Goal: Task Accomplishment & Management: Manage account settings

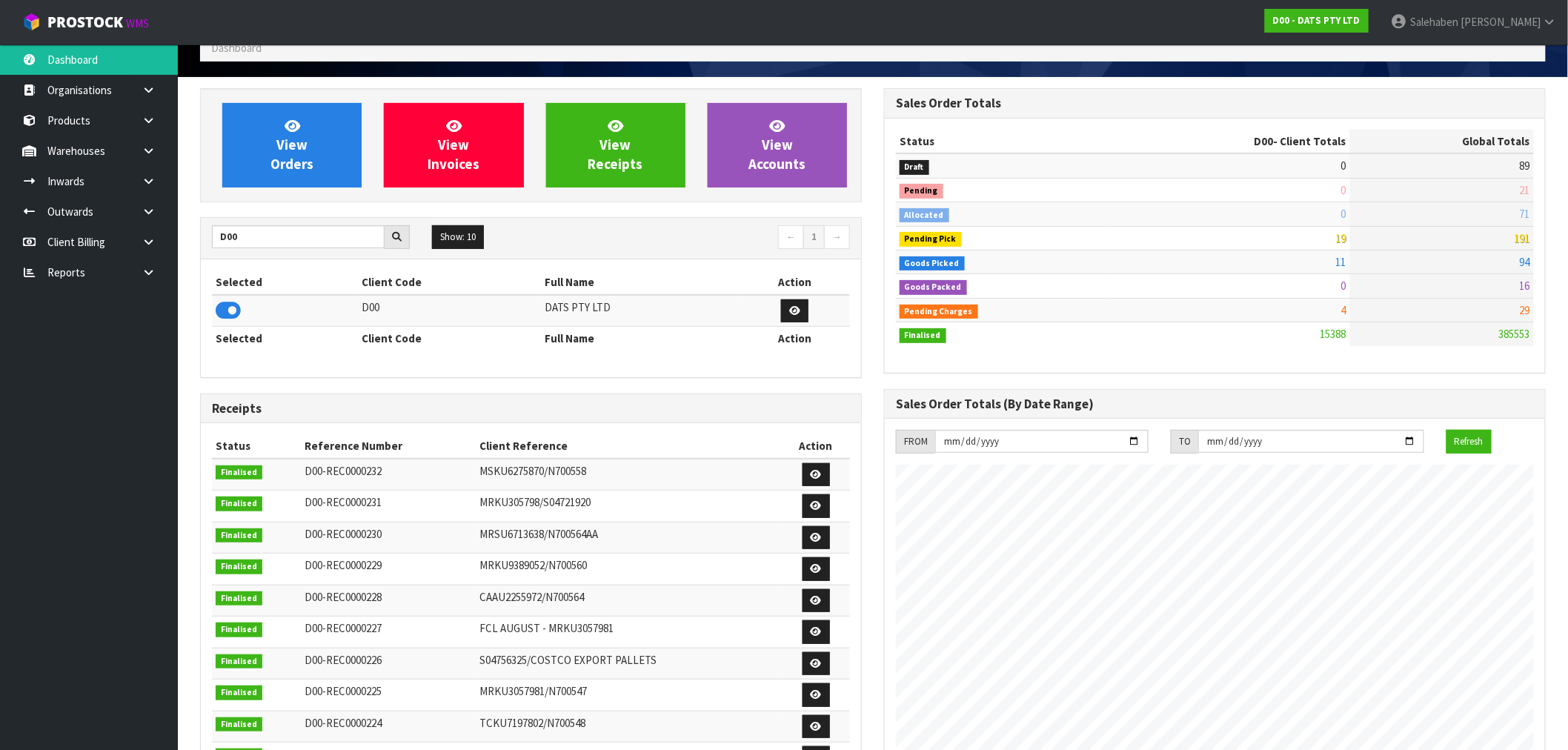
scroll to position [1123, 684]
drag, startPoint x: 250, startPoint y: 242, endPoint x: 188, endPoint y: 246, distance: 62.1
click at [189, 246] on div "View Orders View Invoices View Receipts View Accounts D00 Show: 10 5 10 25 50 ←…" at bounding box center [531, 518] width 684 height 860
type input "Y01"
click at [226, 307] on icon at bounding box center [228, 310] width 25 height 22
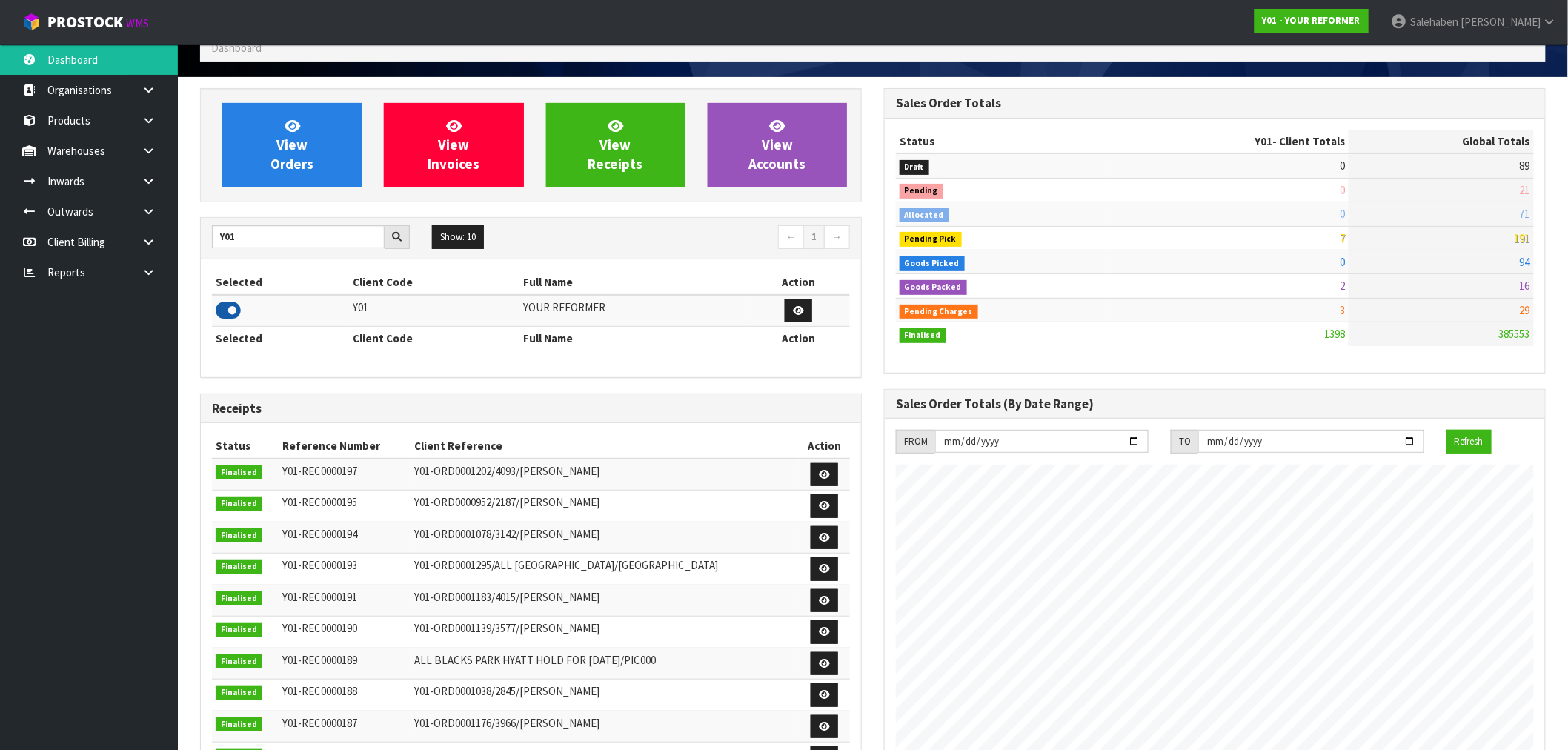
scroll to position [1050, 684]
click at [306, 165] on span "View Orders" at bounding box center [292, 145] width 43 height 56
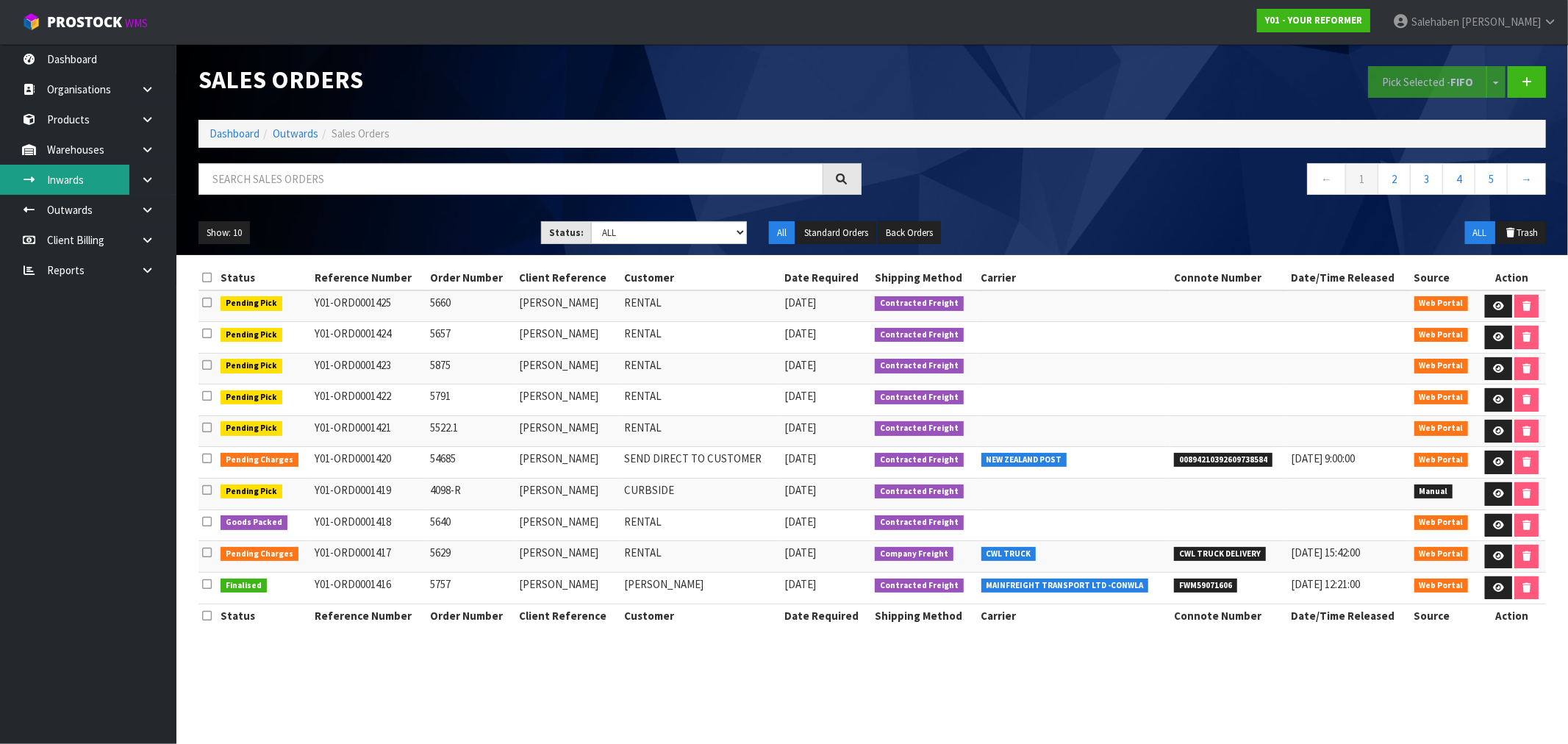
click at [78, 175] on link "Inwards" at bounding box center [88, 179] width 177 height 30
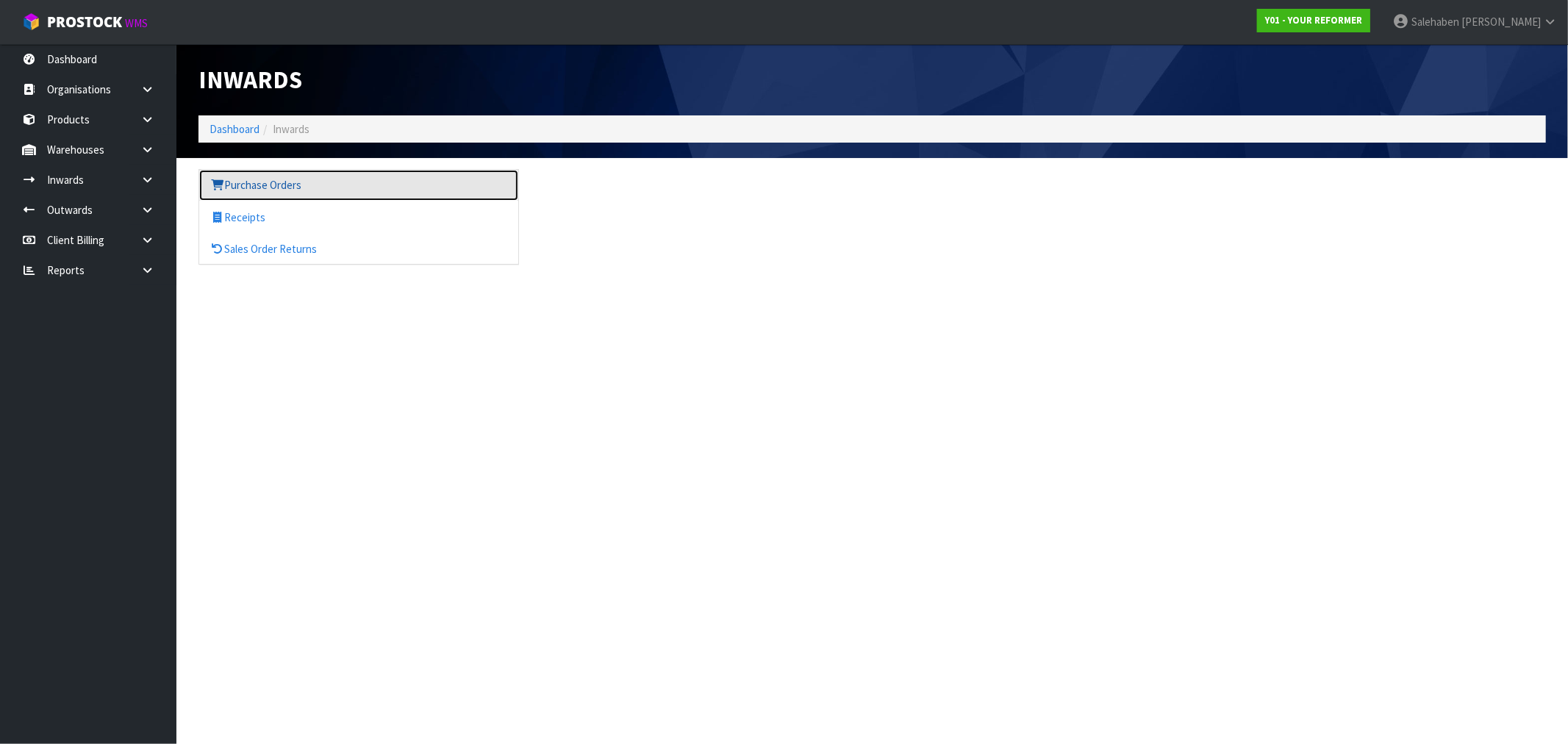
click at [243, 187] on link "Purchase Orders" at bounding box center [358, 185] width 319 height 30
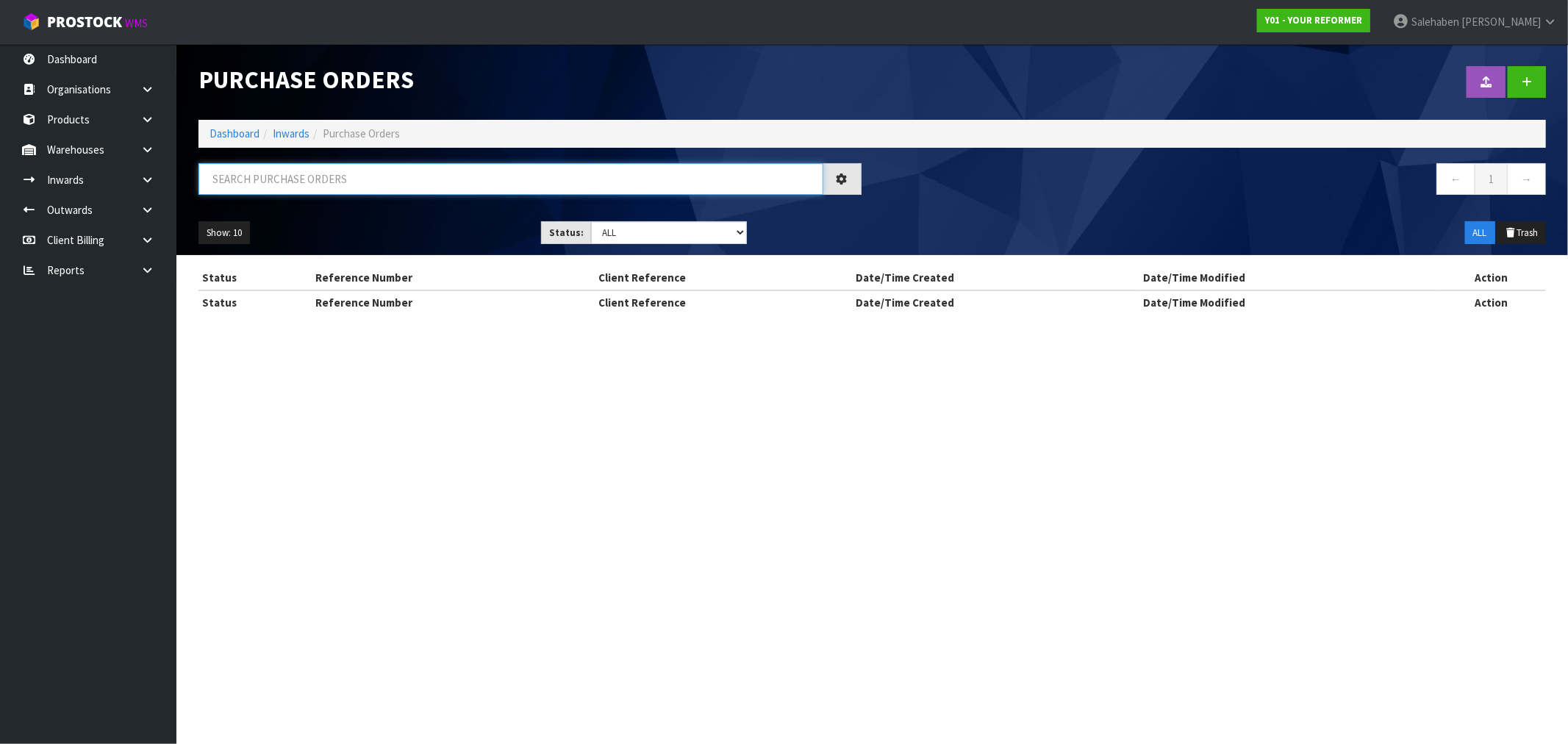
click at [253, 178] on input "text" at bounding box center [510, 179] width 625 height 31
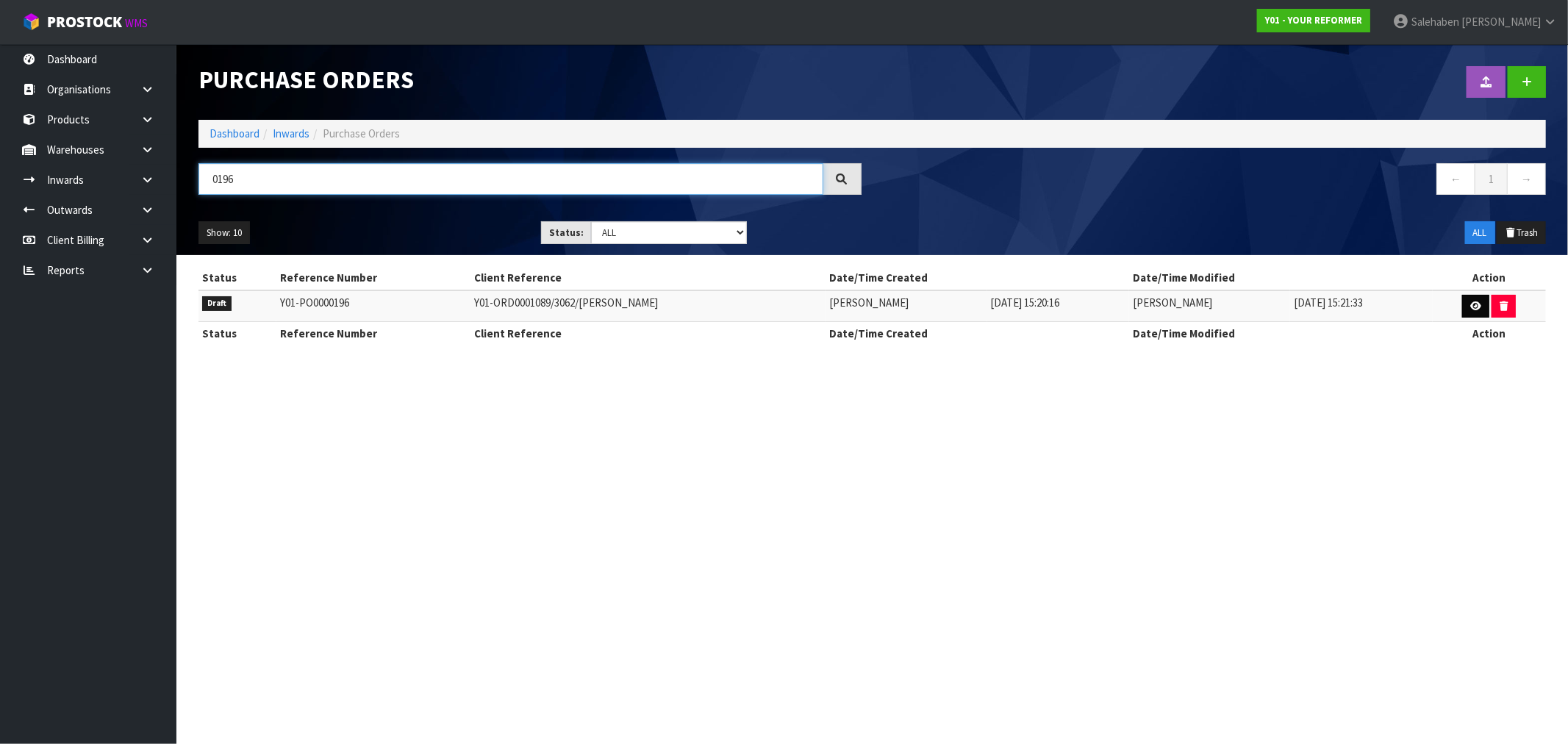
type input "0196"
click at [1478, 311] on link at bounding box center [1475, 306] width 27 height 23
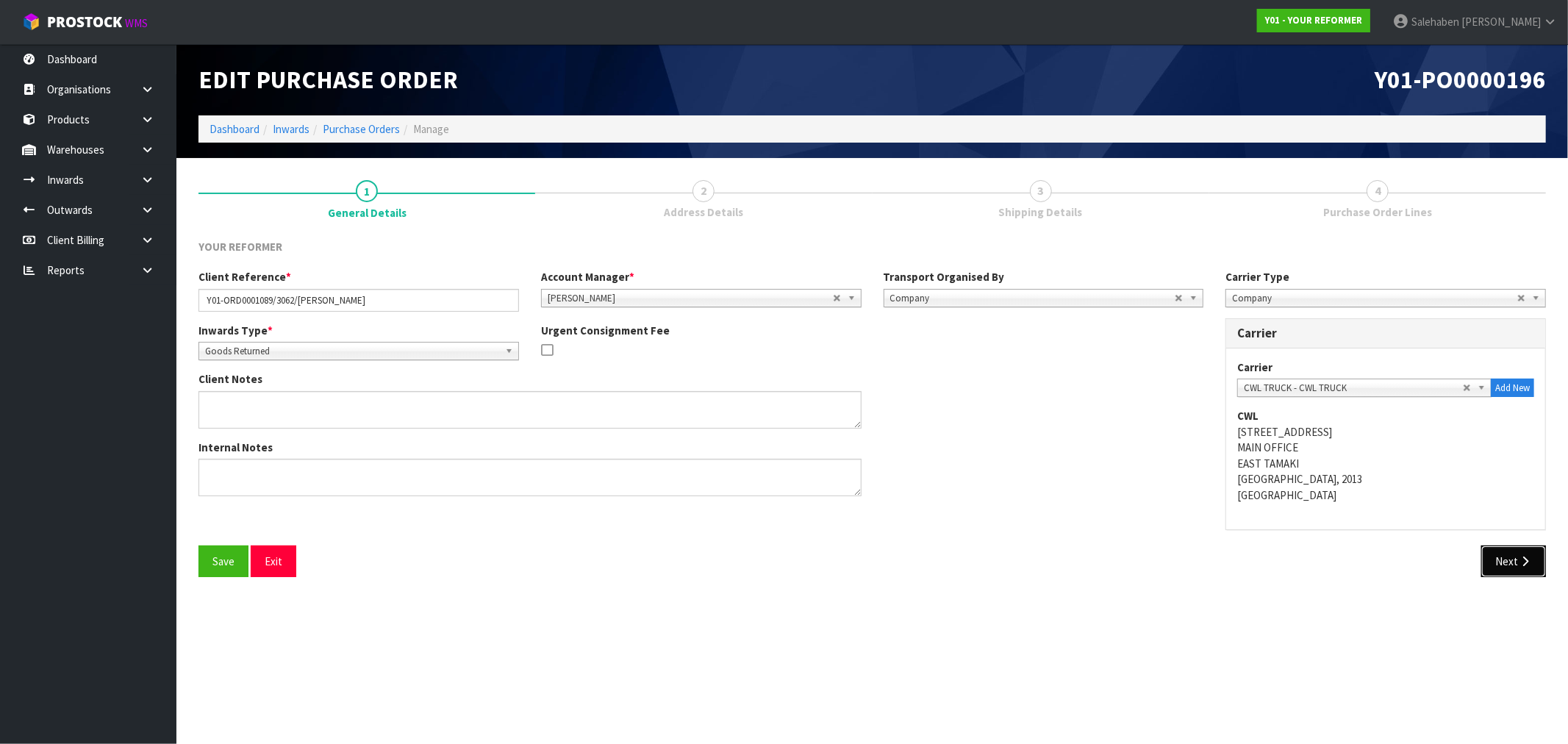
click at [1516, 557] on button "Next" at bounding box center [1514, 561] width 64 height 31
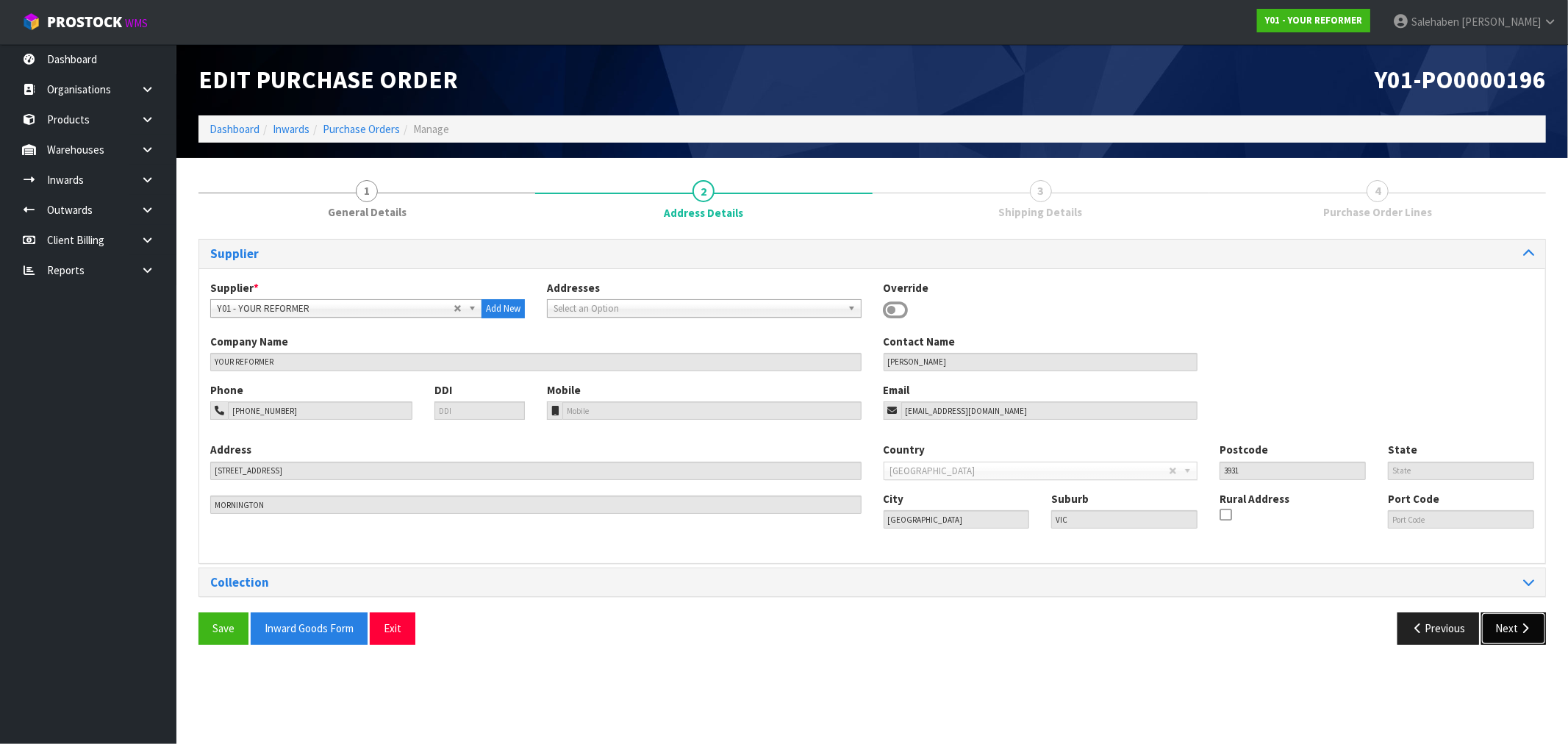
click at [1509, 618] on button "Next" at bounding box center [1514, 628] width 64 height 31
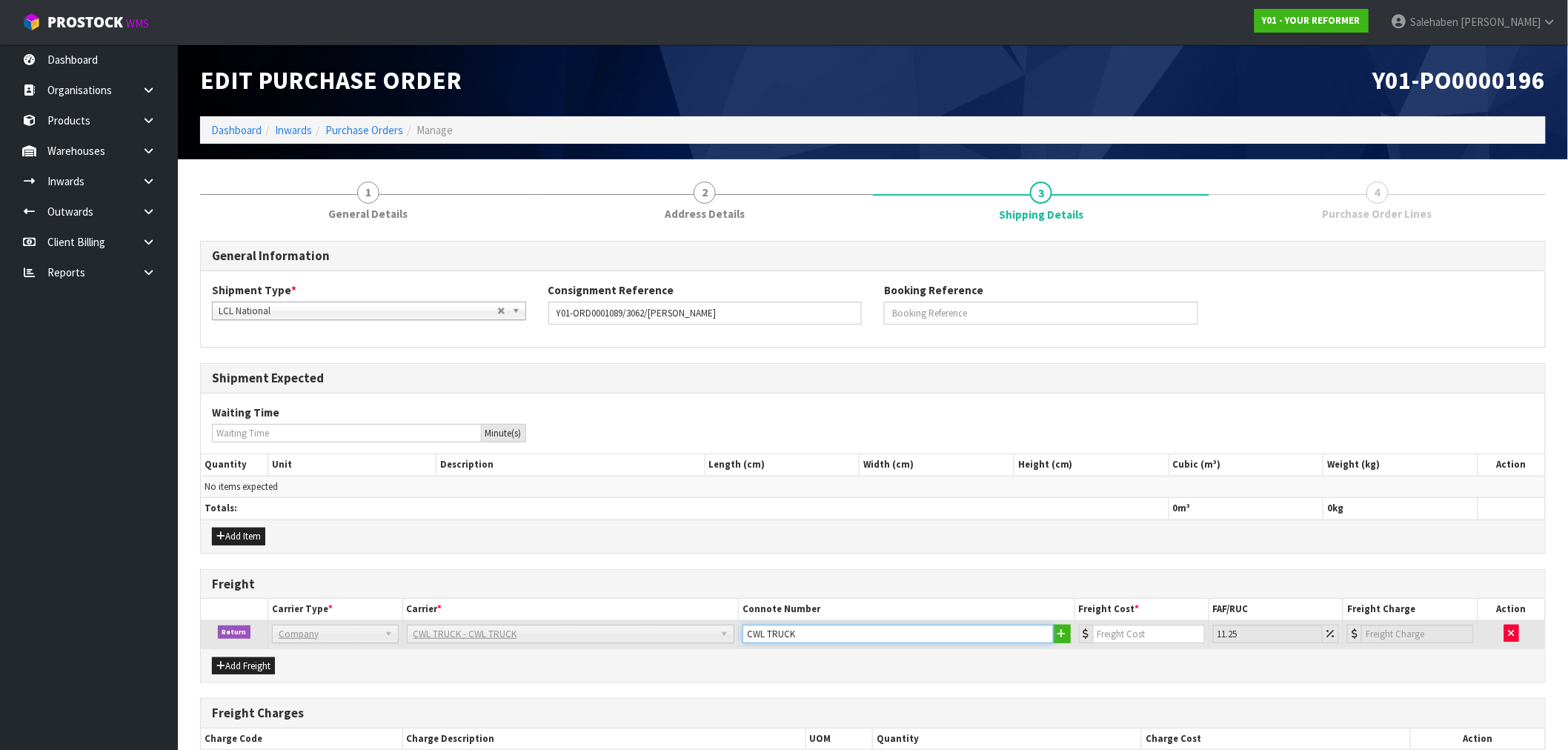
click at [818, 640] on input "CWL TRUCK" at bounding box center [898, 633] width 311 height 18
type input "CWL TRUCK COLLECTED"
click at [1127, 642] on input "number" at bounding box center [1149, 633] width 112 height 18
type input "1"
type input "1.11"
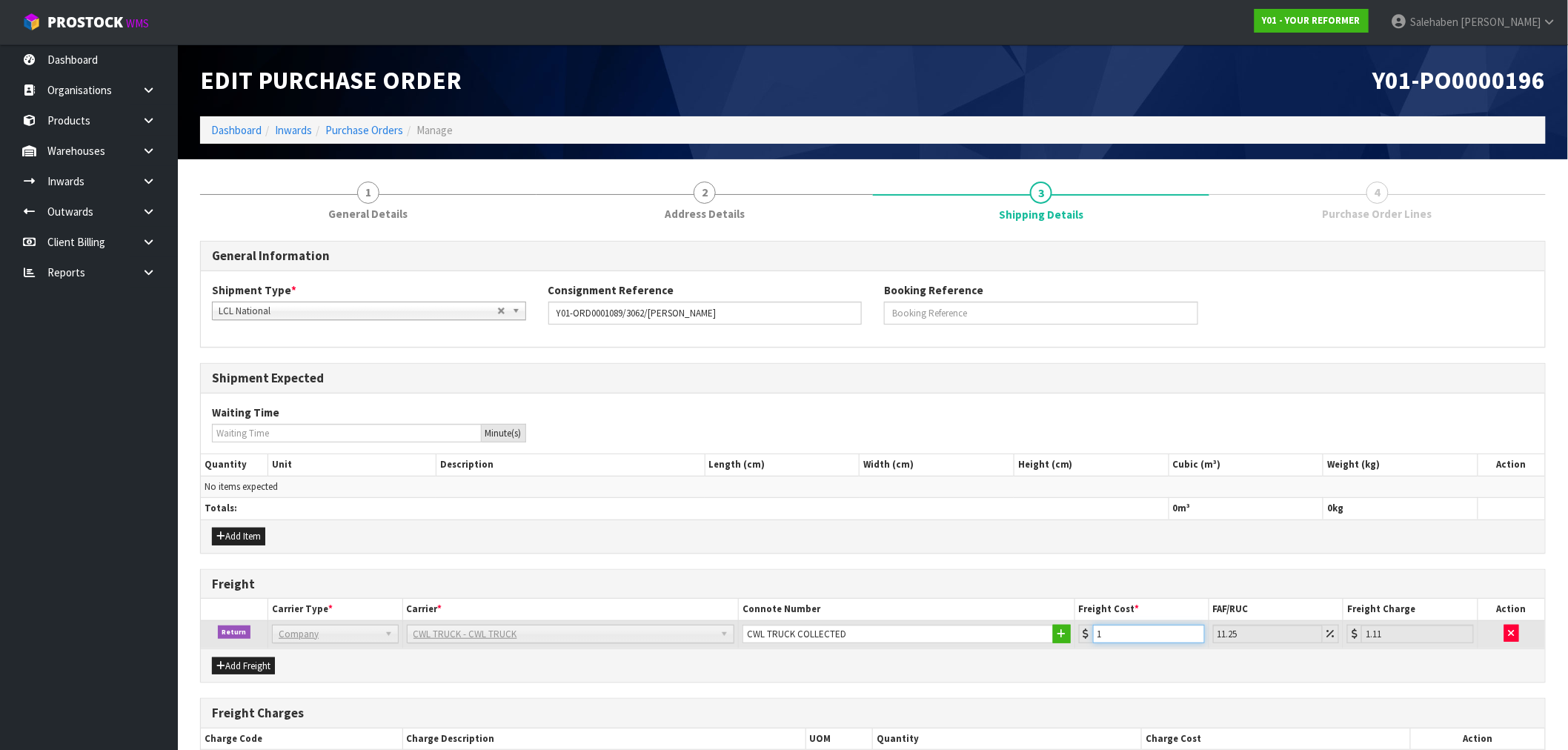
type input "18"
type input "20.03"
type input "188"
type input "209.15"
type input "188.5"
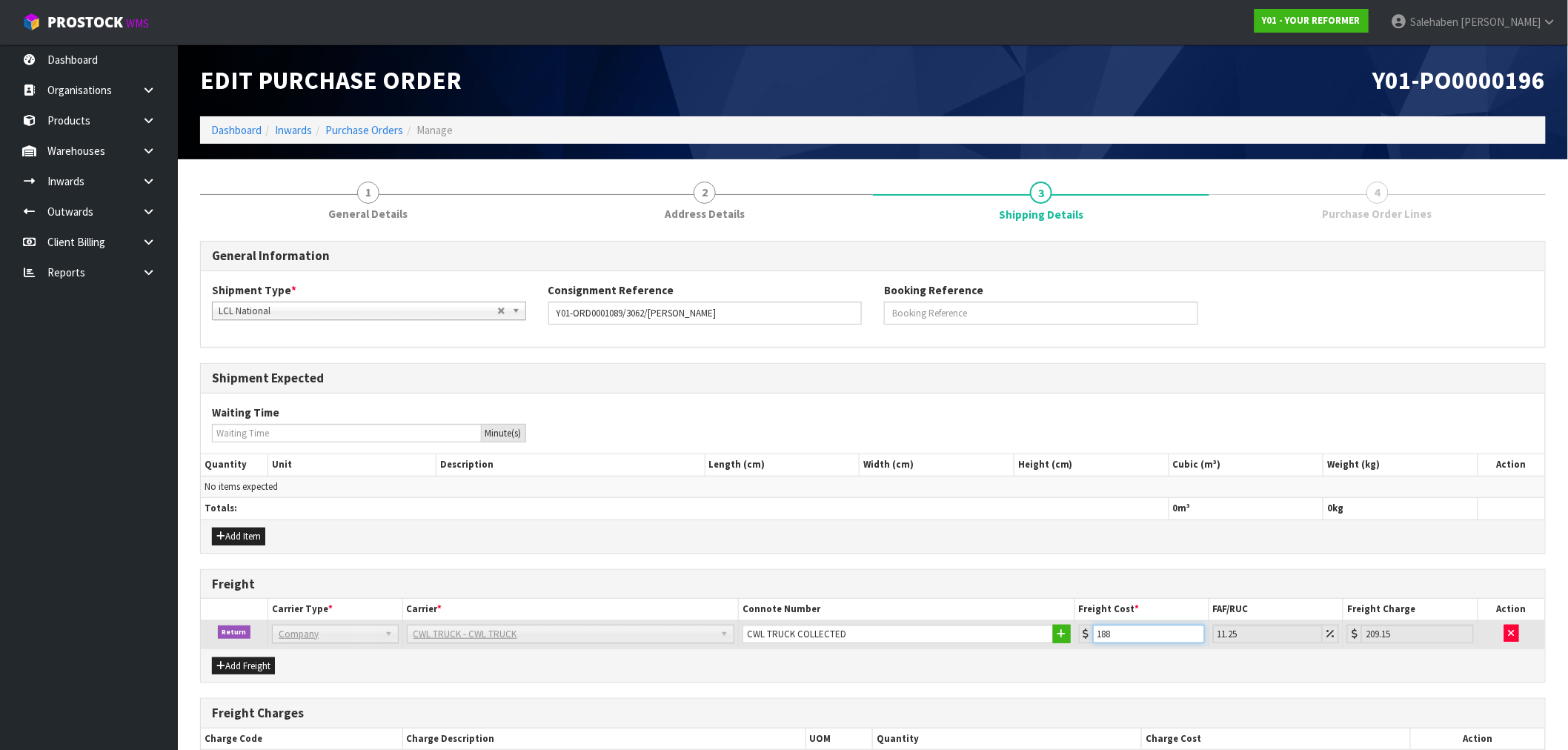
type input "209.71"
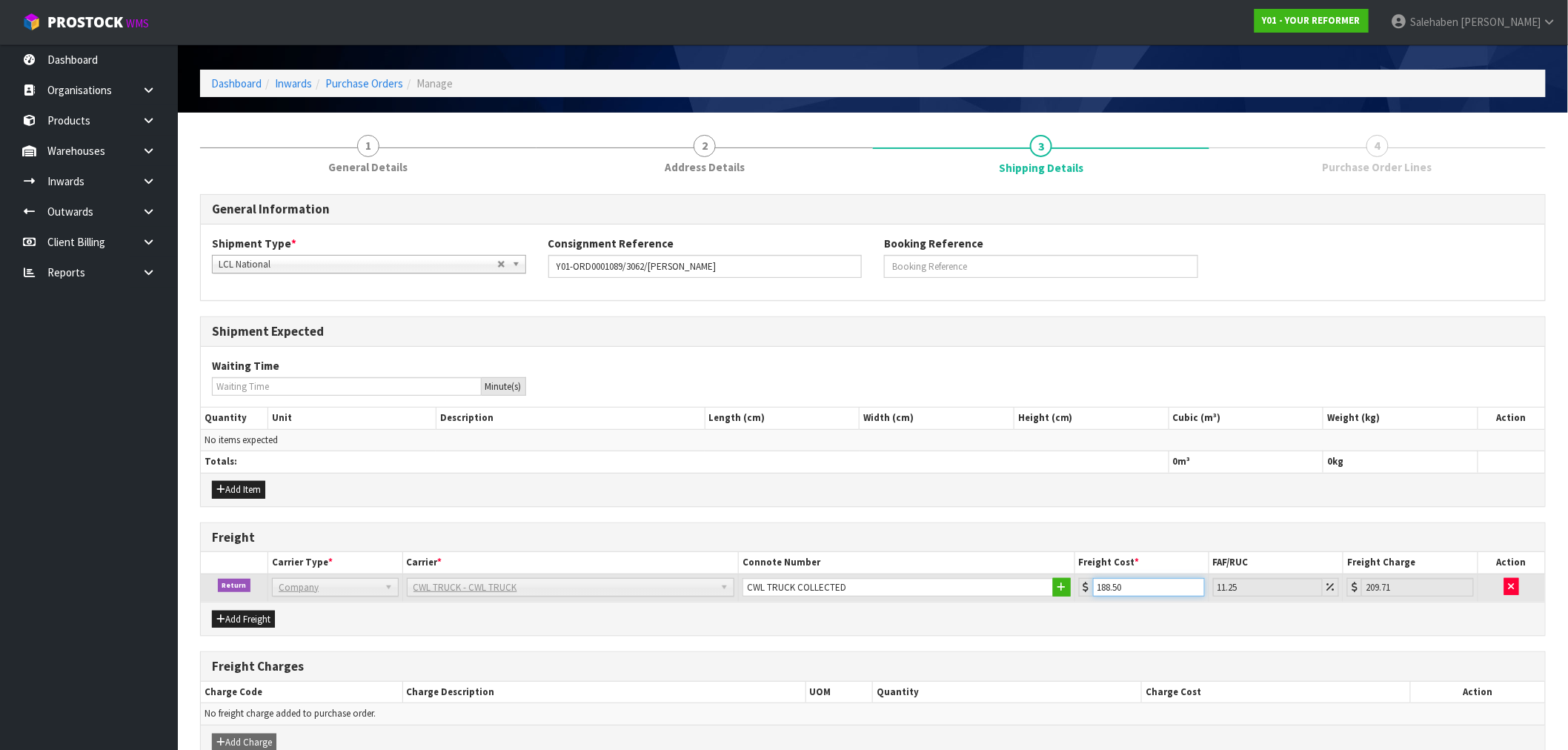
scroll to position [126, 0]
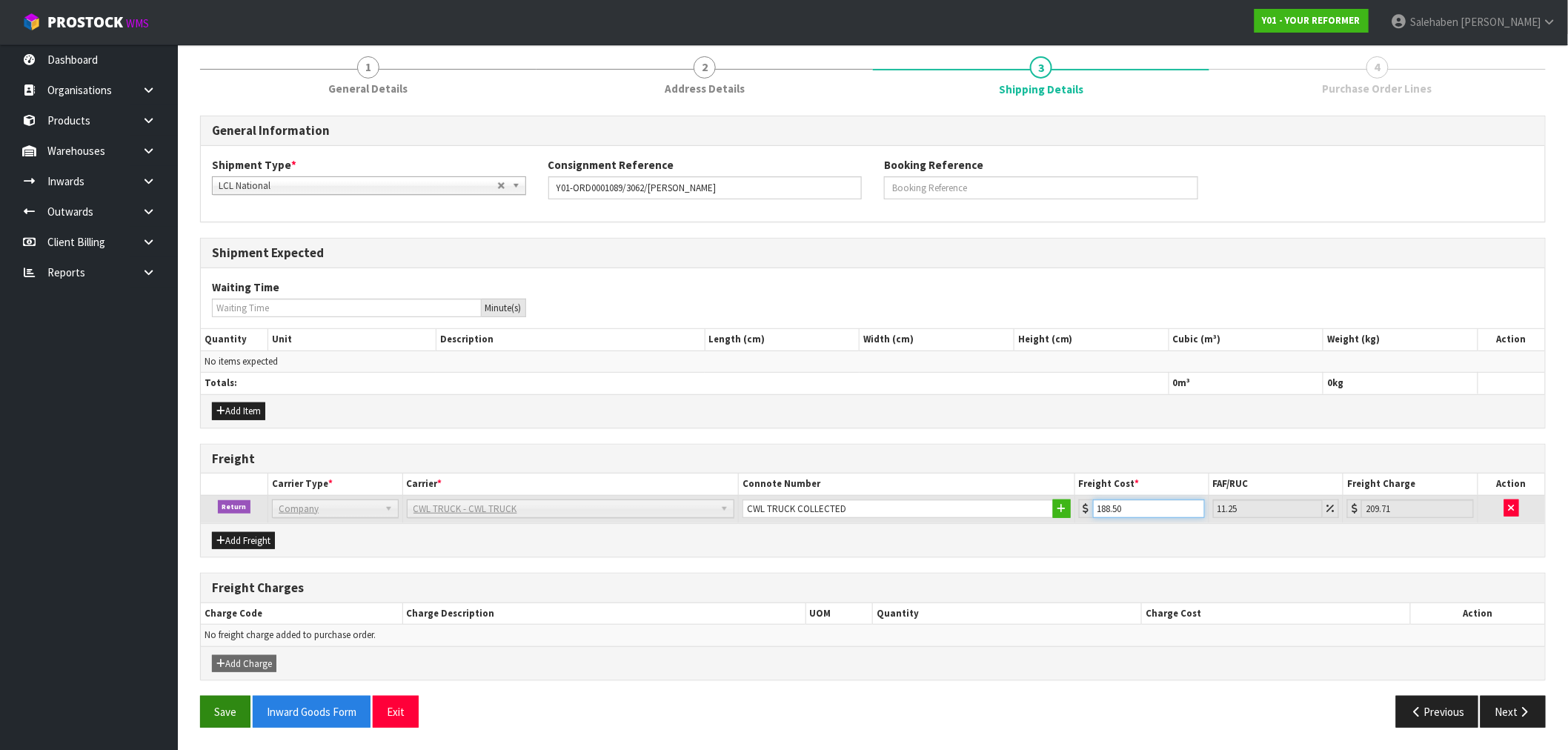
type input "188.50"
click at [224, 704] on button "Save" at bounding box center [225, 712] width 51 height 32
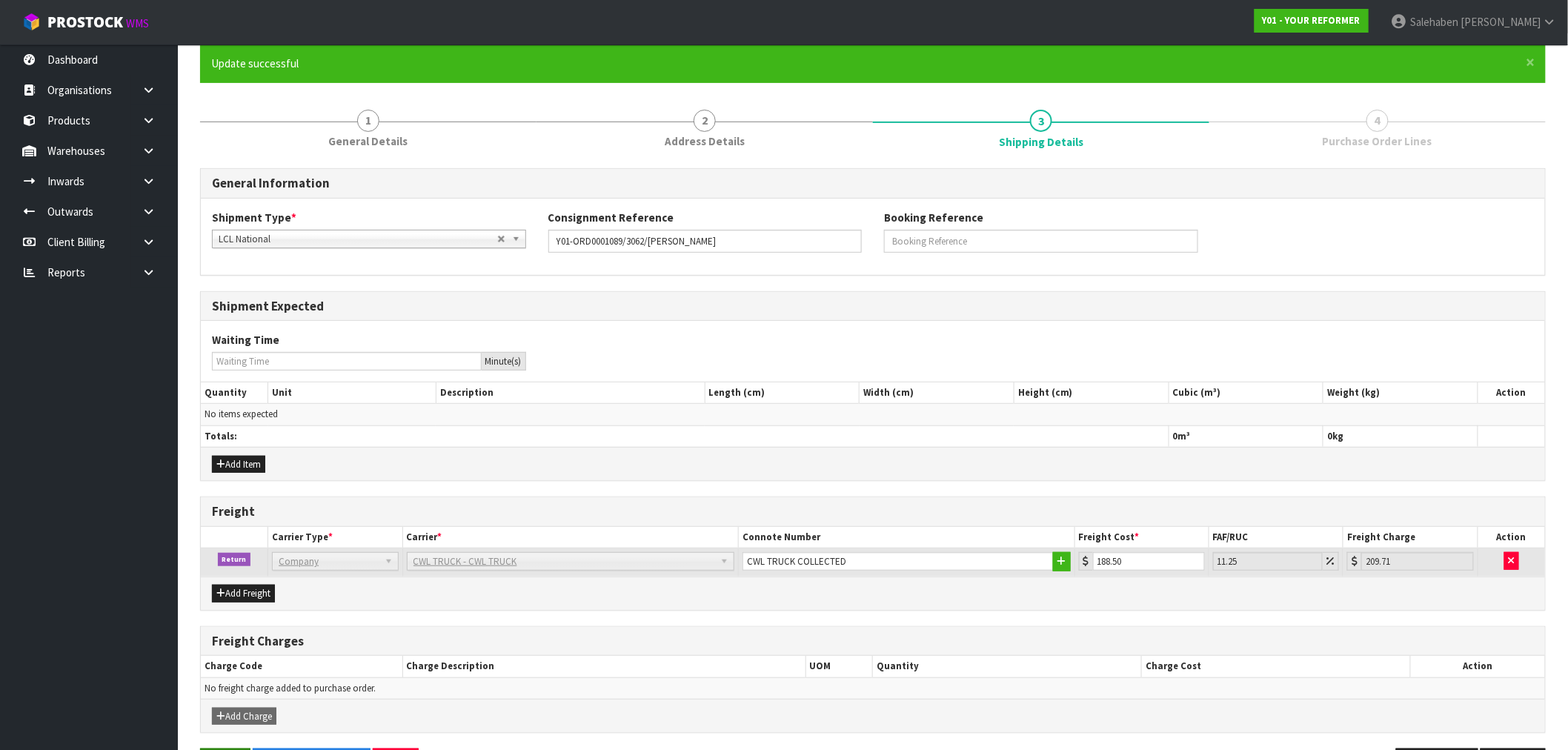
scroll to position [0, 0]
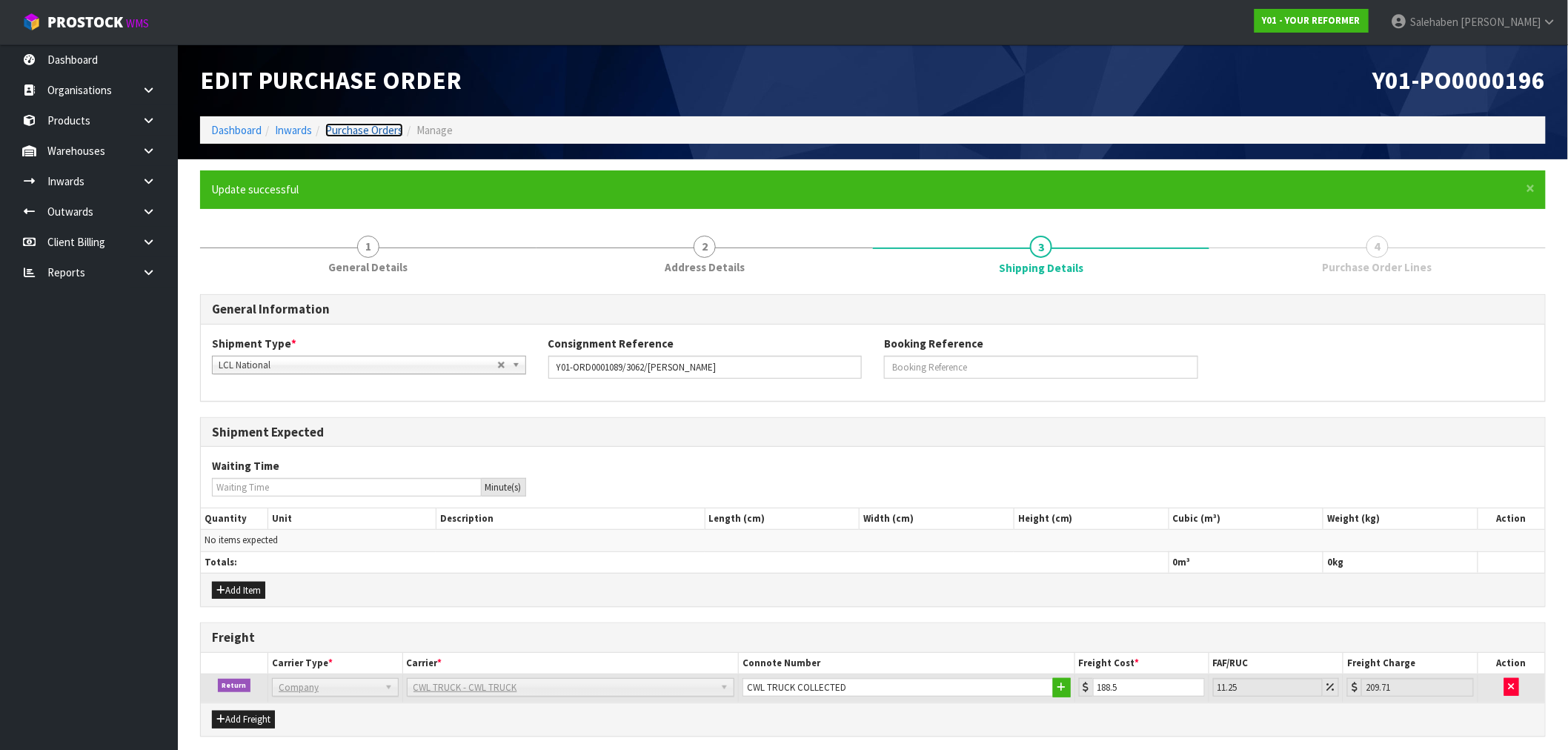
click at [365, 129] on link "Purchase Orders" at bounding box center [364, 130] width 77 height 14
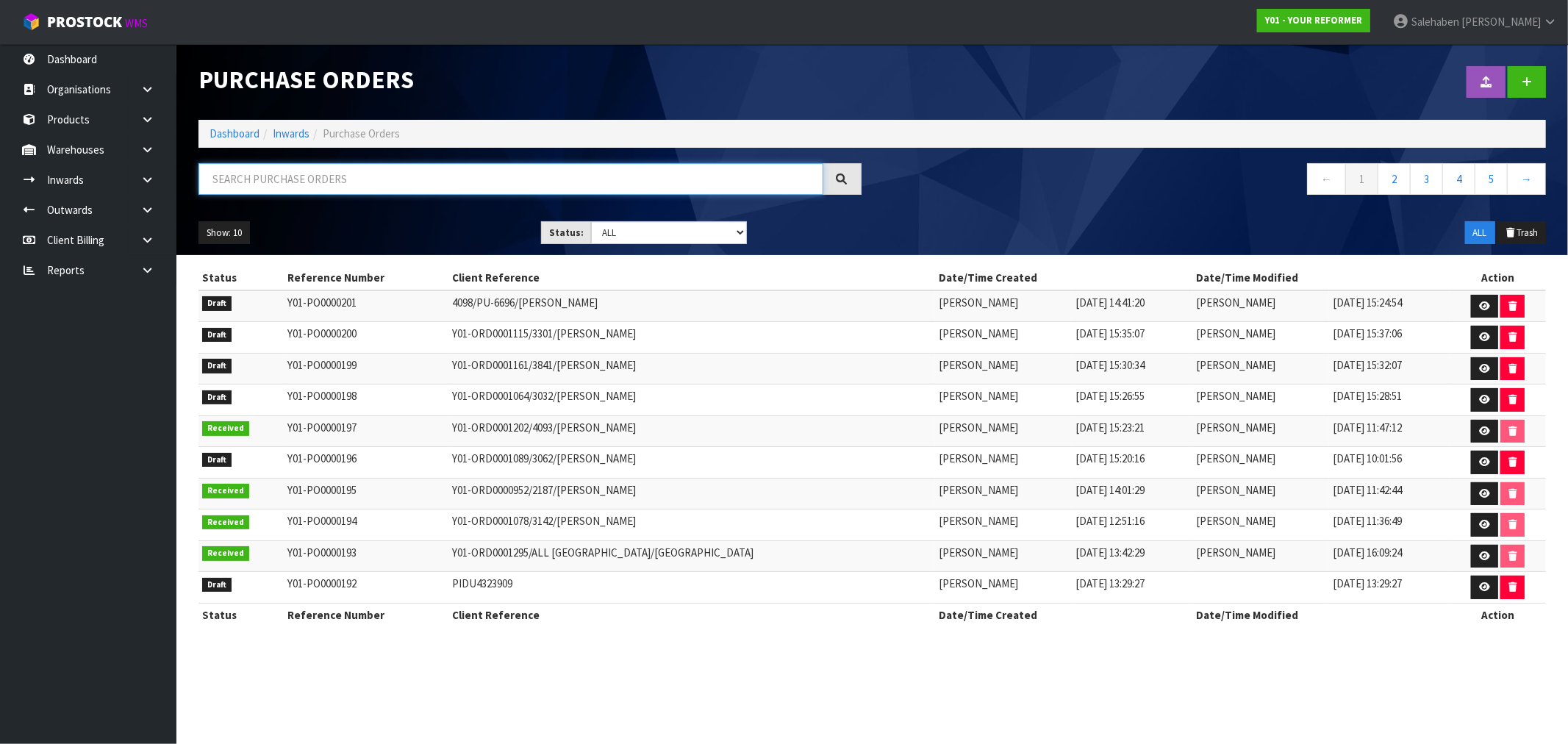
click at [353, 186] on input "text" at bounding box center [510, 179] width 625 height 31
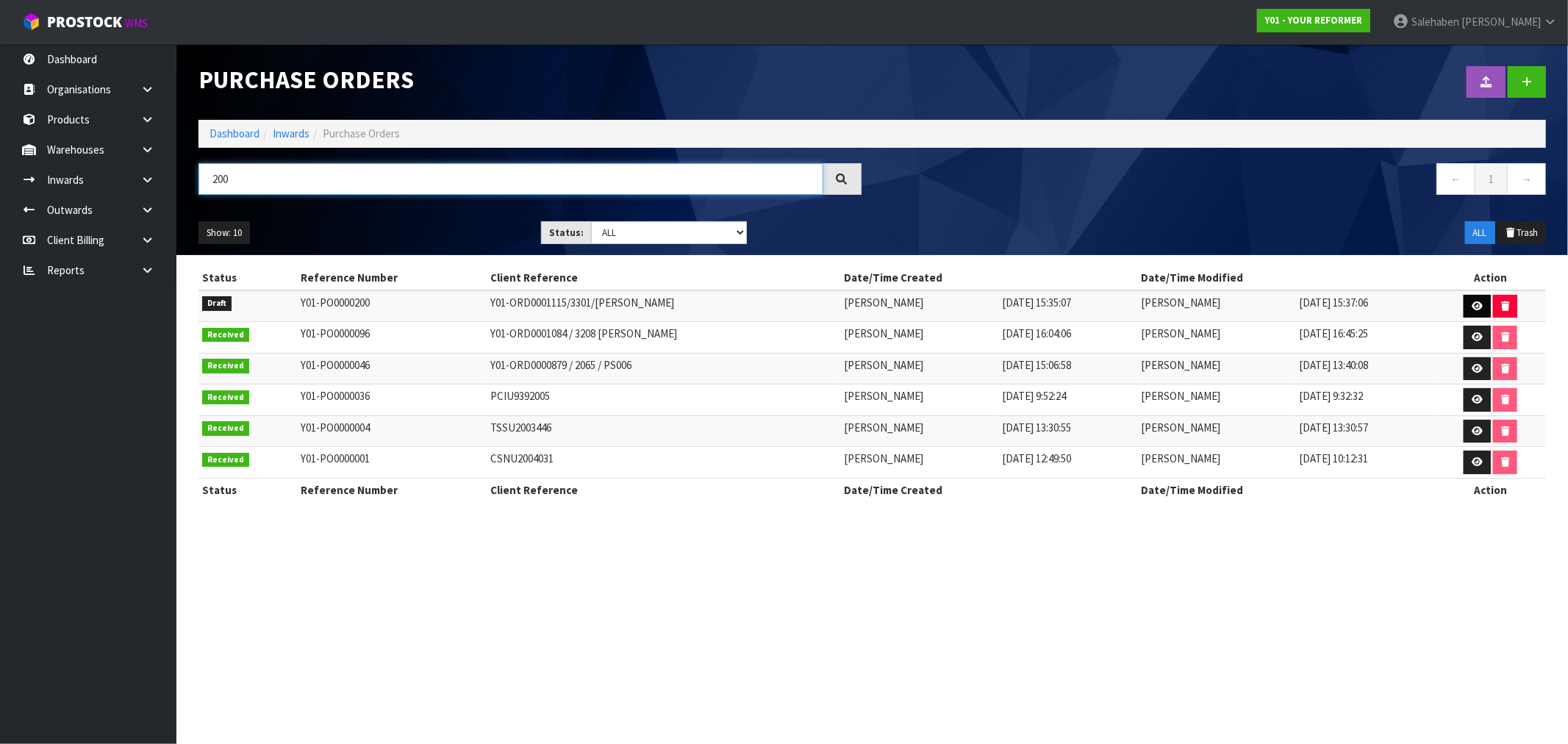
type input "200"
click at [1472, 302] on icon at bounding box center [1476, 306] width 11 height 10
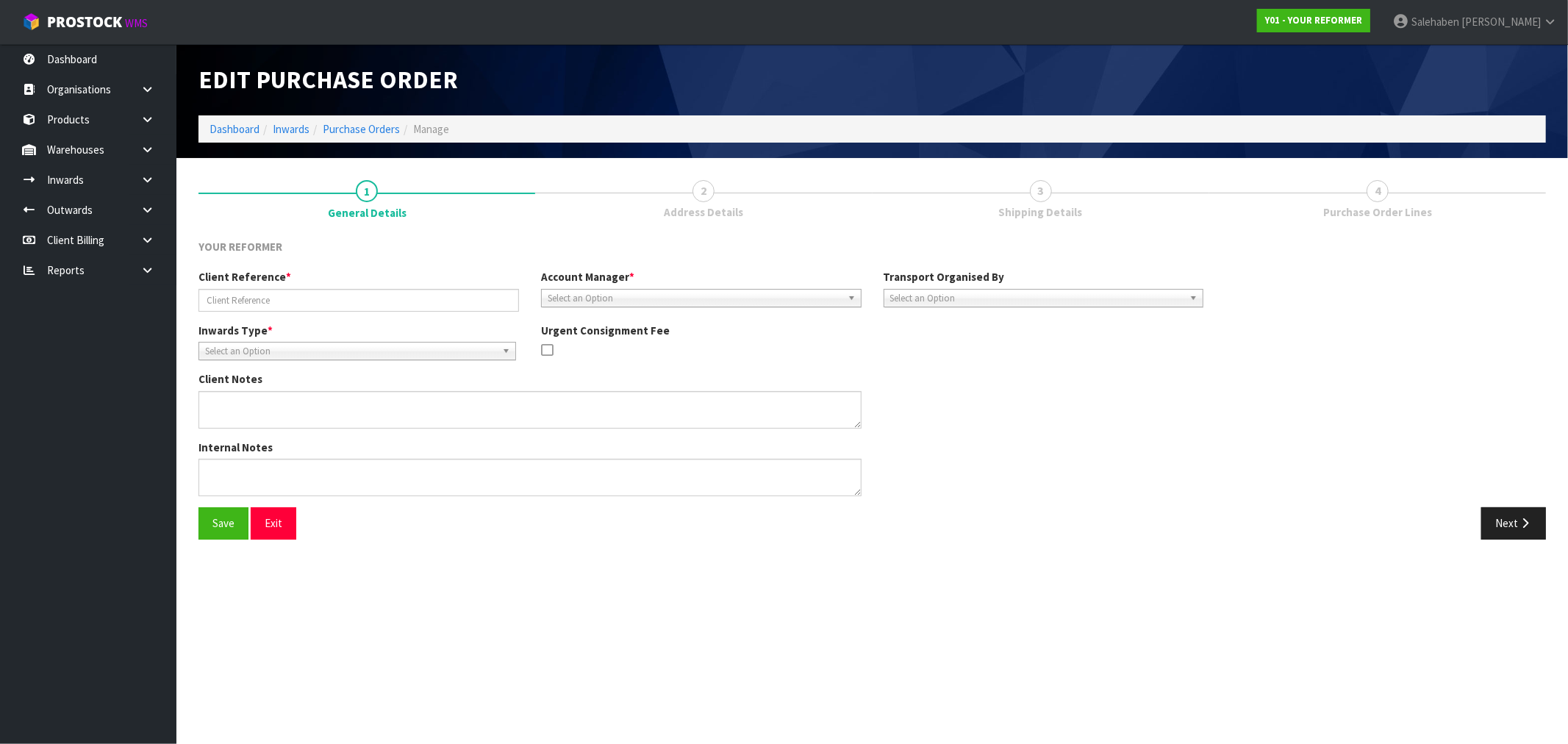
type input "Y01-ORD0001115/3301/[PERSON_NAME]"
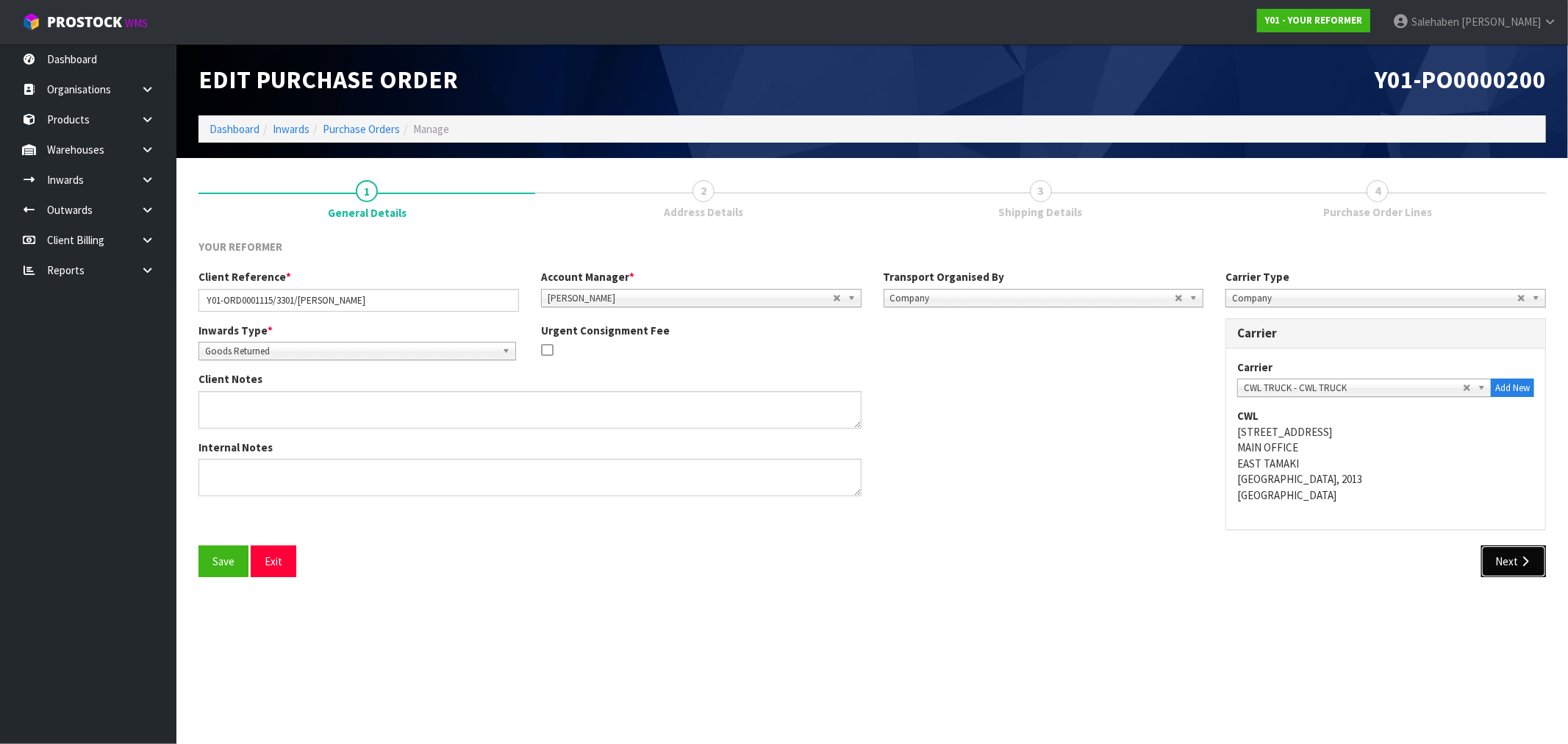
click at [1511, 563] on button "Next" at bounding box center [1514, 561] width 64 height 31
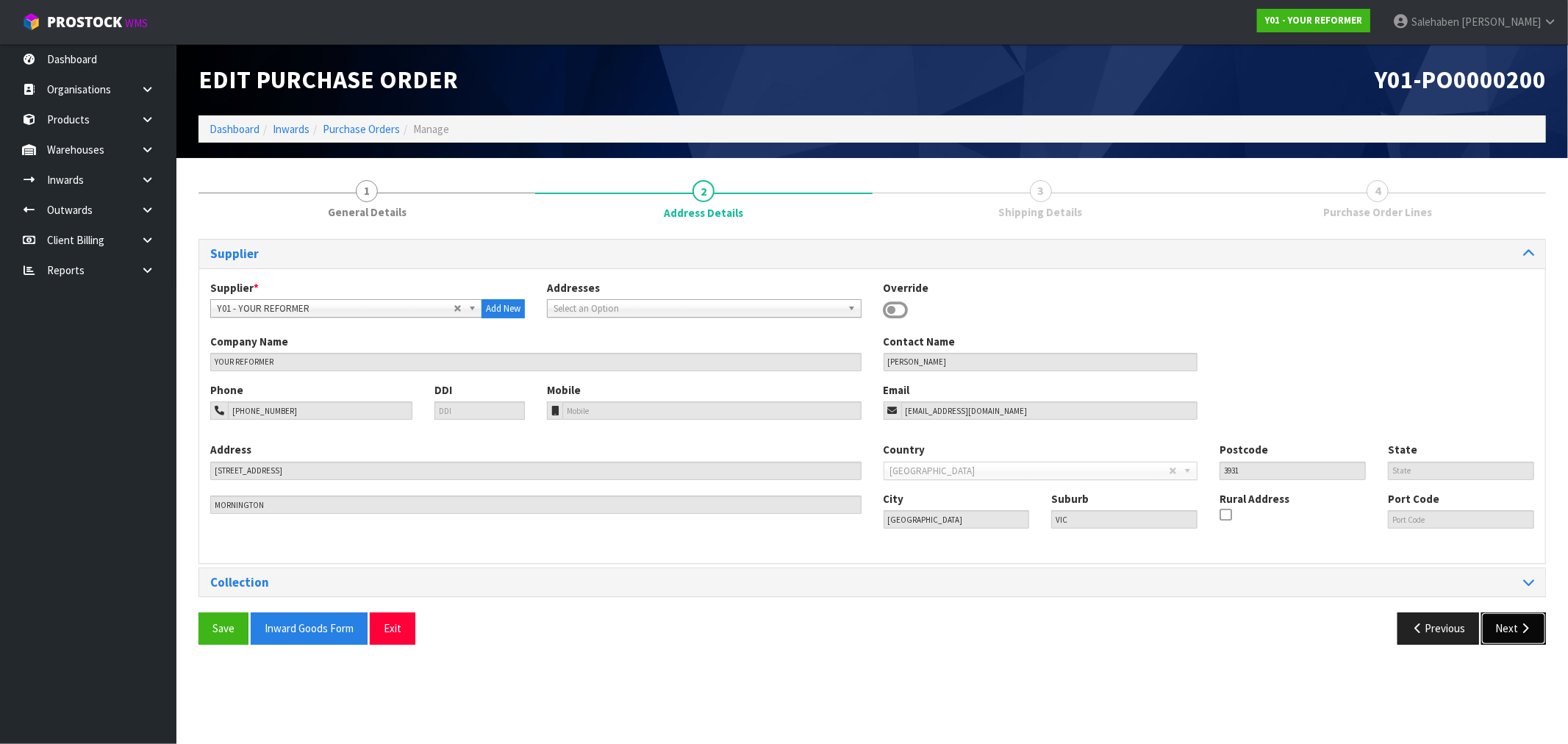
click at [1516, 622] on button "Next" at bounding box center [1514, 628] width 64 height 31
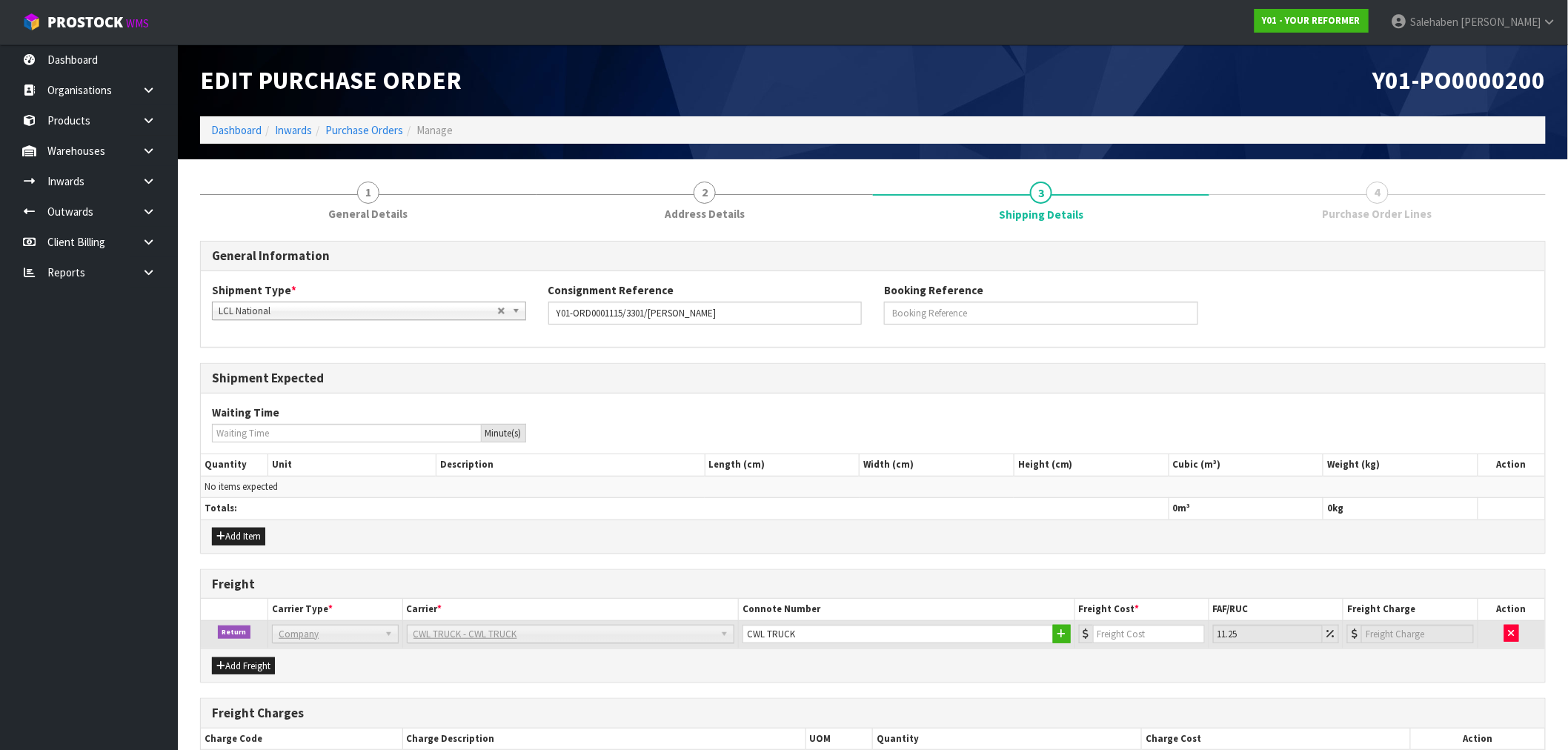
scroll to position [82, 0]
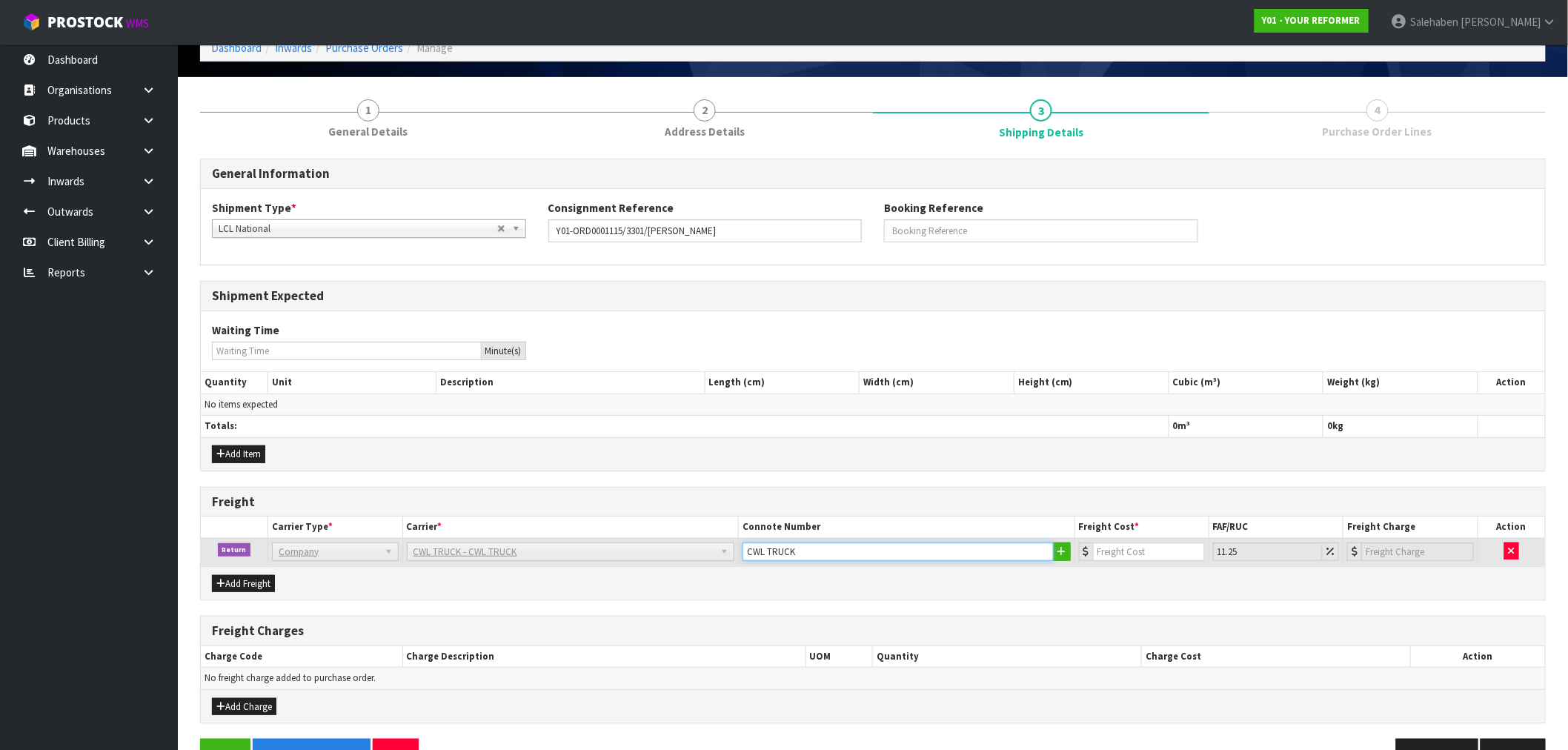
click at [820, 550] on input "CWL TRUCK" at bounding box center [898, 552] width 311 height 18
type input "CWL TRUCK COLLECTED"
click at [1142, 539] on td at bounding box center [1142, 552] width 134 height 28
click at [1138, 553] on input "number" at bounding box center [1149, 552] width 112 height 18
type input "1"
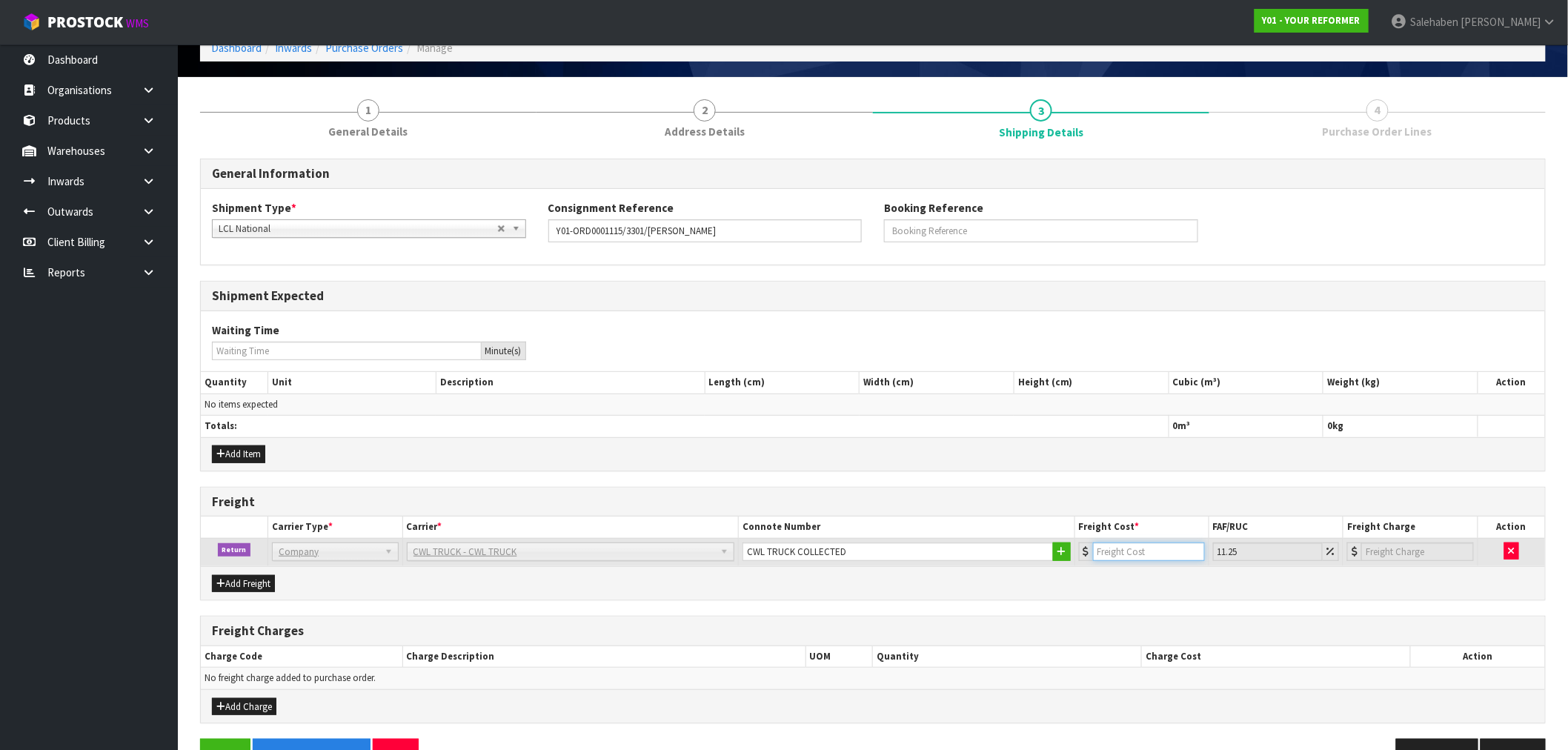
type input "1.11"
type input "18"
type input "20.03"
type input "188"
type input "209.15"
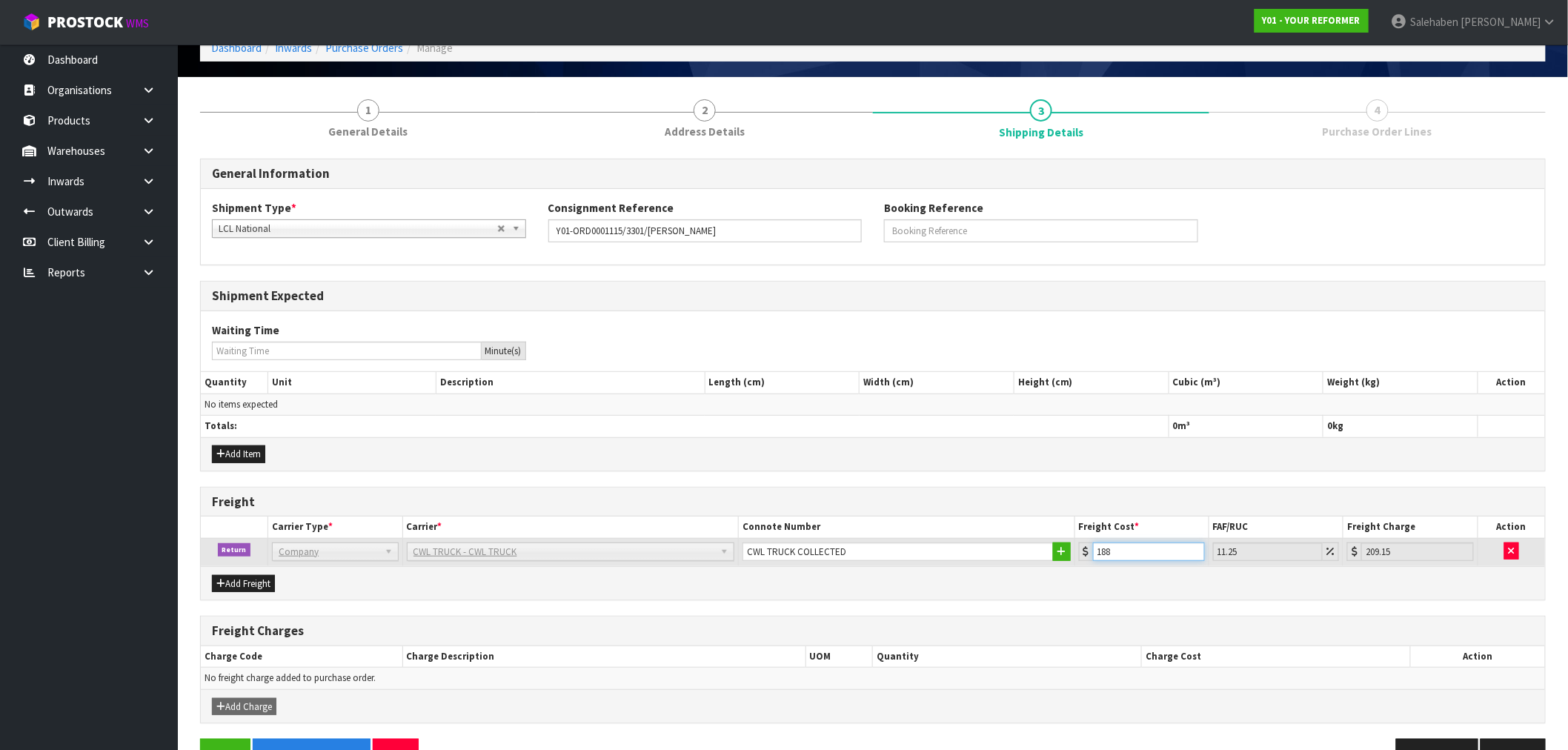
type input "188.5"
type input "209.71"
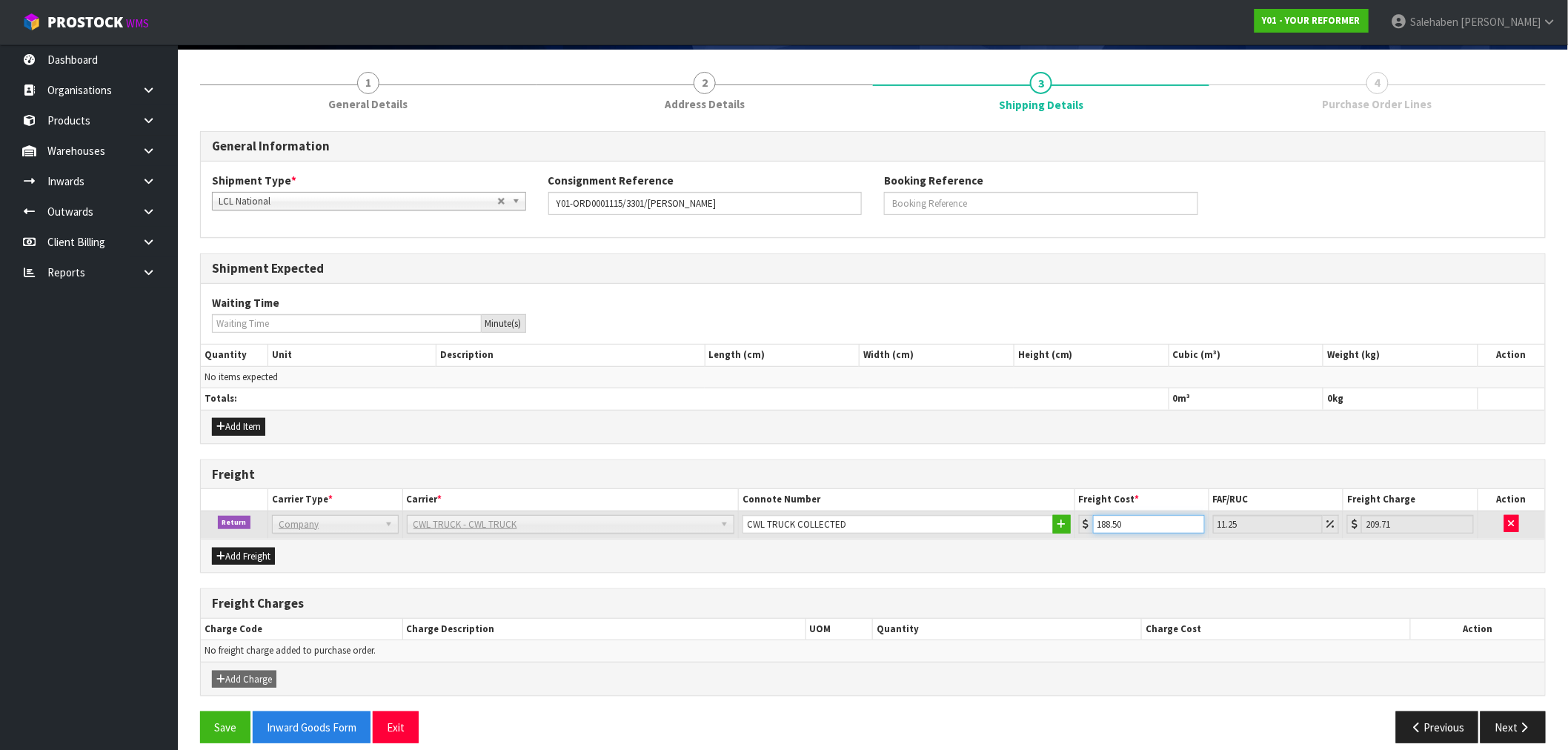
scroll to position [126, 0]
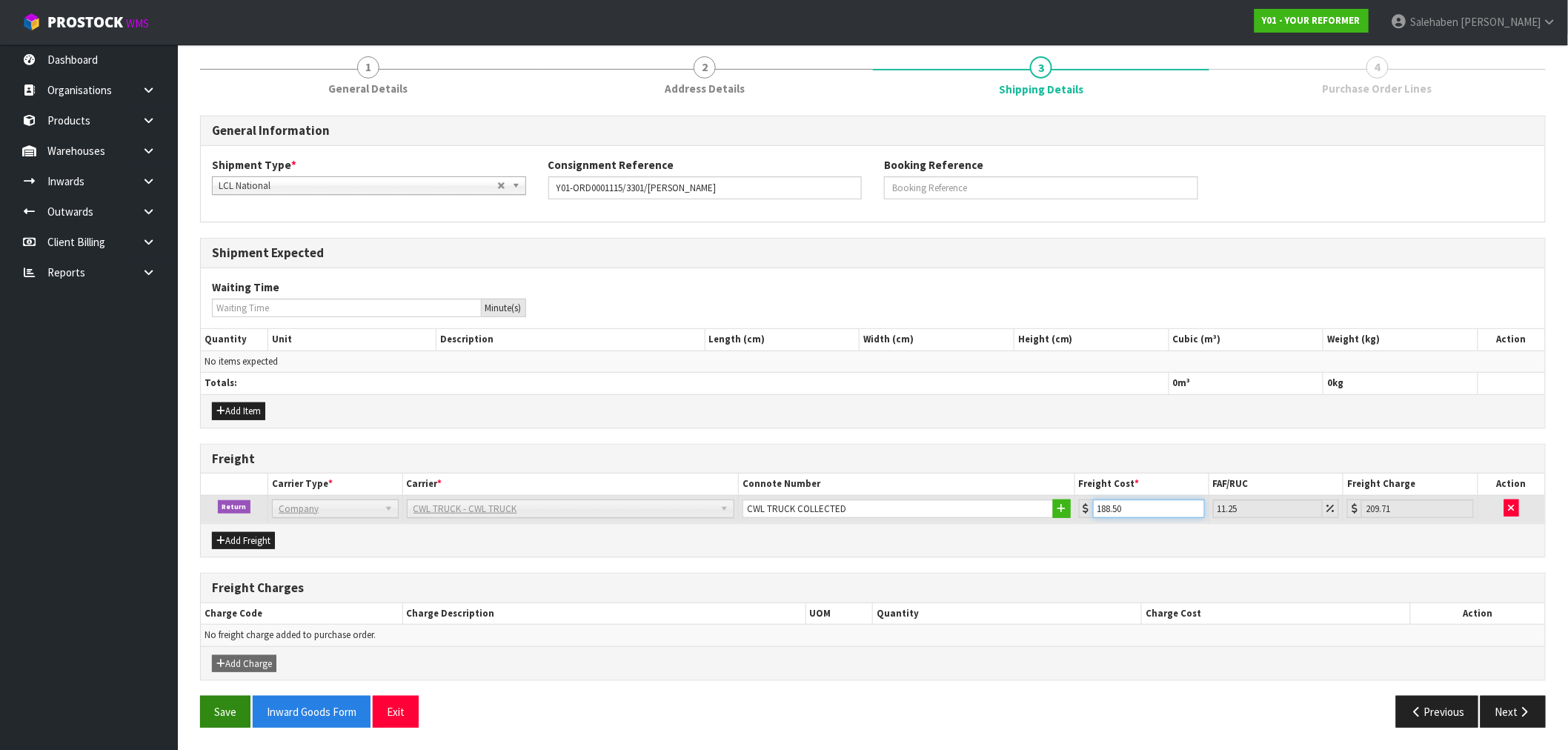
type input "188.50"
click at [224, 715] on button "Save" at bounding box center [225, 712] width 51 height 32
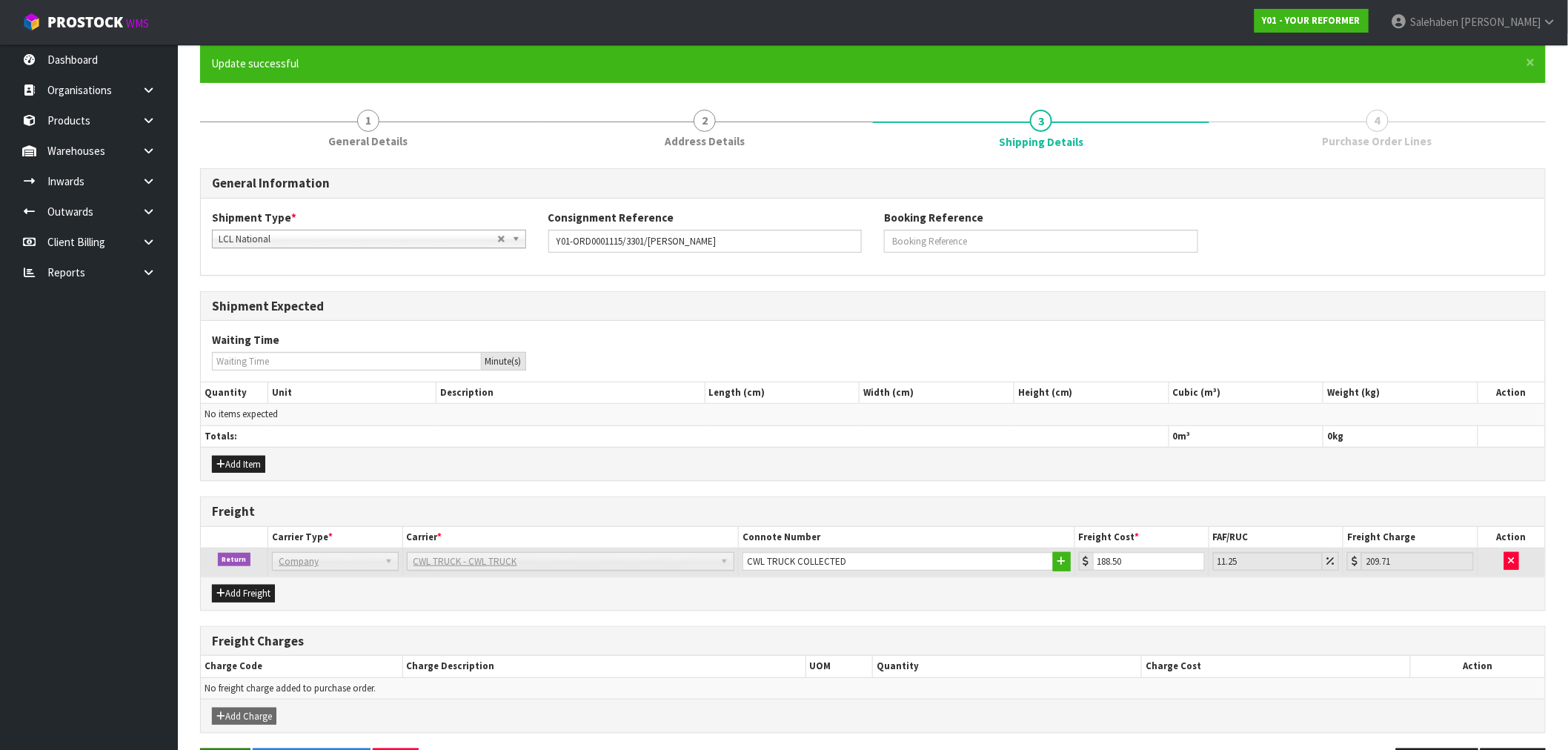
scroll to position [0, 0]
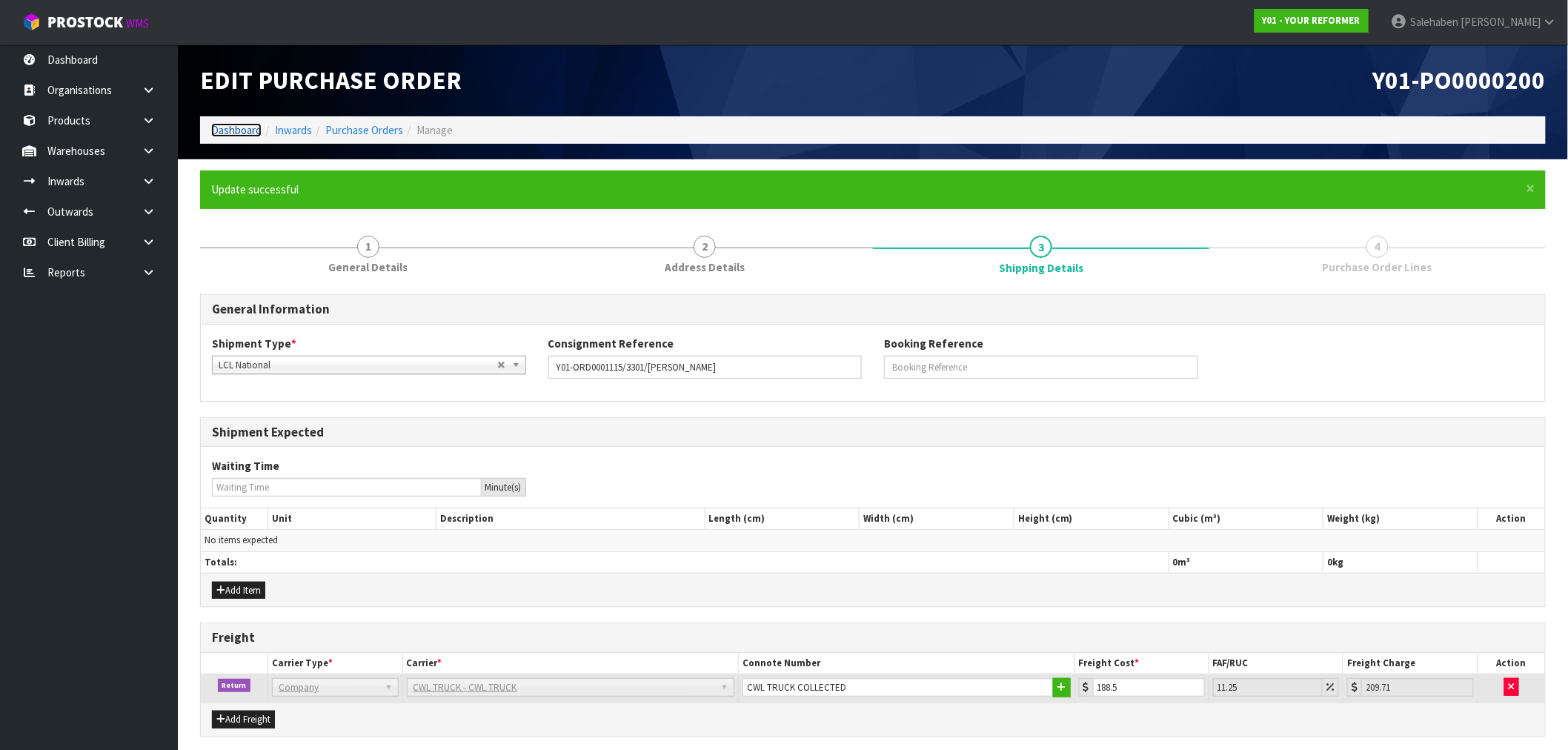
click at [226, 131] on link "Dashboard" at bounding box center [236, 130] width 51 height 14
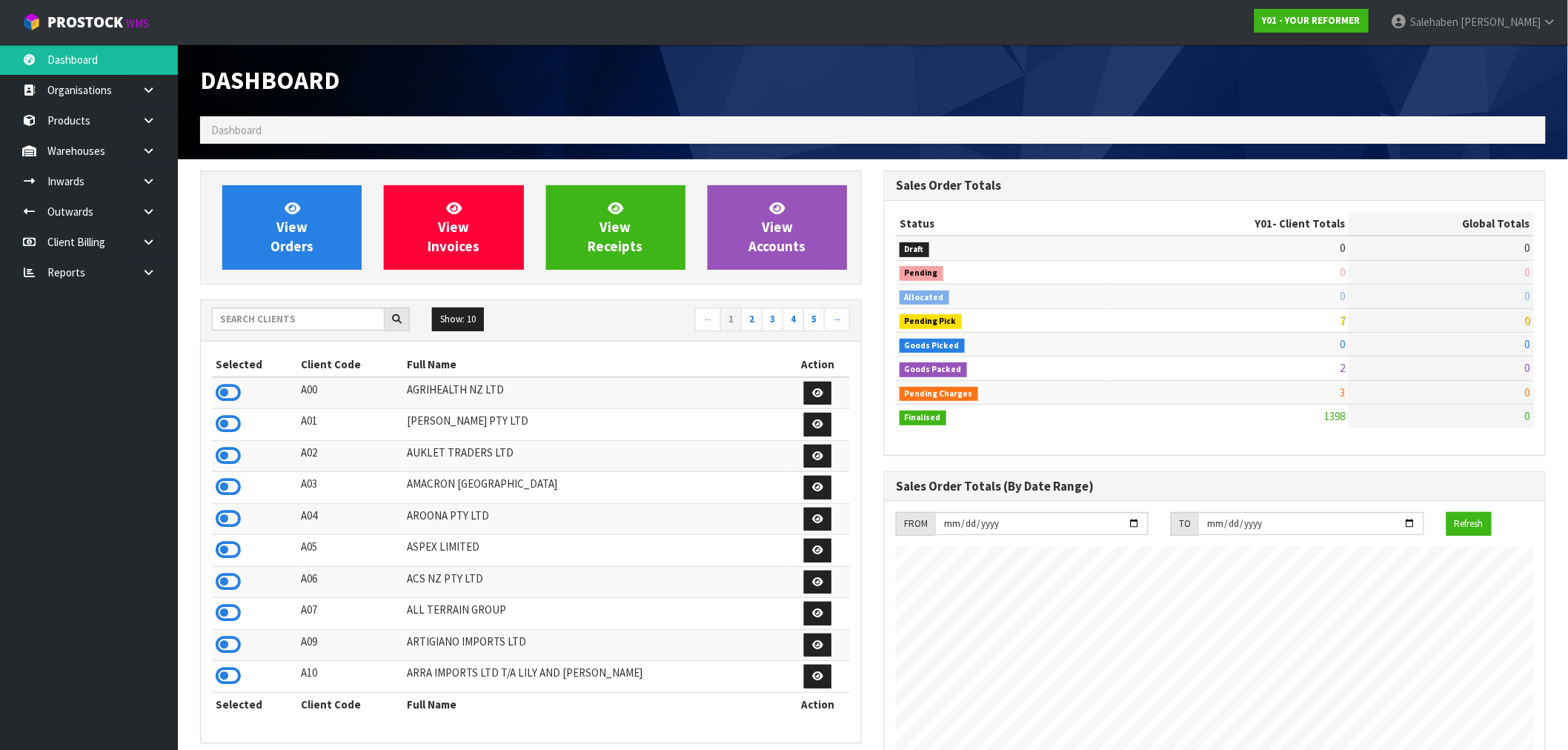
scroll to position [1050, 684]
click at [243, 317] on input "text" at bounding box center [298, 319] width 172 height 23
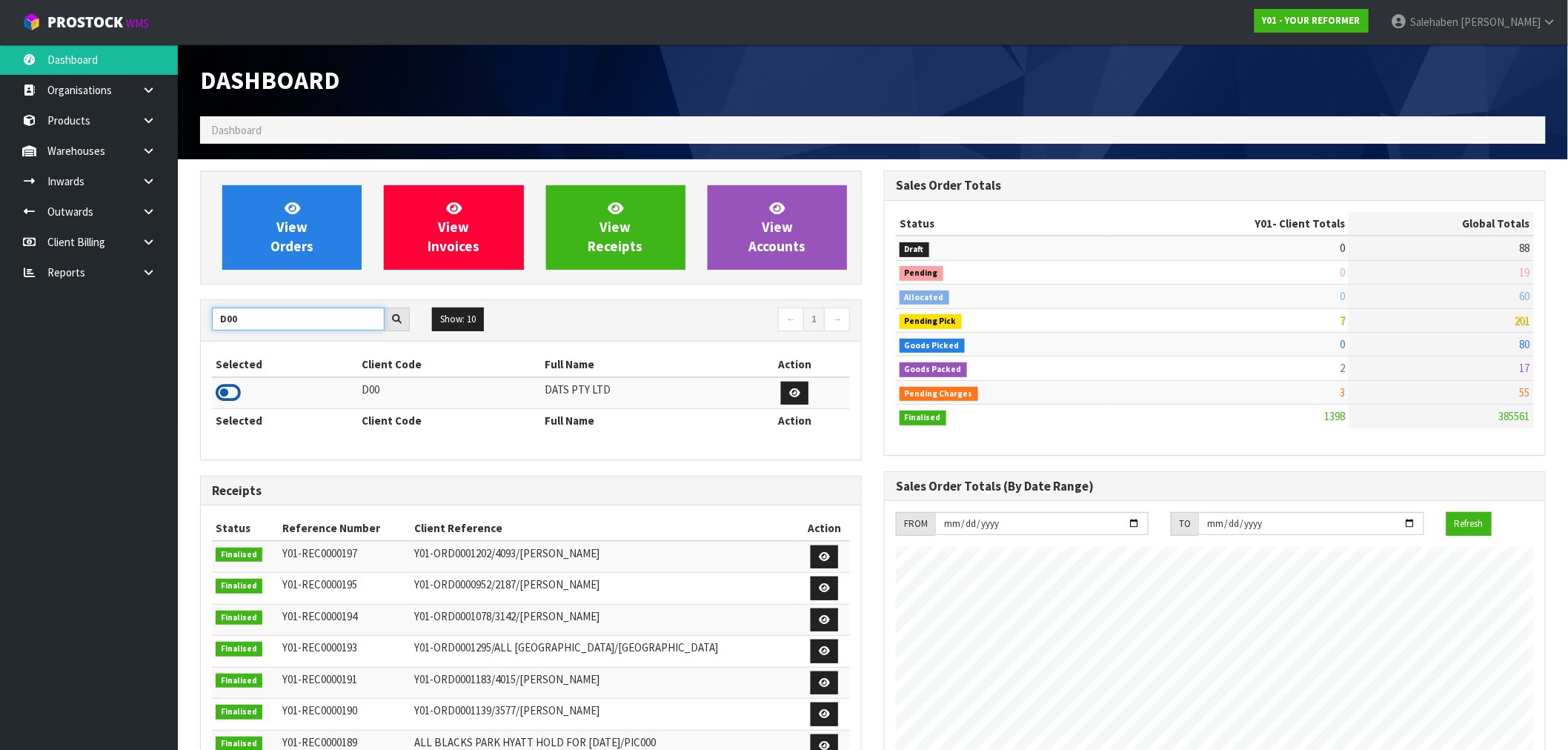
type input "D00"
drag, startPoint x: 231, startPoint y: 404, endPoint x: 219, endPoint y: 404, distance: 12.0
click at [230, 404] on link at bounding box center [228, 396] width 25 height 14
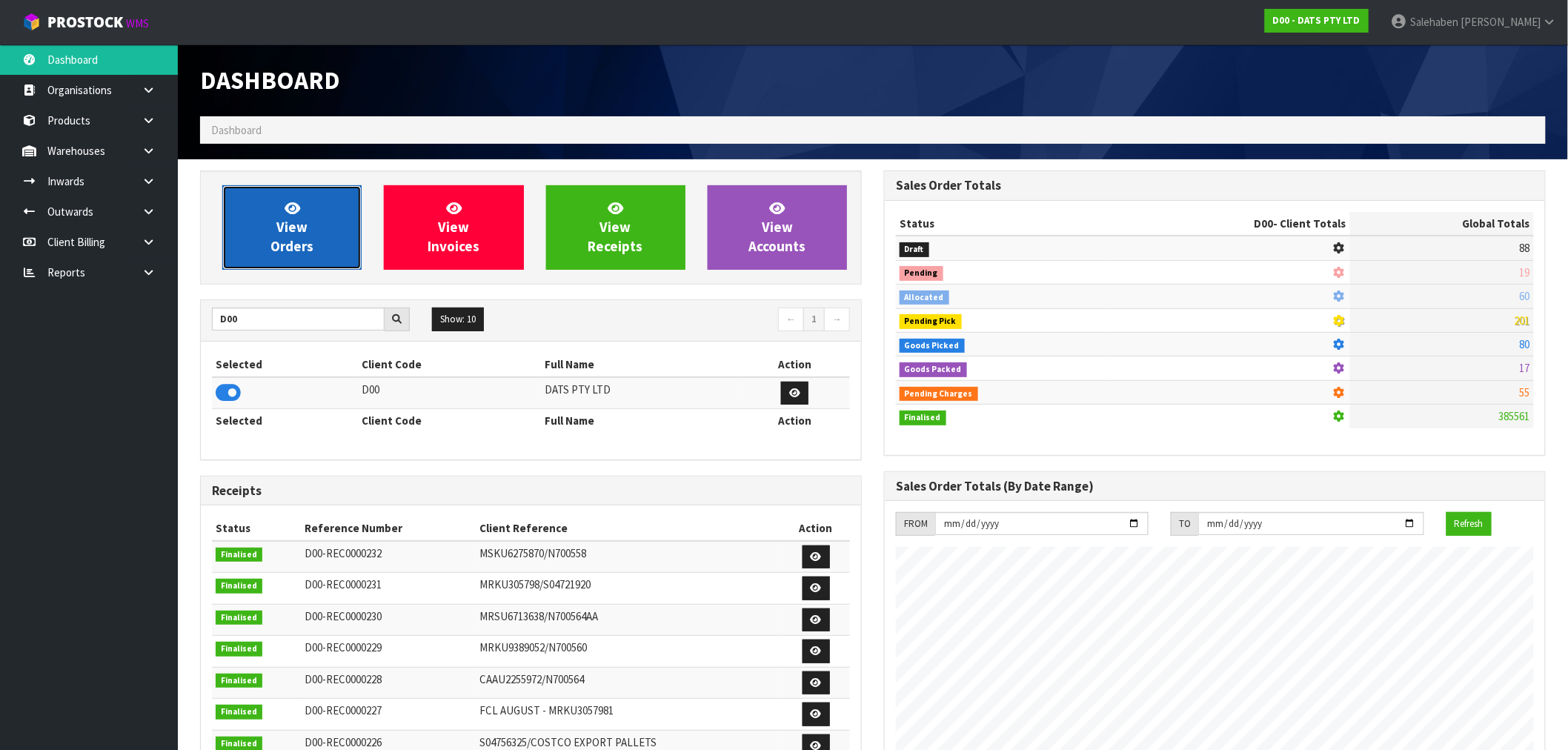
click at [312, 196] on link "View Orders" at bounding box center [291, 227] width 139 height 84
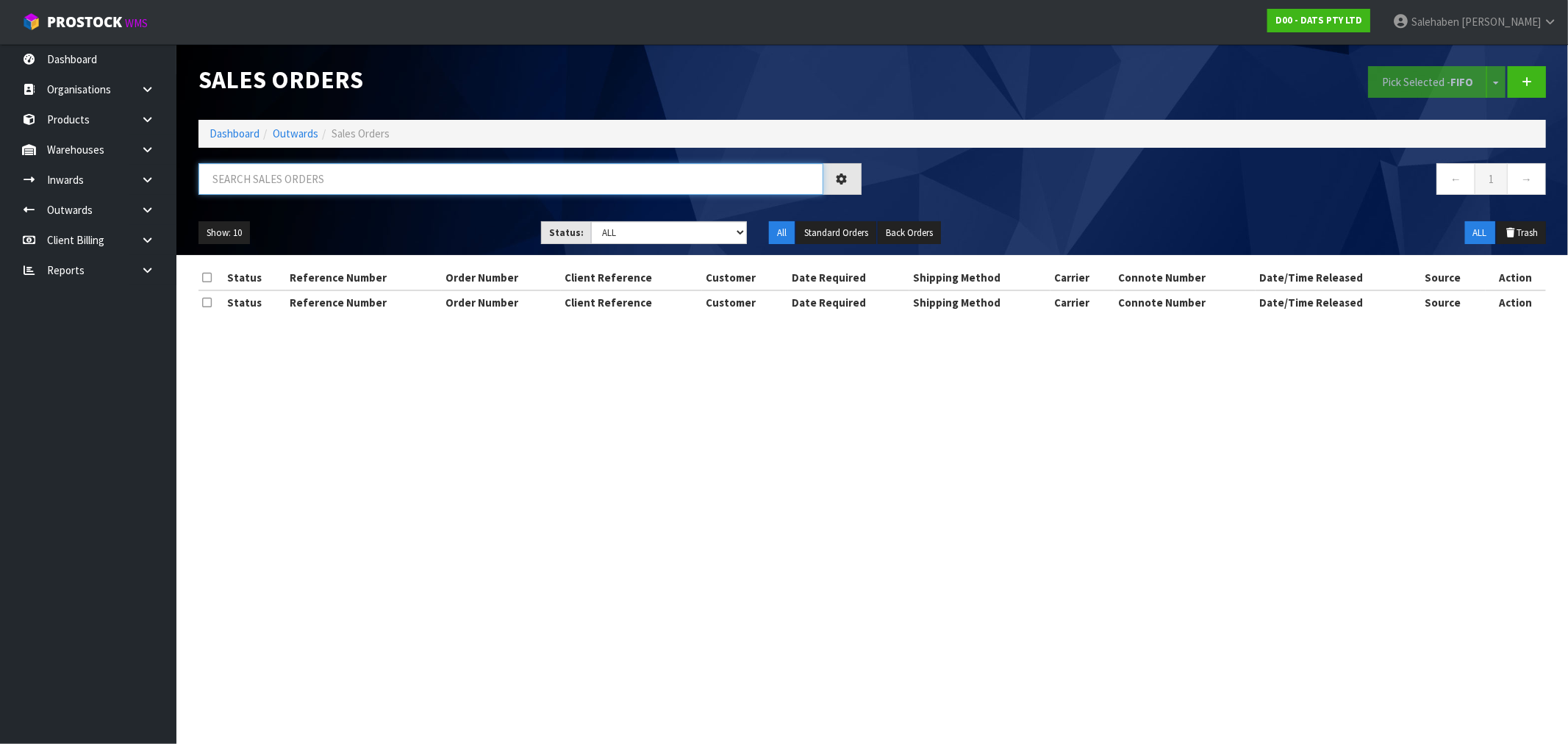
click at [297, 177] on input "text" at bounding box center [510, 179] width 625 height 31
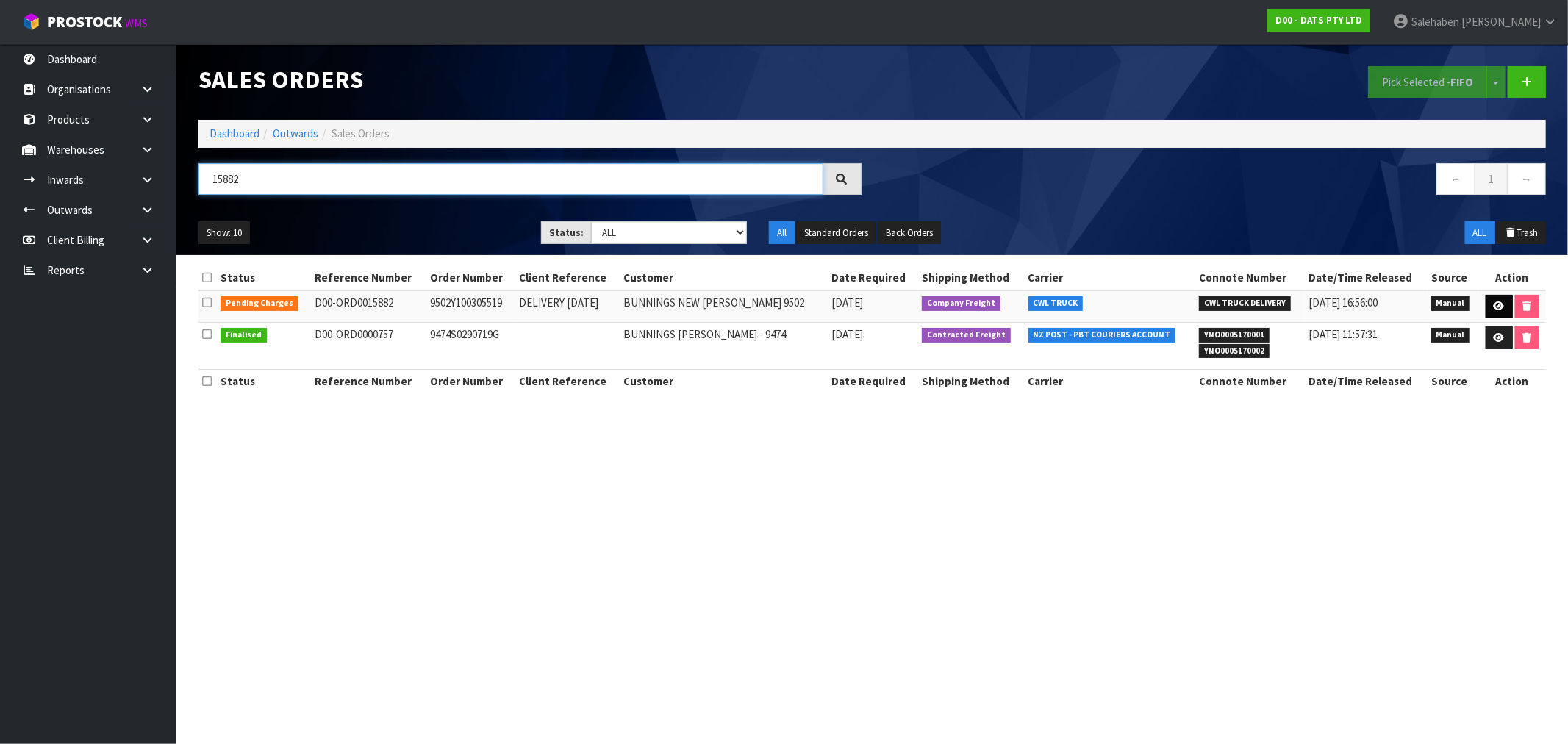
type input "15882"
click at [1499, 302] on icon at bounding box center [1499, 306] width 11 height 10
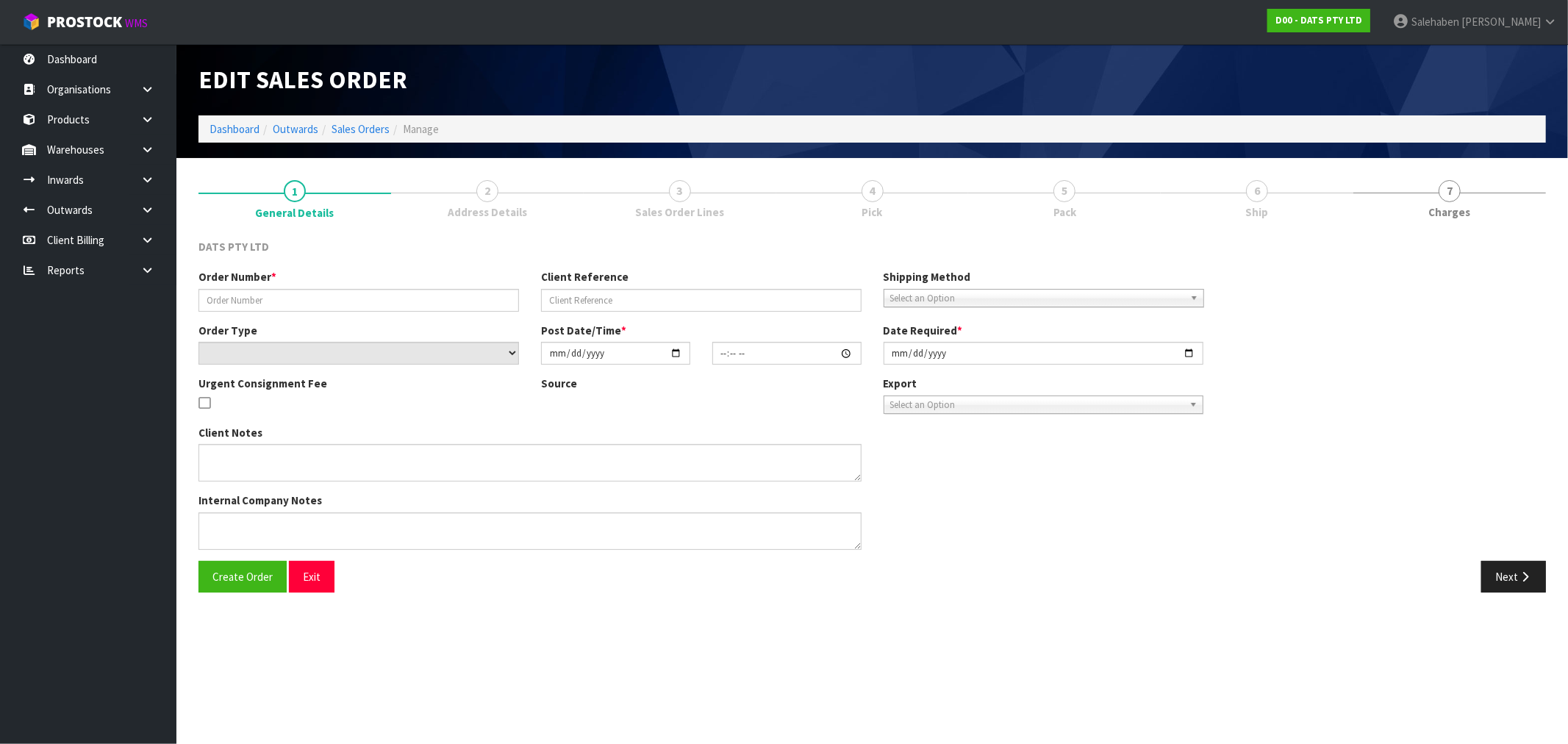
type input "9502Y100305519"
type input "DELIVERY [DATE]"
select select "number:0"
type input "[DATE]"
type input "10:11:00.000"
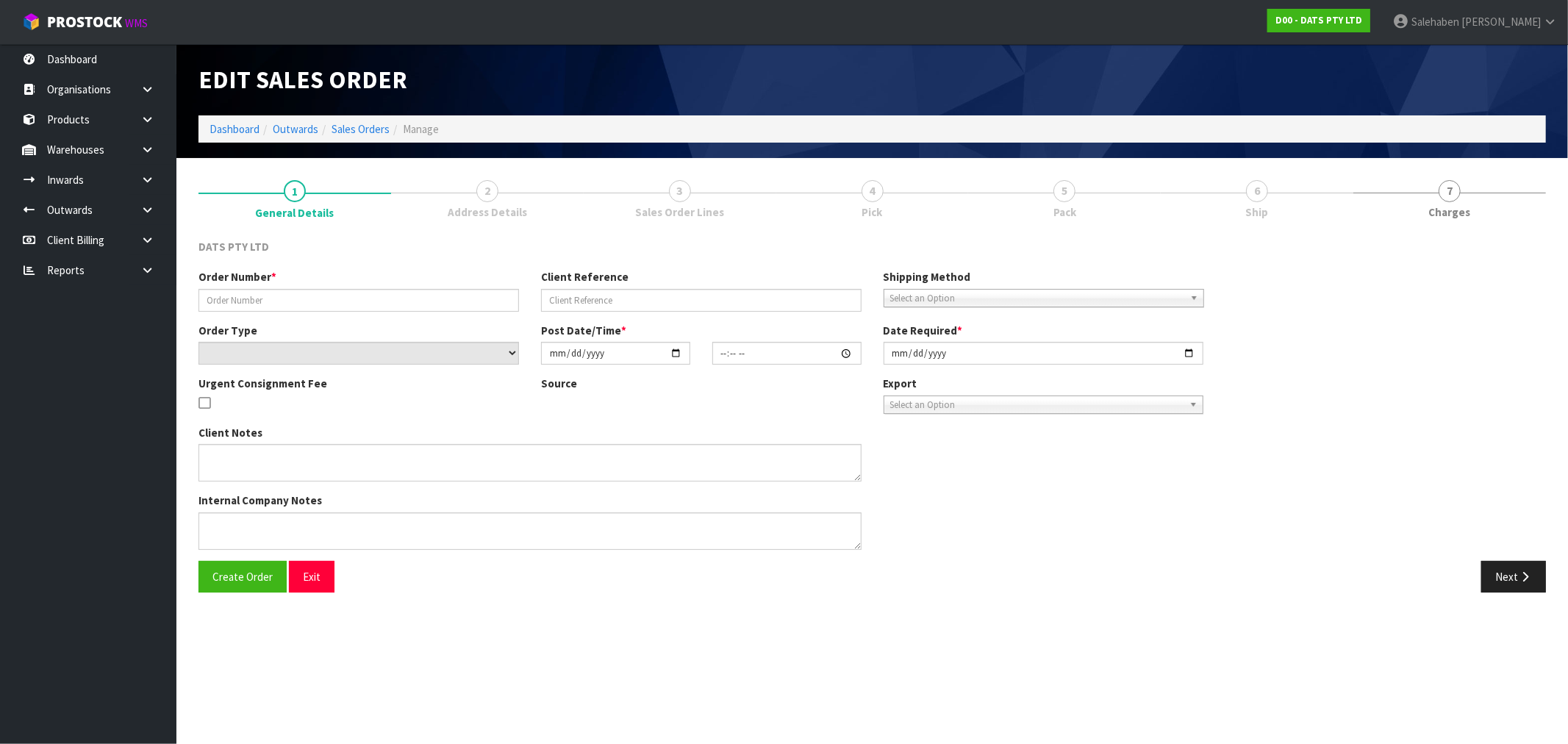
type input "[DATE]"
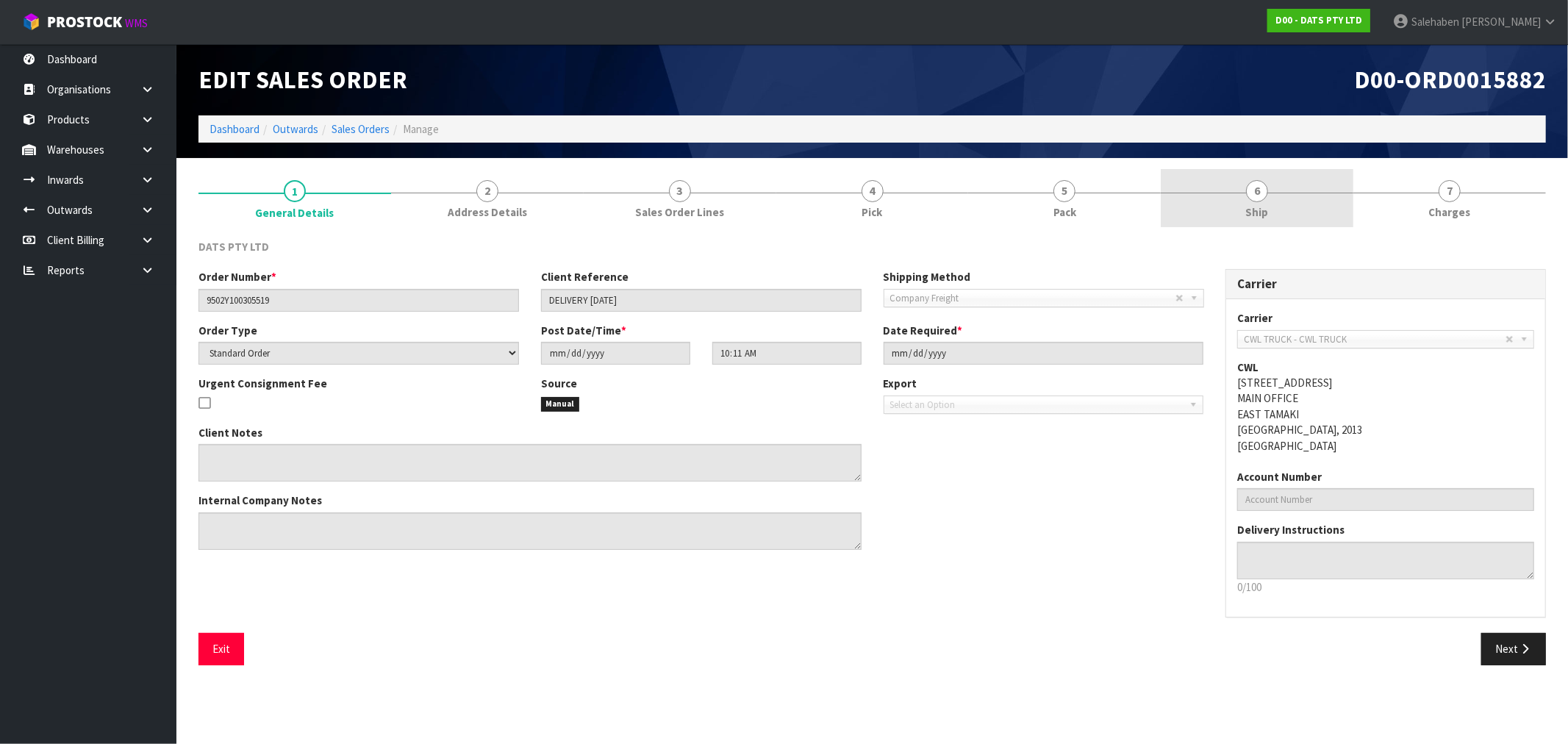
click at [1258, 207] on span "Ship" at bounding box center [1258, 211] width 23 height 16
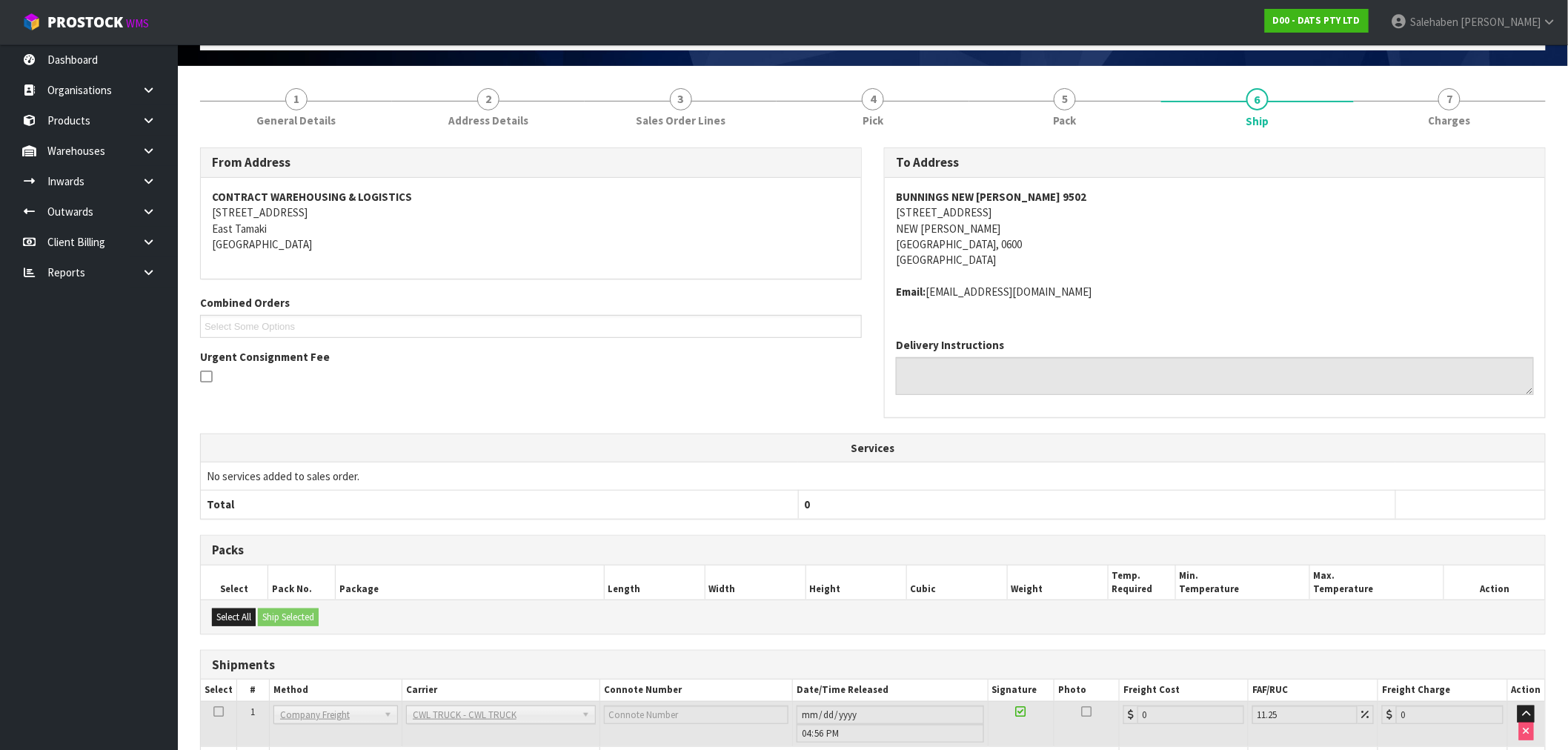
scroll to position [186, 0]
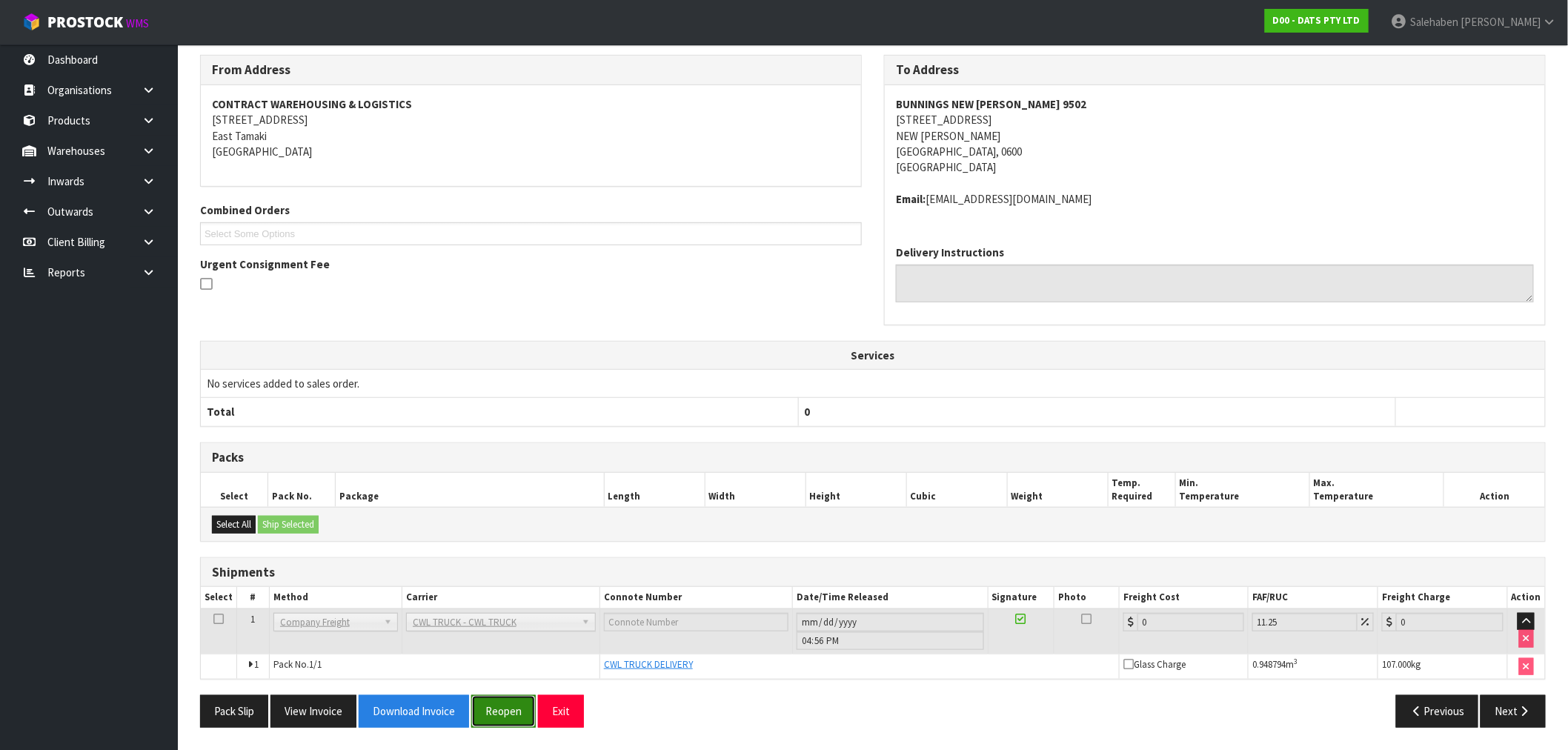
click at [504, 714] on button "Reopen" at bounding box center [503, 711] width 64 height 32
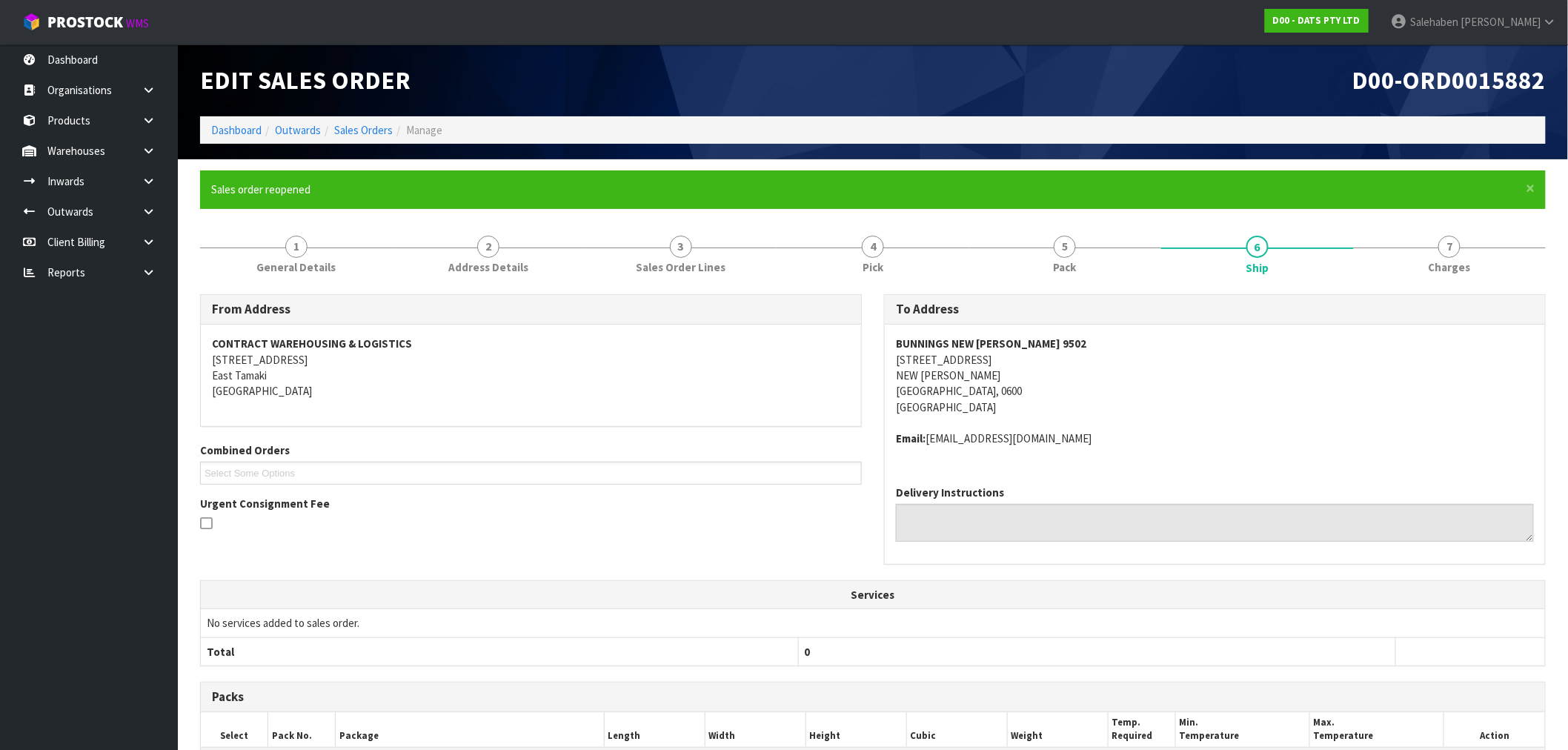
scroll to position [276, 0]
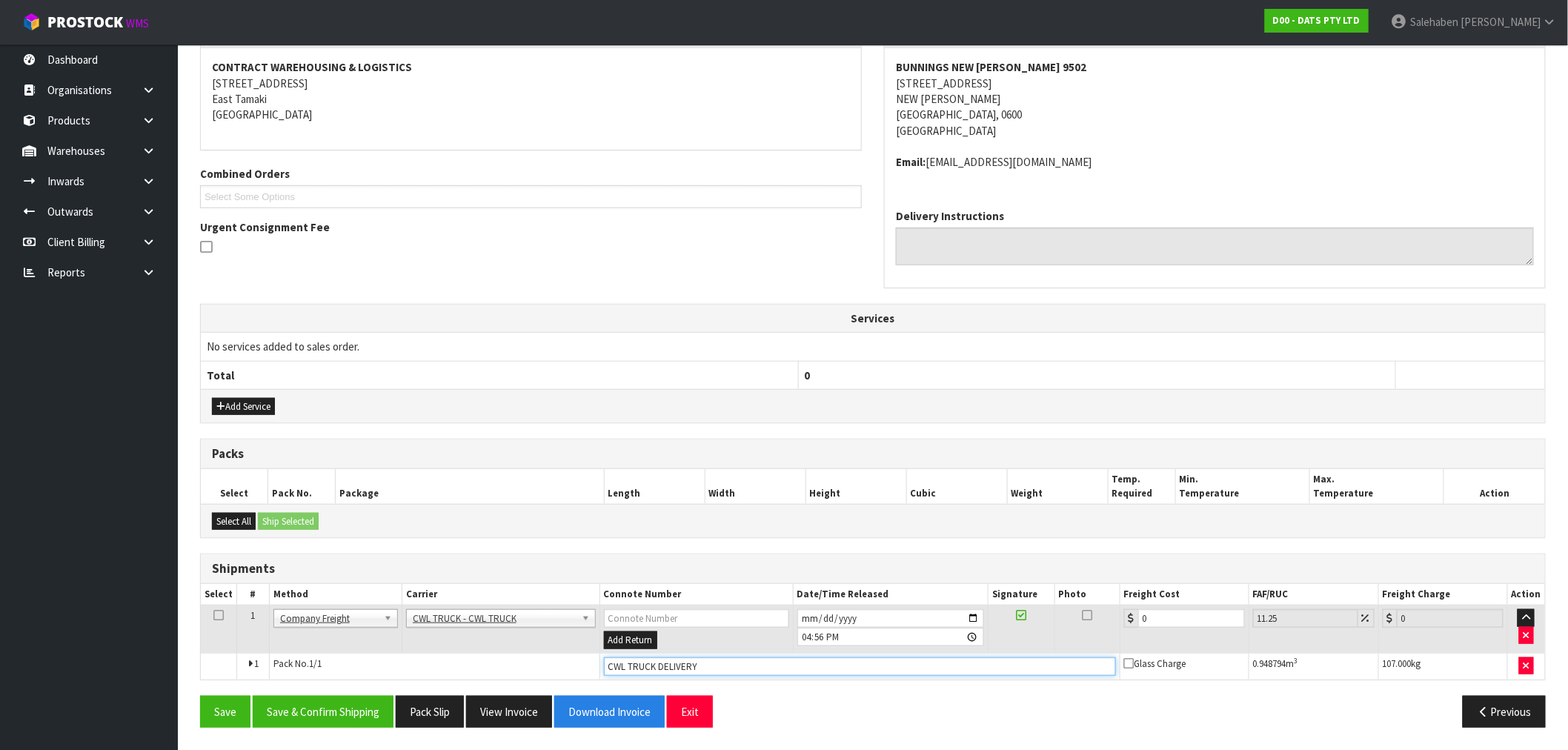
click at [729, 663] on input "CWL TRUCK DELIVERY" at bounding box center [859, 667] width 512 height 18
type input "CWL TRUCK DELIVERED"
drag, startPoint x: 1157, startPoint y: 626, endPoint x: 1103, endPoint y: 630, distance: 54.1
click at [1107, 628] on tr "1 Client Local Pickup Customer Local Pickup Company Freight Contracted Freight …" at bounding box center [873, 629] width 1345 height 48
type input "5"
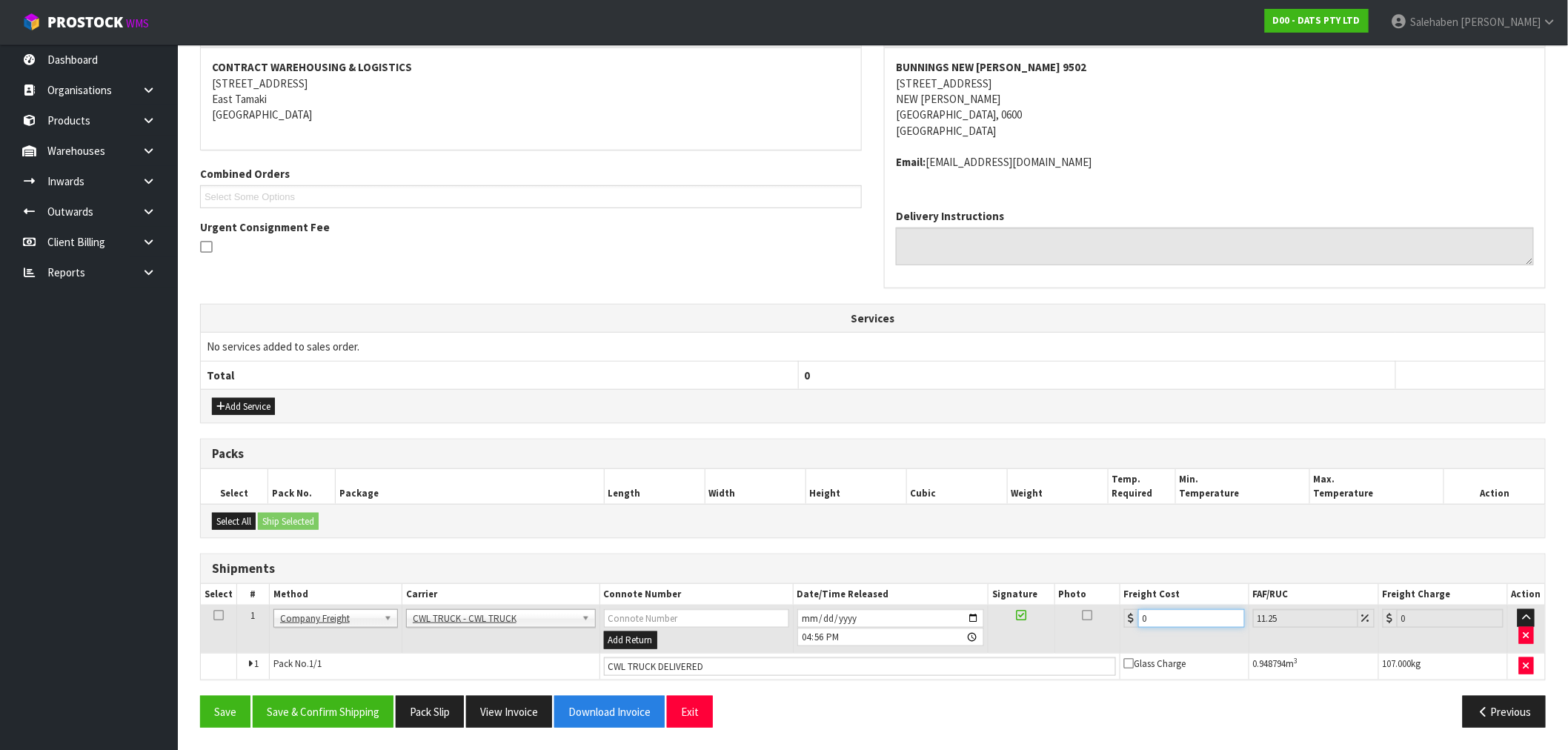
type input "5.56"
type input "52"
type input "57.85"
type input "52.2"
type input "58.07"
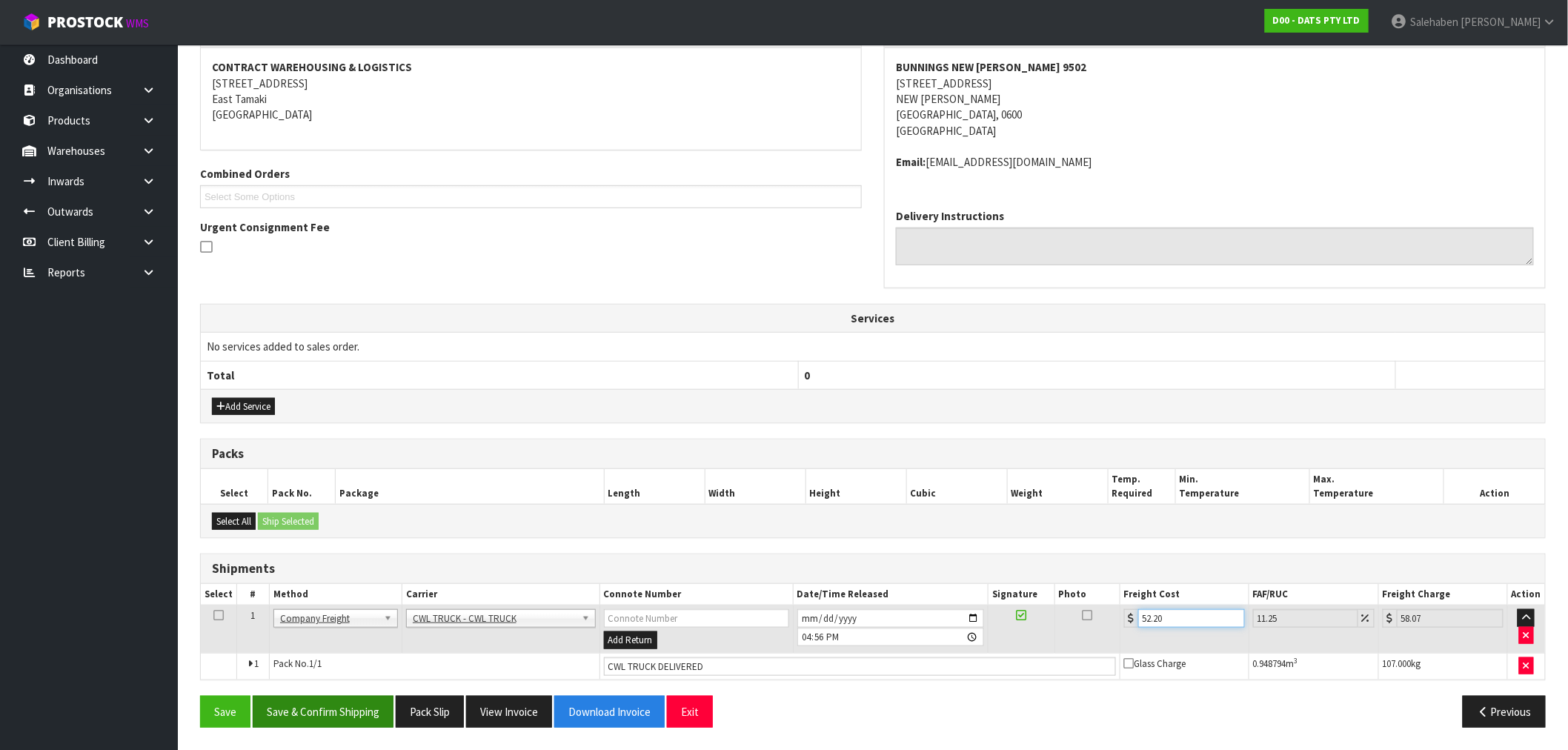
type input "52.20"
click at [319, 709] on button "Save & Confirm Shipping" at bounding box center [323, 712] width 141 height 32
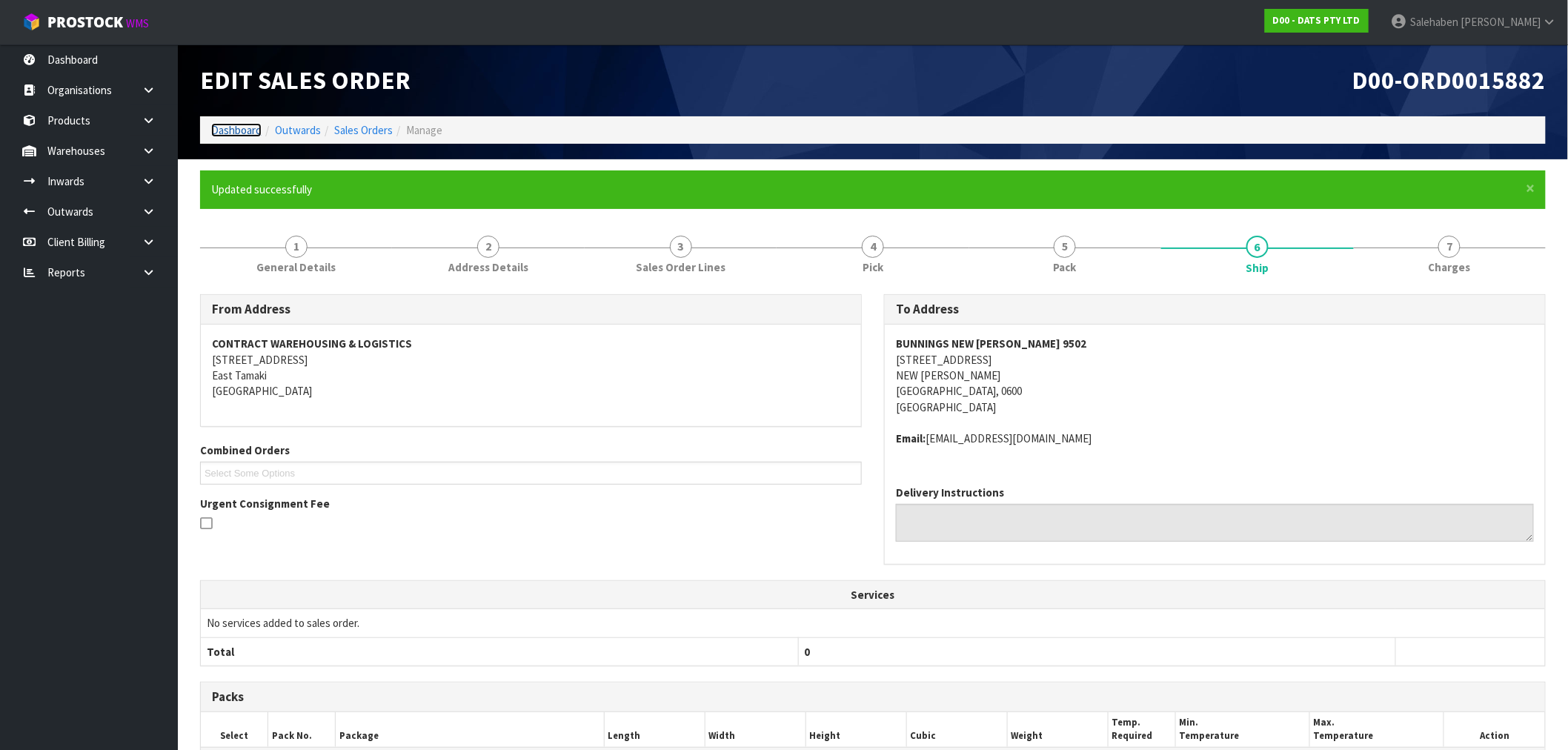
click at [238, 132] on link "Dashboard" at bounding box center [236, 130] width 51 height 14
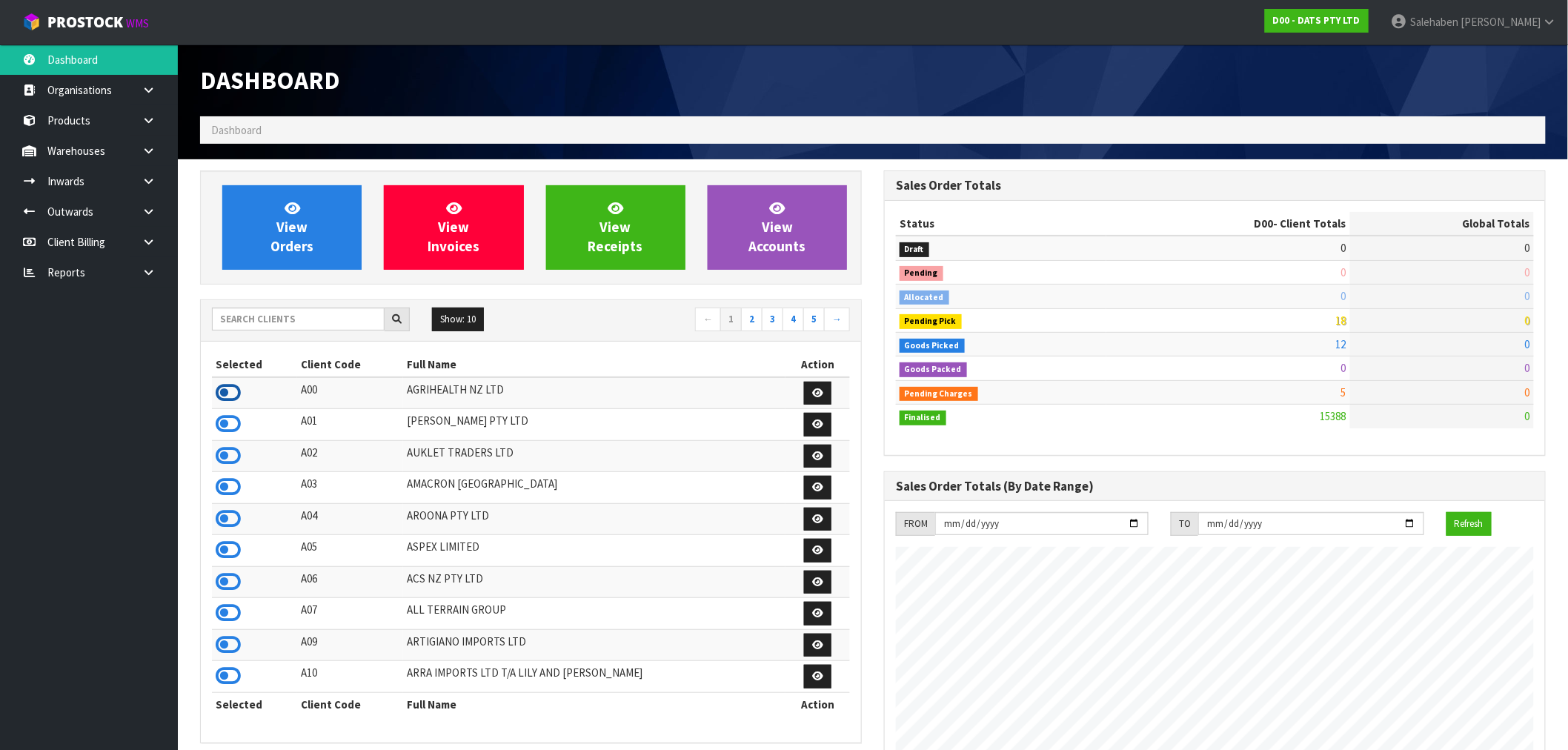
scroll to position [739820, 740532]
click at [231, 391] on icon at bounding box center [228, 392] width 25 height 22
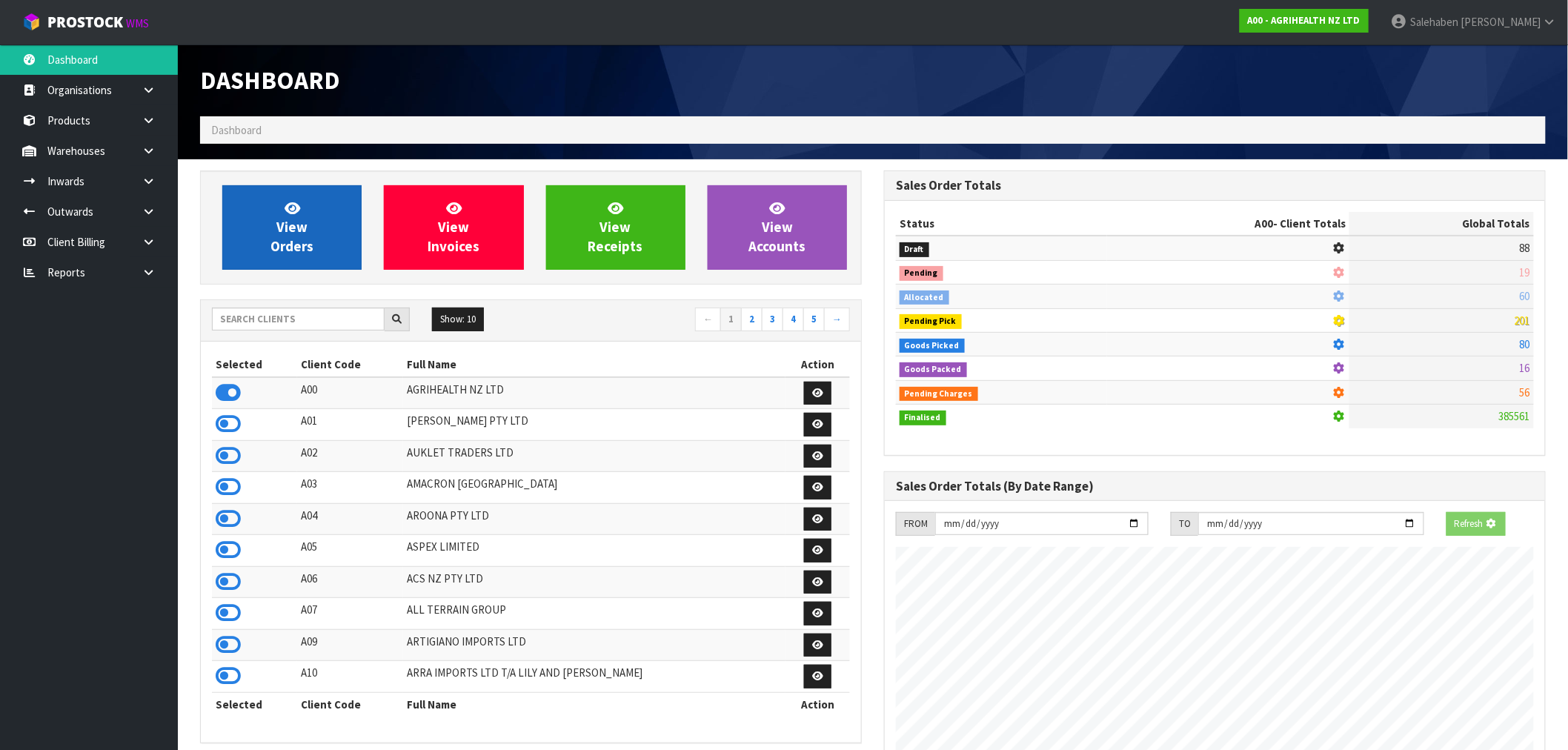
scroll to position [740020, 740532]
click at [291, 232] on span "View Orders" at bounding box center [292, 226] width 43 height 56
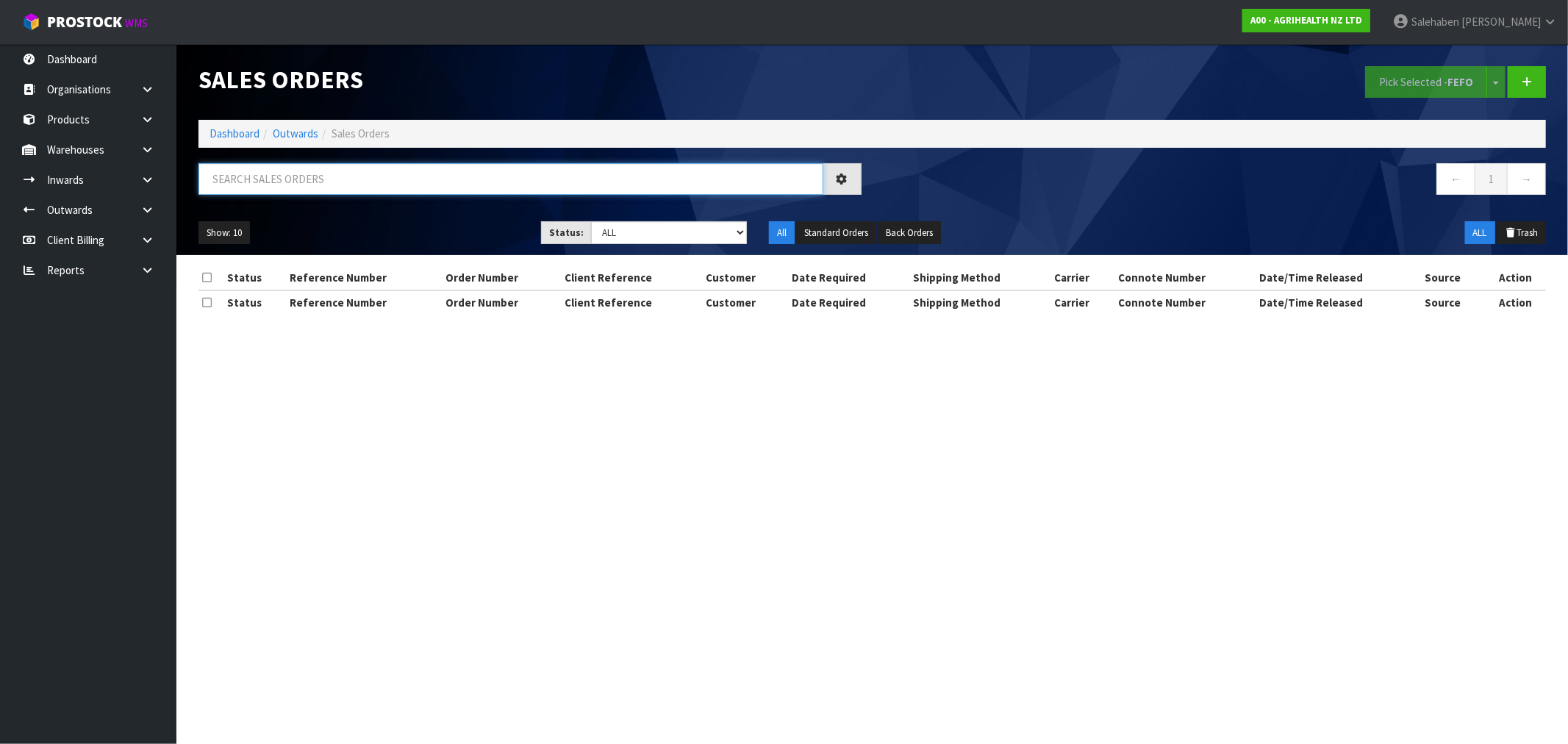
click at [268, 181] on input "text" at bounding box center [510, 179] width 625 height 31
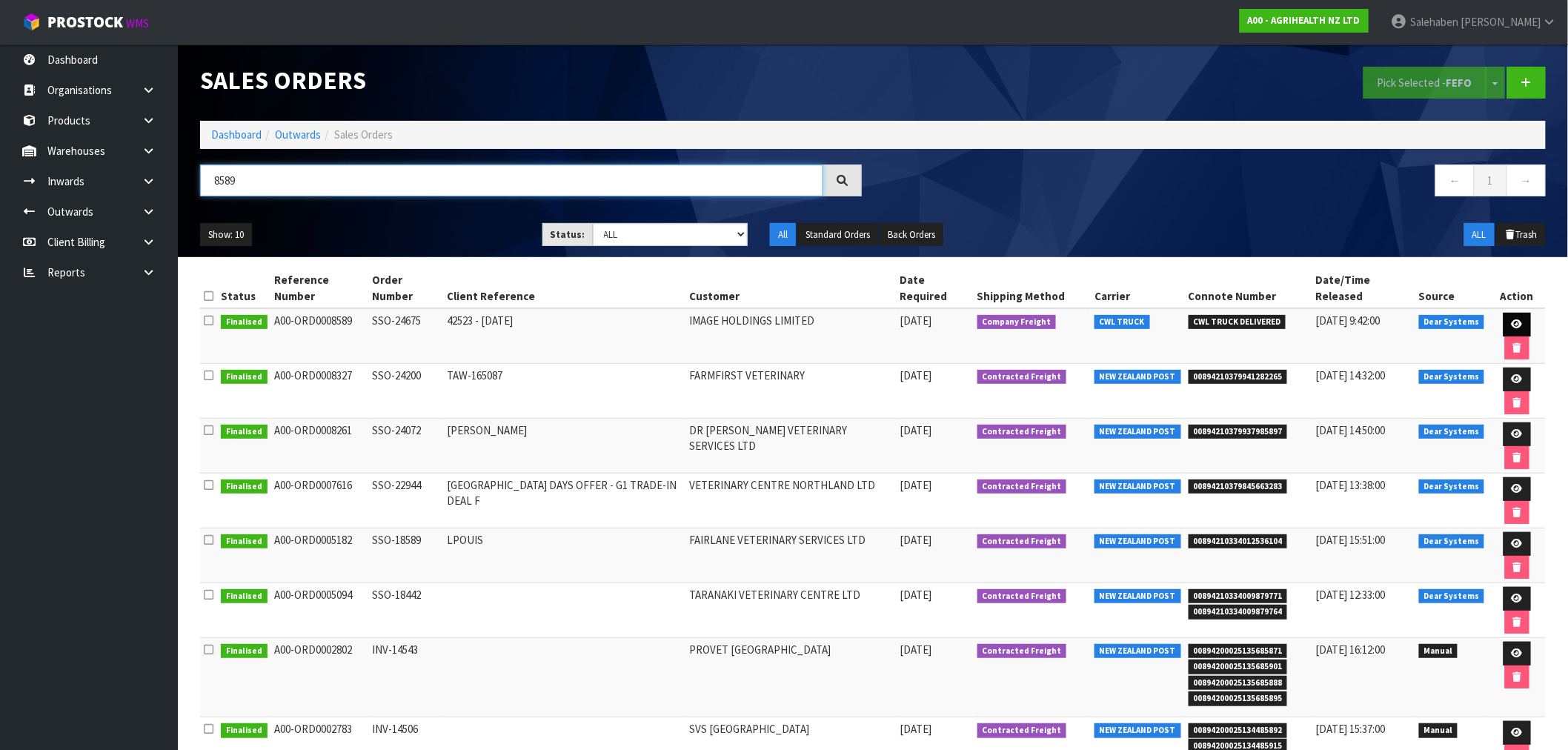
type input "8589"
drag, startPoint x: 1520, startPoint y: 328, endPoint x: 1503, endPoint y: 335, distance: 18.4
click at [1518, 328] on icon at bounding box center [1517, 325] width 11 height 10
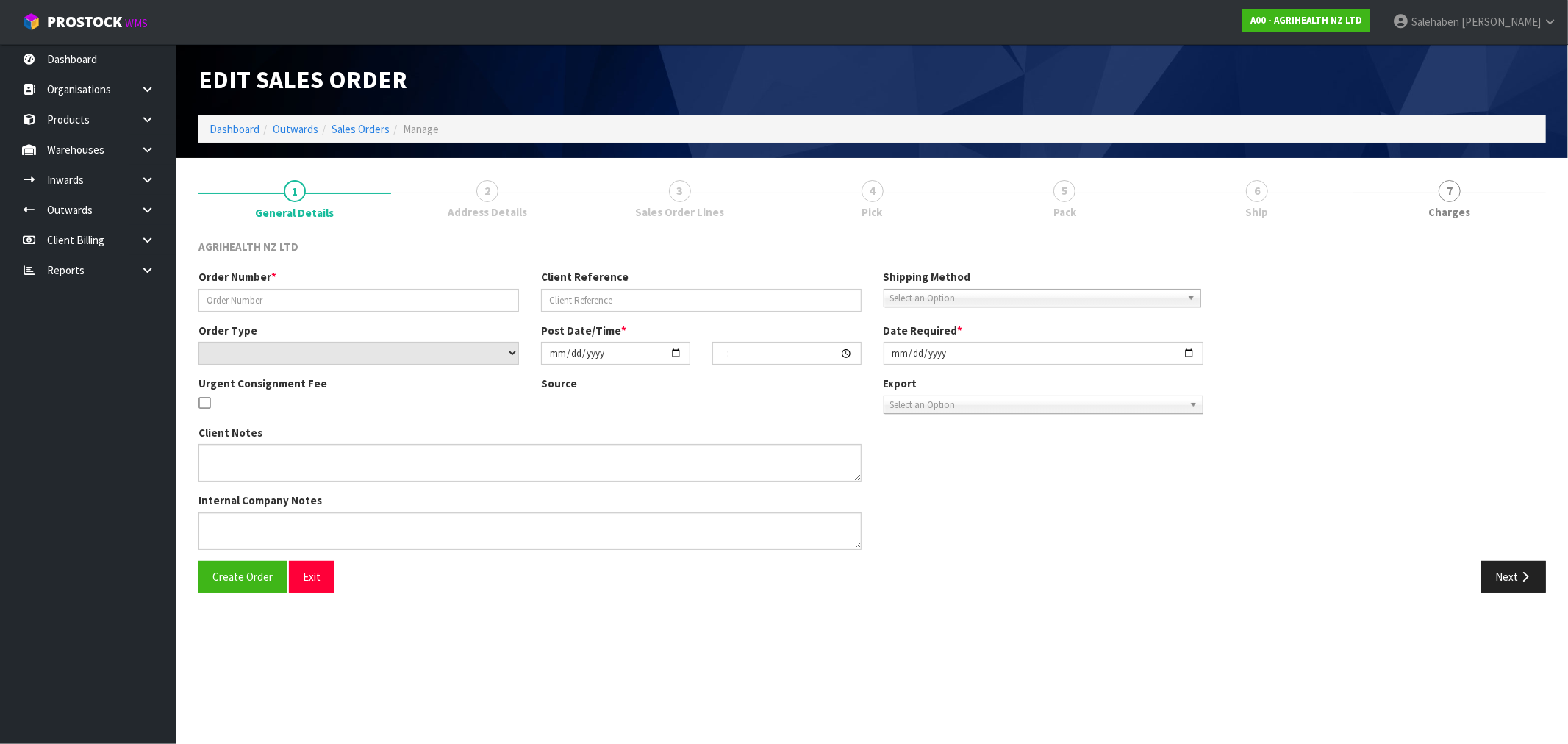
type input "SSO-24675"
type input "42523 - [DATE]"
select select "number:0"
type input "[DATE]"
type input "16:08:04.000"
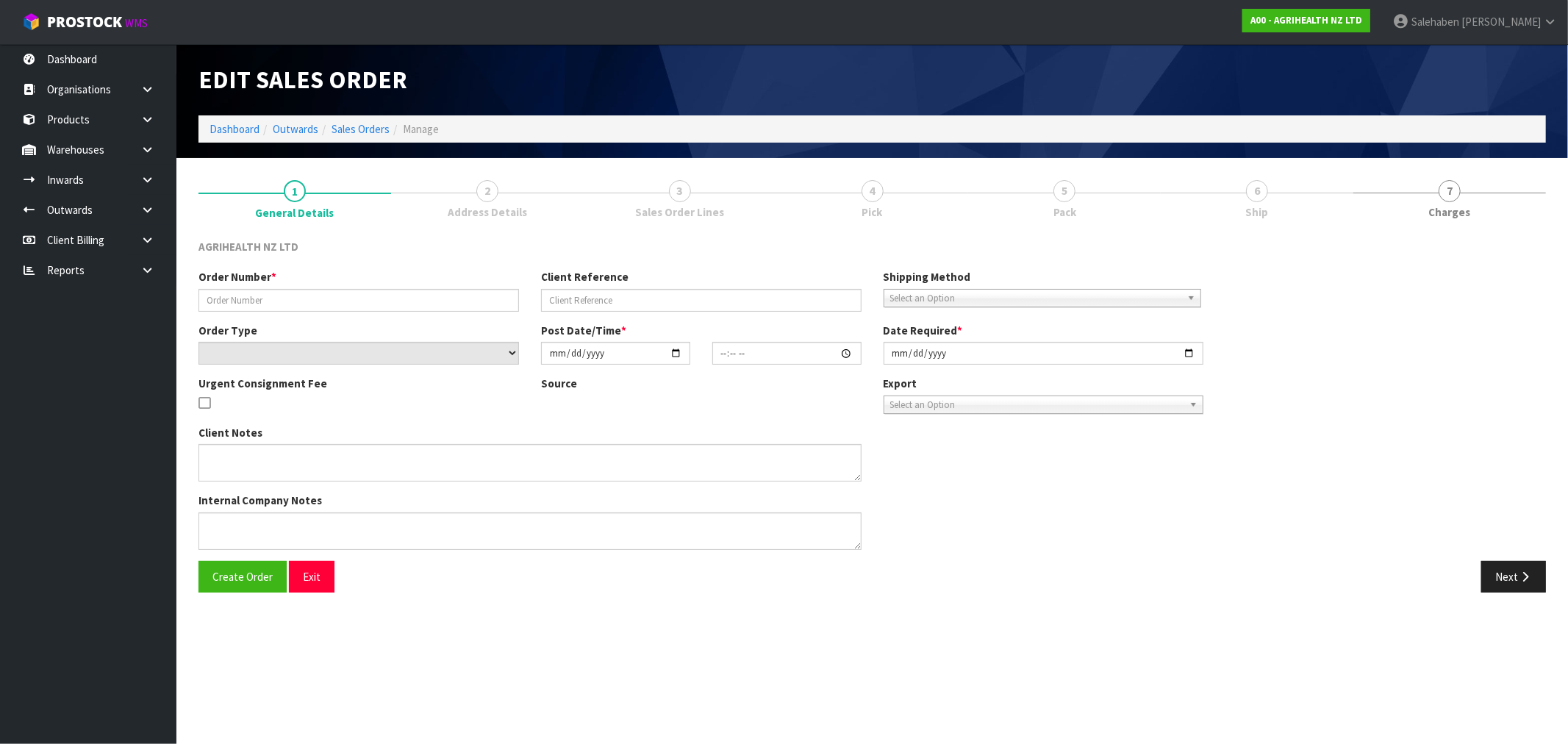
type input "[DATE]"
type textarea "SHIP BY: Freight"
type textarea "CAN DELIVER [DATE]"
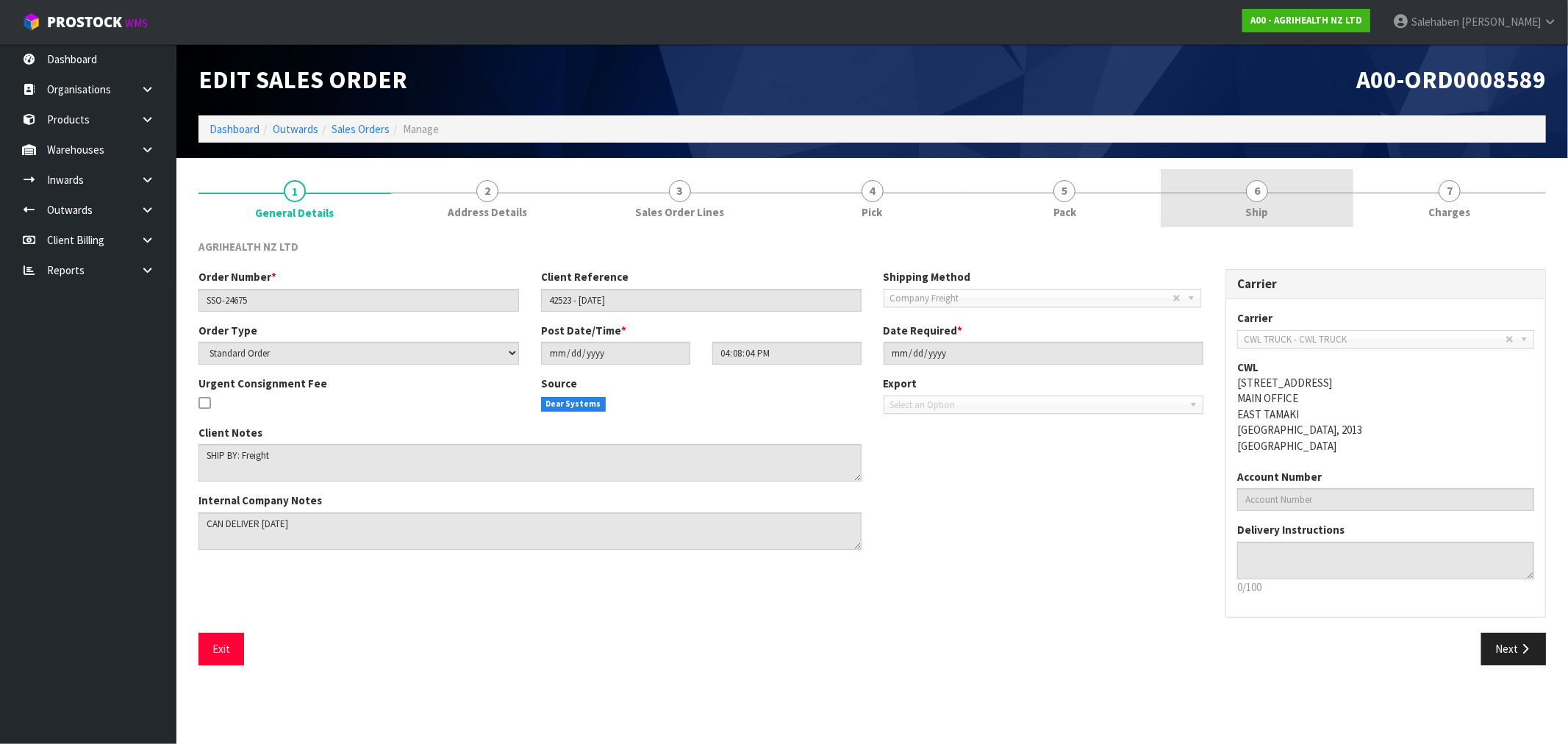
click at [1267, 216] on link "6 Ship" at bounding box center [1257, 198] width 192 height 58
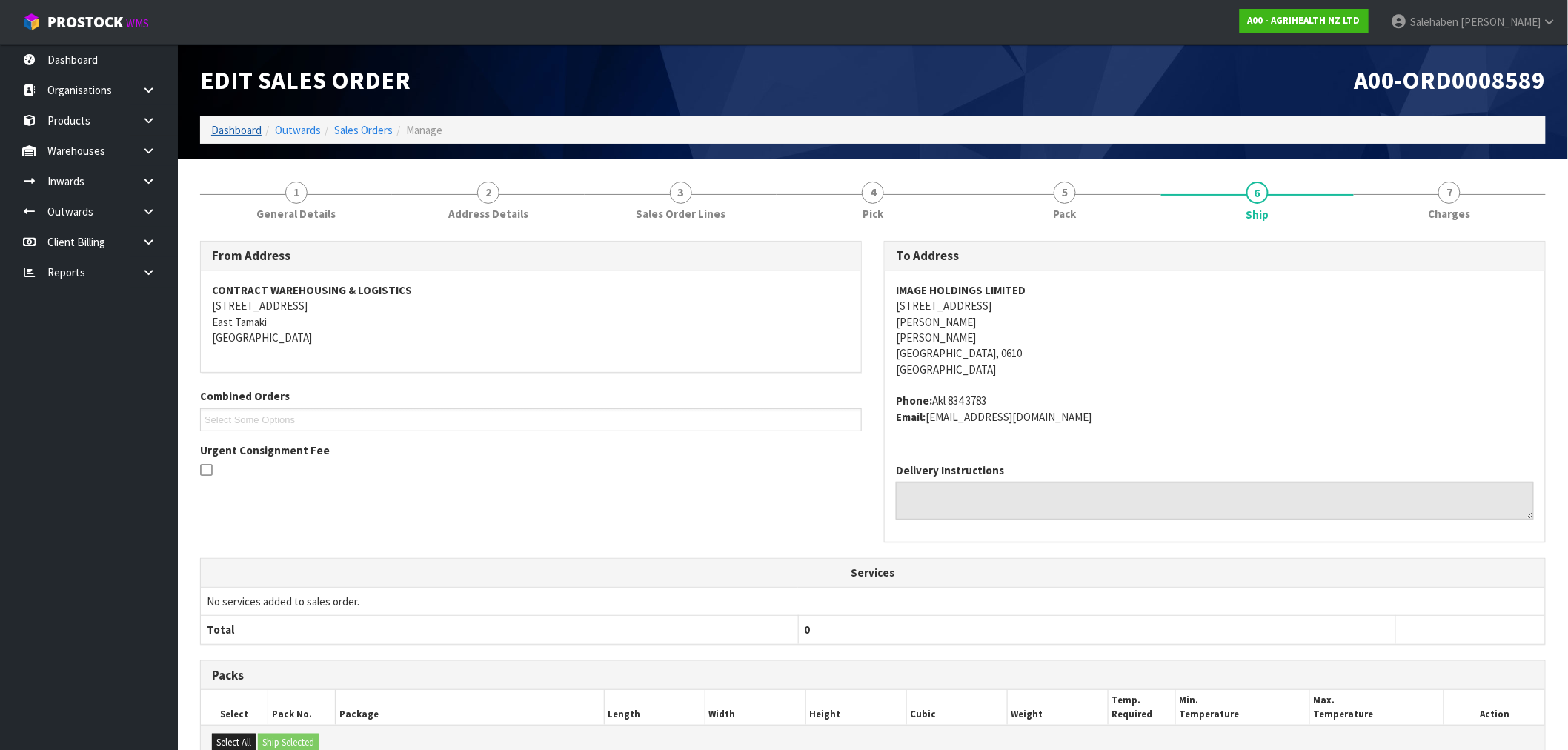
drag, startPoint x: 231, startPoint y: 121, endPoint x: 221, endPoint y: 134, distance: 16.4
click at [227, 127] on ol "Dashboard Outwards Sales Orders Manage" at bounding box center [873, 130] width 1346 height 27
click at [221, 134] on link "Dashboard" at bounding box center [236, 130] width 51 height 14
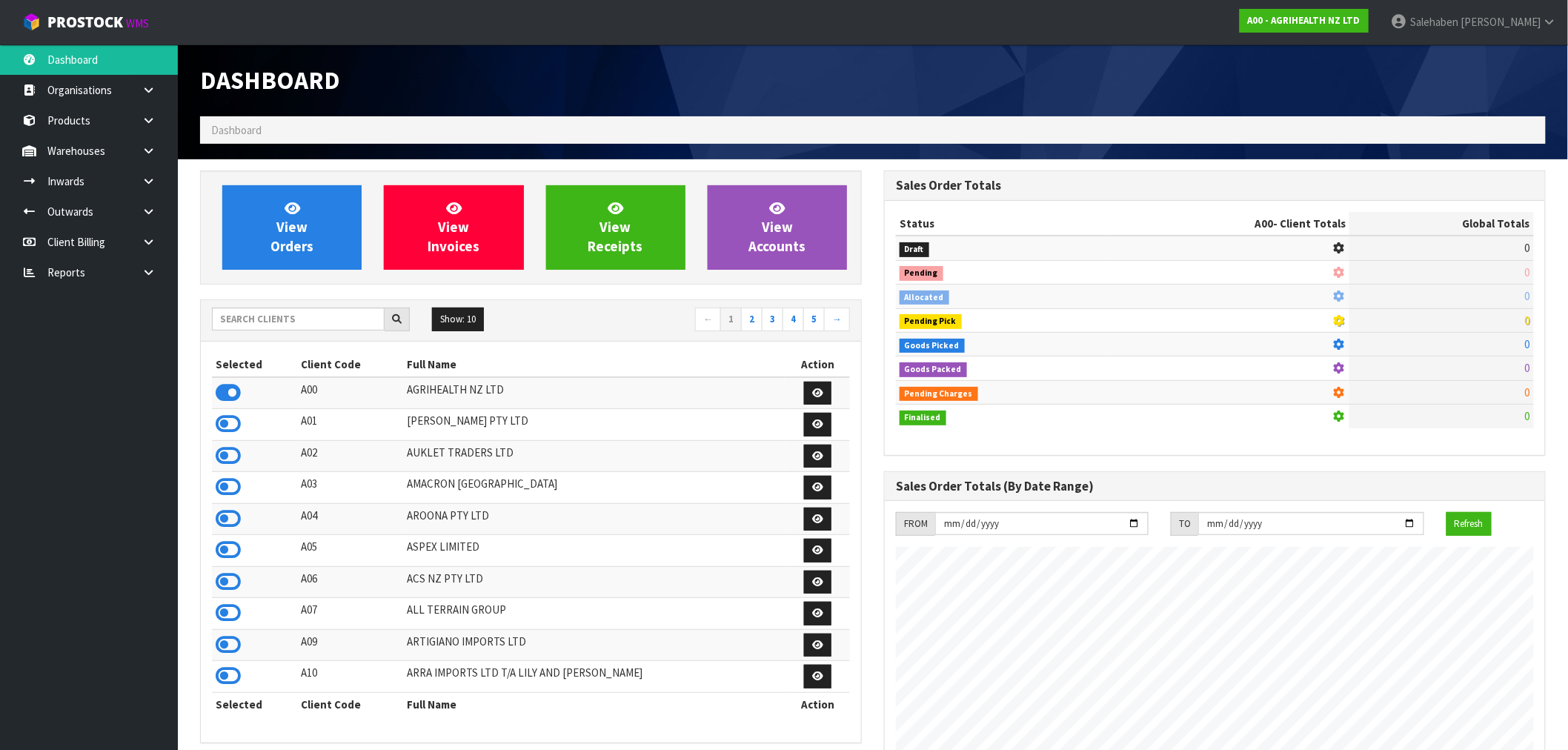
scroll to position [1123, 684]
click at [260, 320] on input "text" at bounding box center [298, 319] width 172 height 23
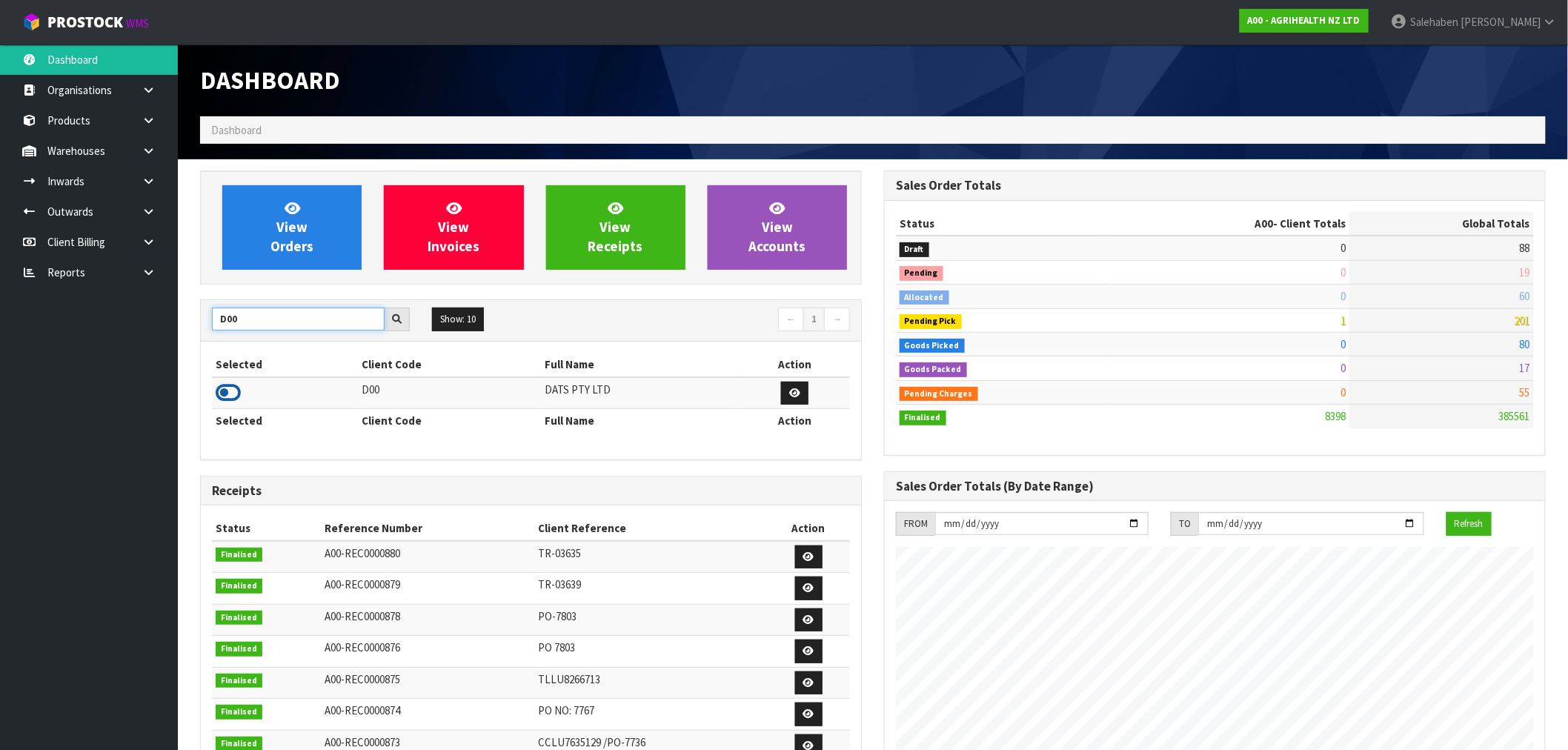
type input "D00"
click at [231, 391] on icon at bounding box center [228, 392] width 25 height 22
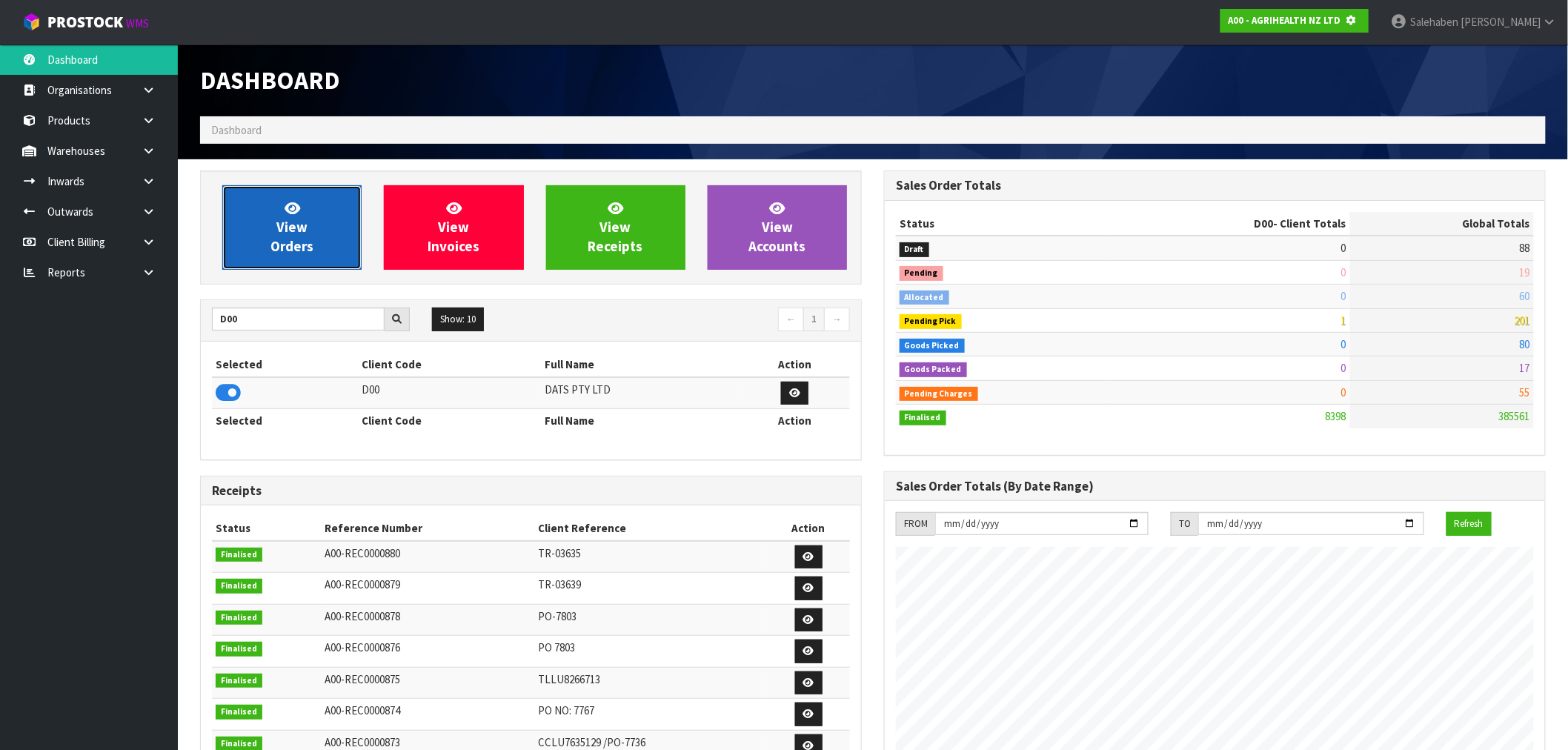
scroll to position [740020, 740532]
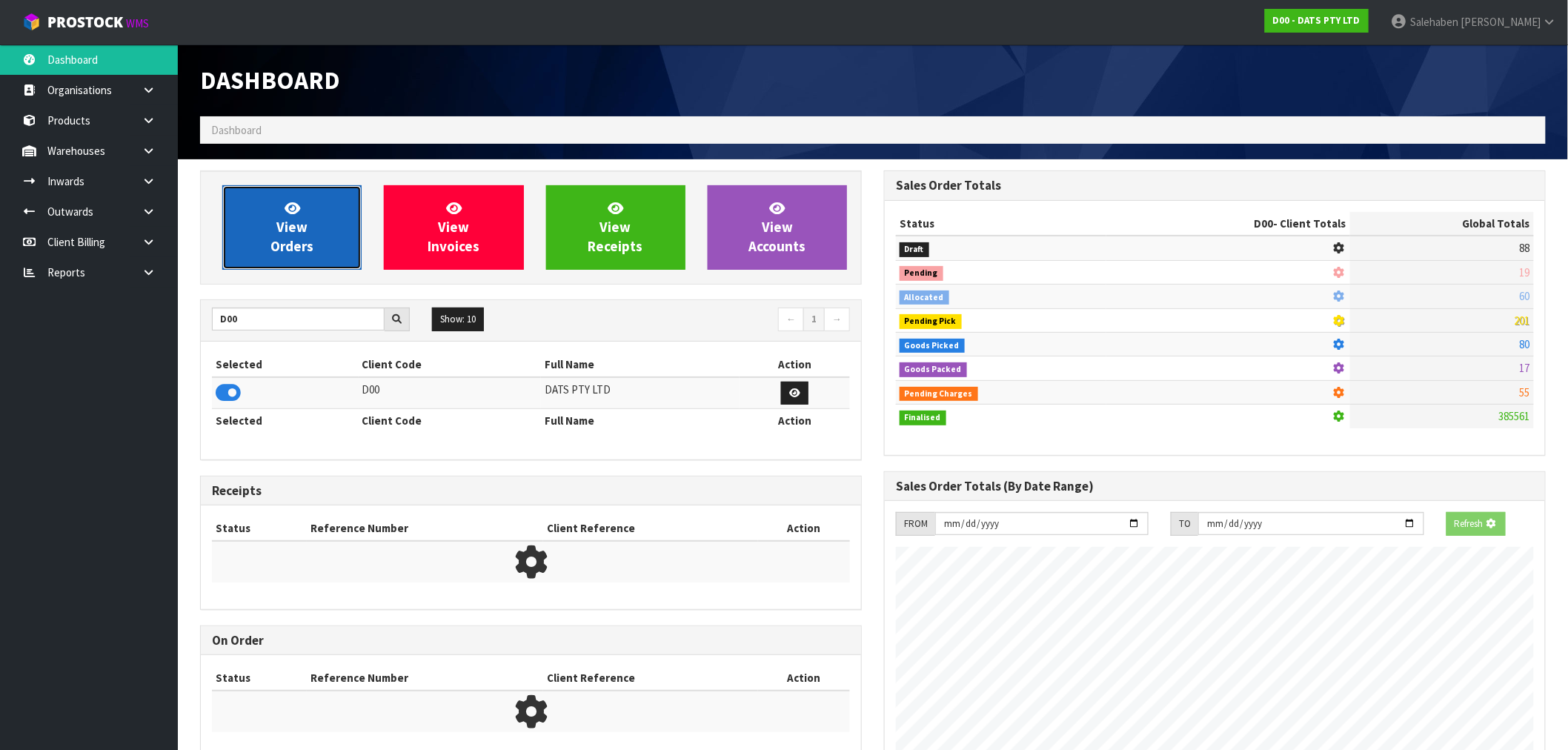
click at [300, 201] on icon at bounding box center [292, 207] width 16 height 14
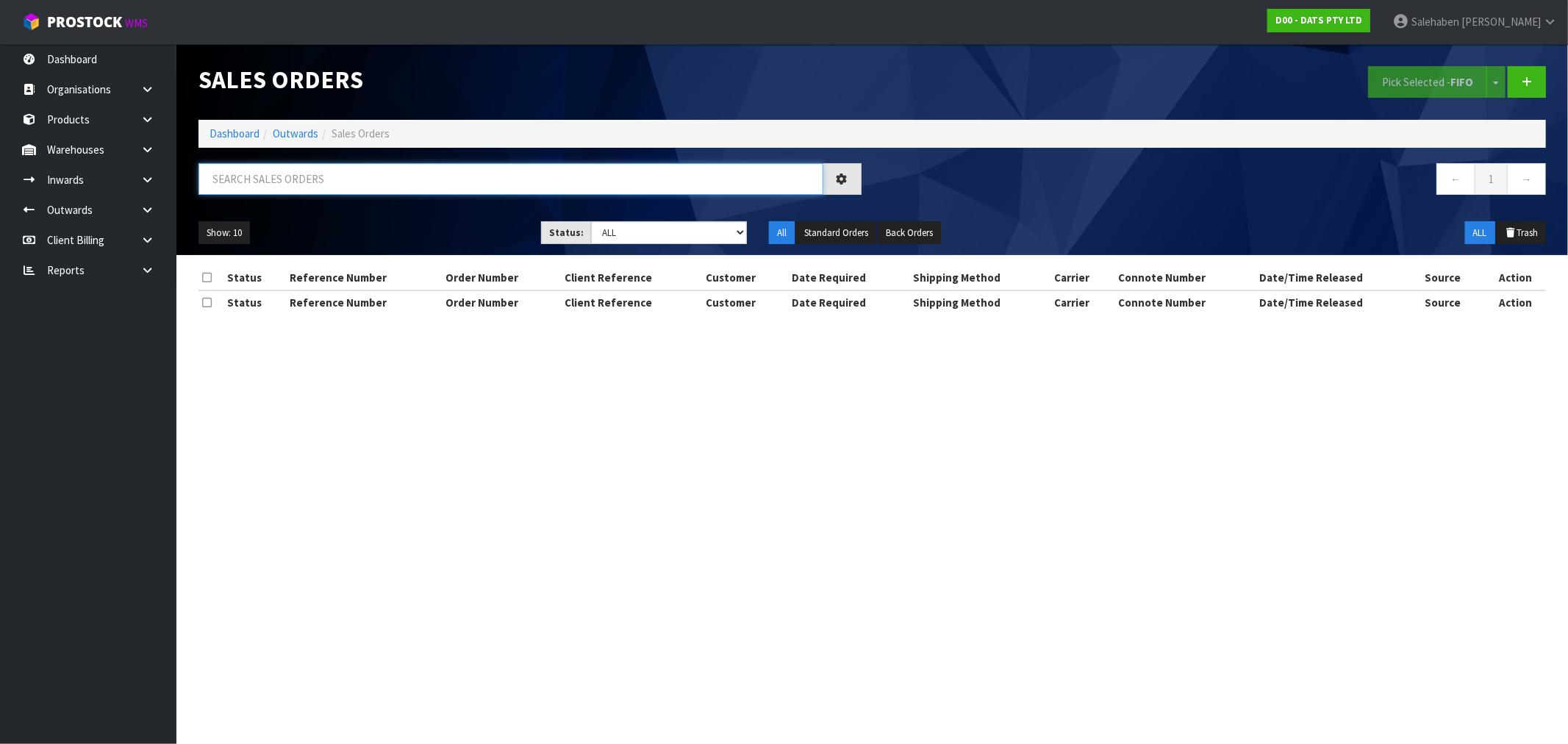
click at [281, 170] on input "text" at bounding box center [510, 179] width 625 height 31
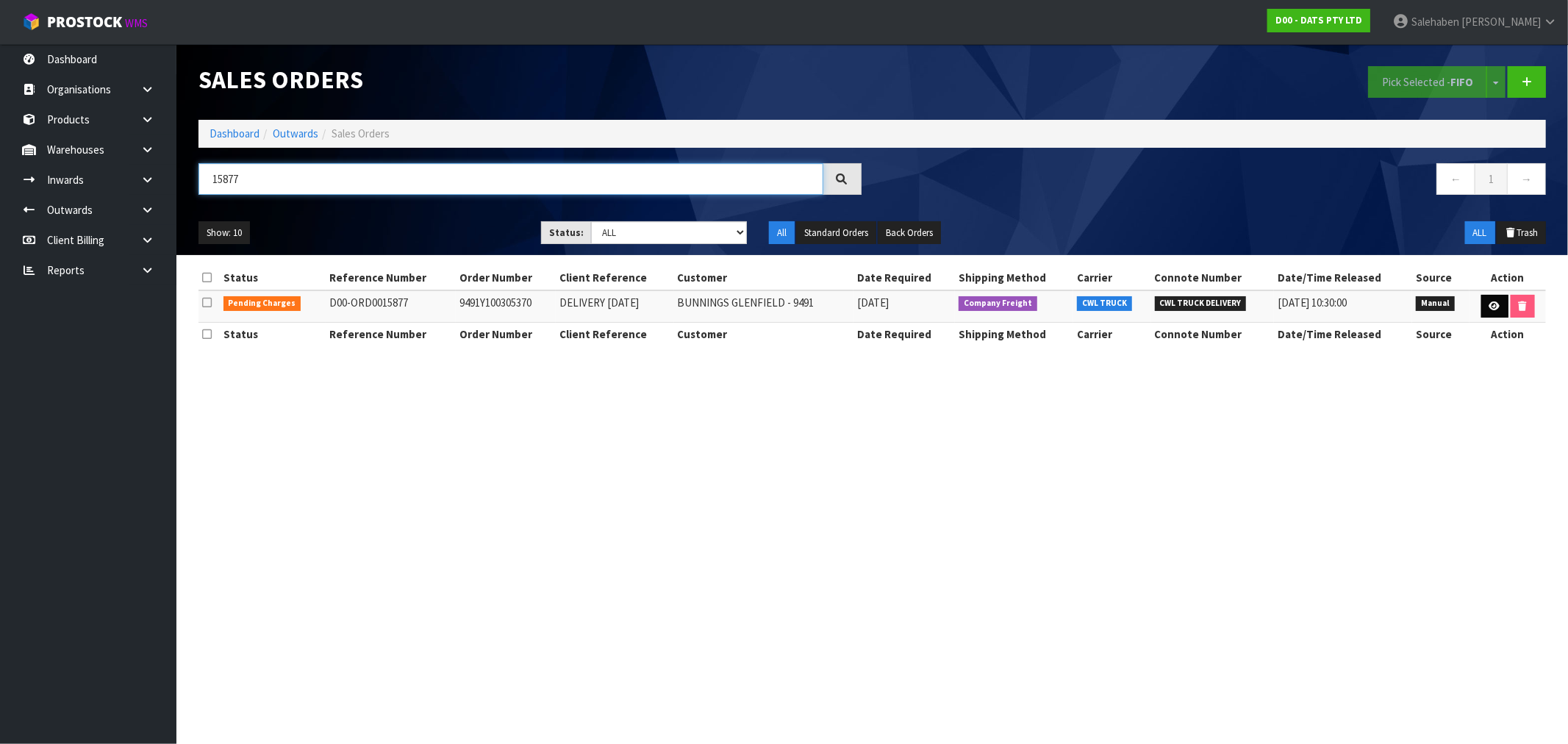
type input "15877"
click at [1500, 311] on link at bounding box center [1495, 306] width 27 height 23
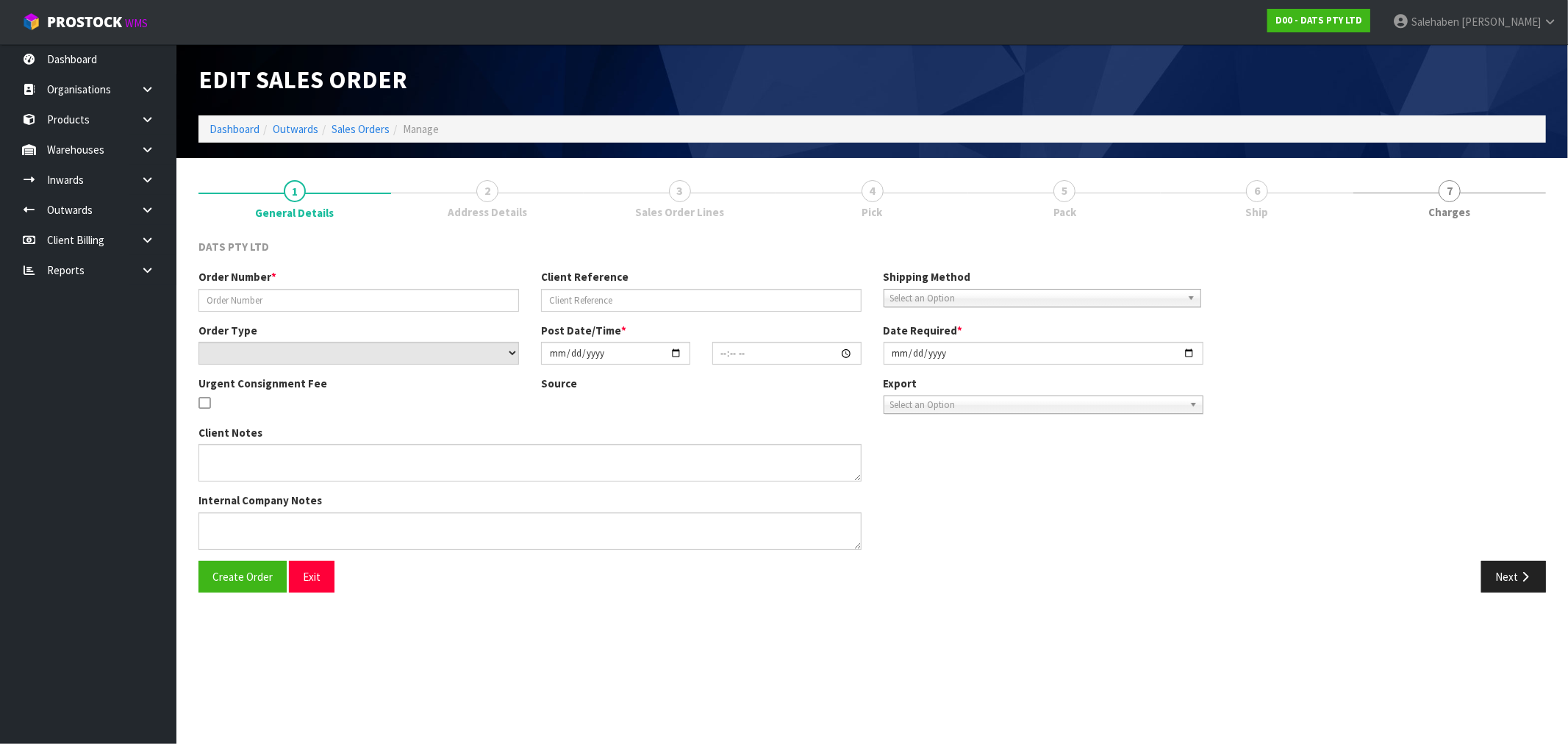
type input "9491Y100305370"
type input "DELIVERY [DATE]"
select select "number:0"
type input "[DATE]"
type input "09:55:00.000"
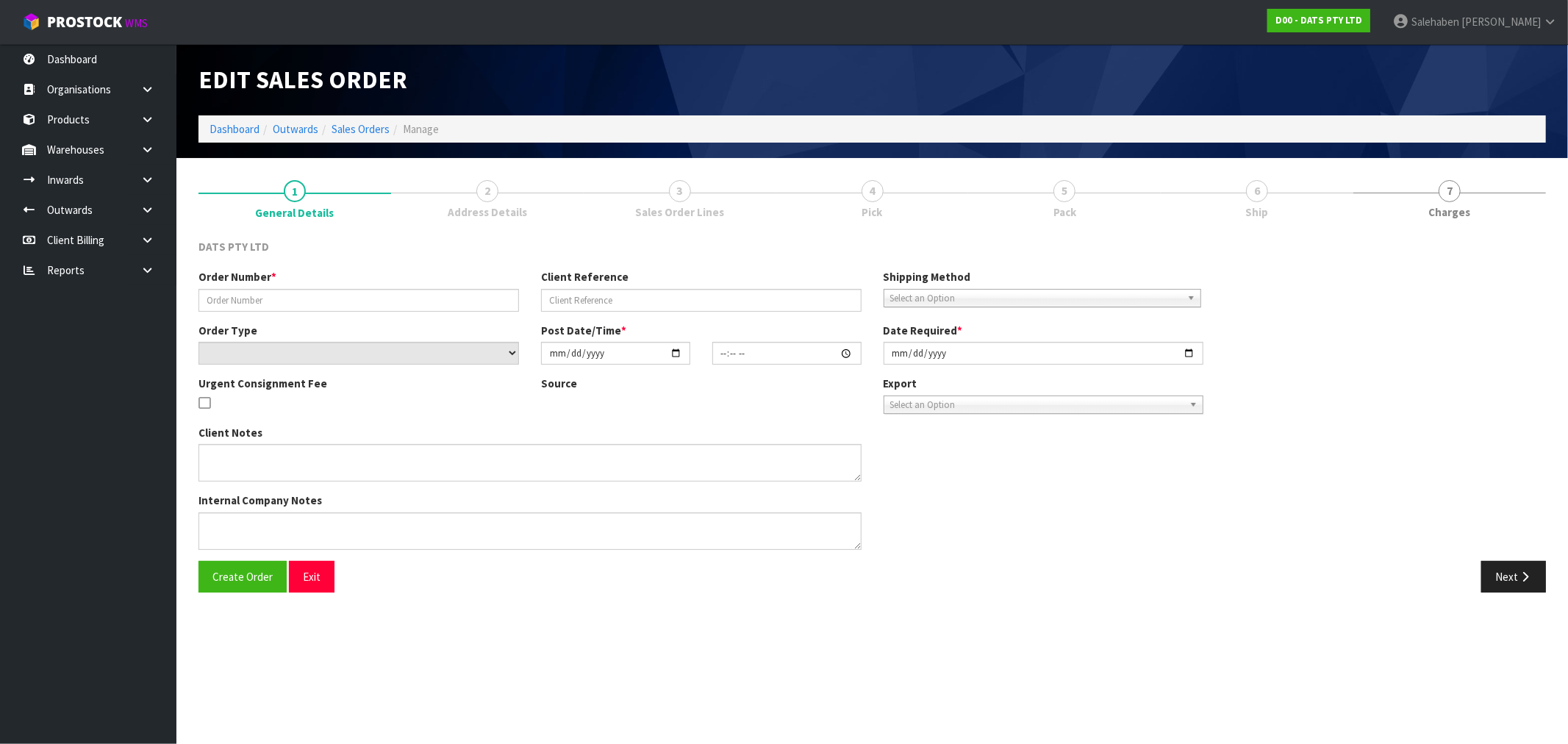
type input "[DATE]"
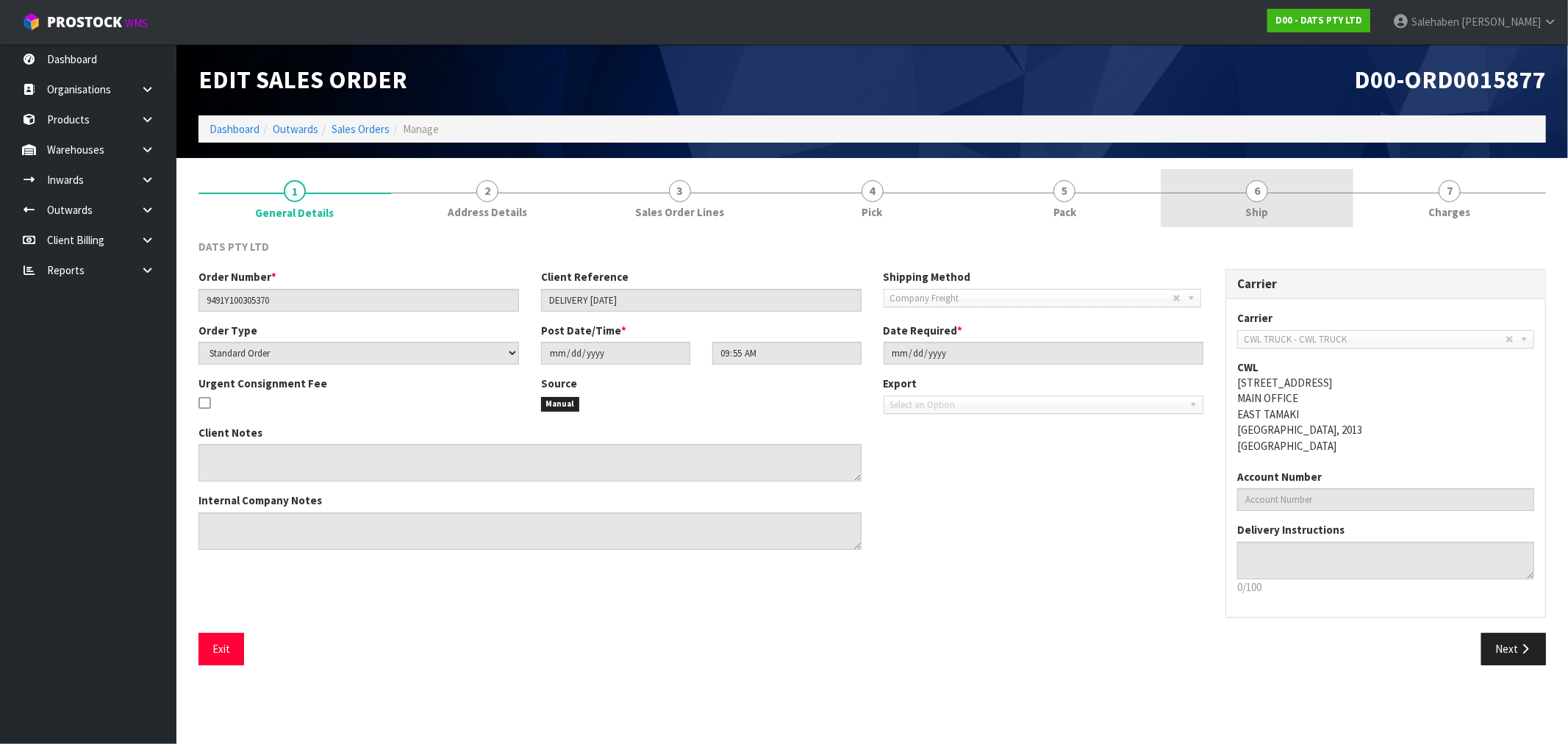
click at [1257, 217] on span "Ship" at bounding box center [1258, 211] width 23 height 16
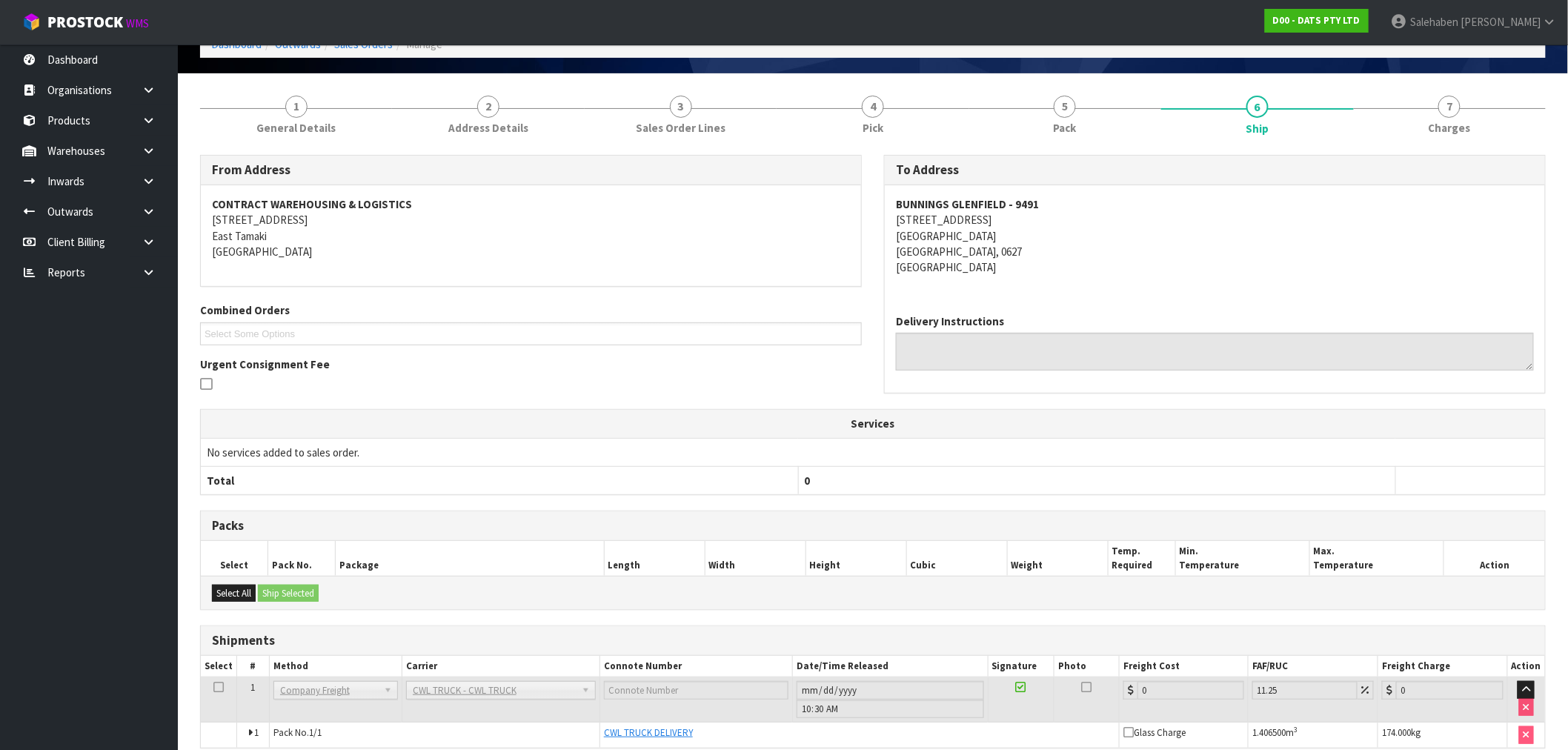
scroll to position [154, 0]
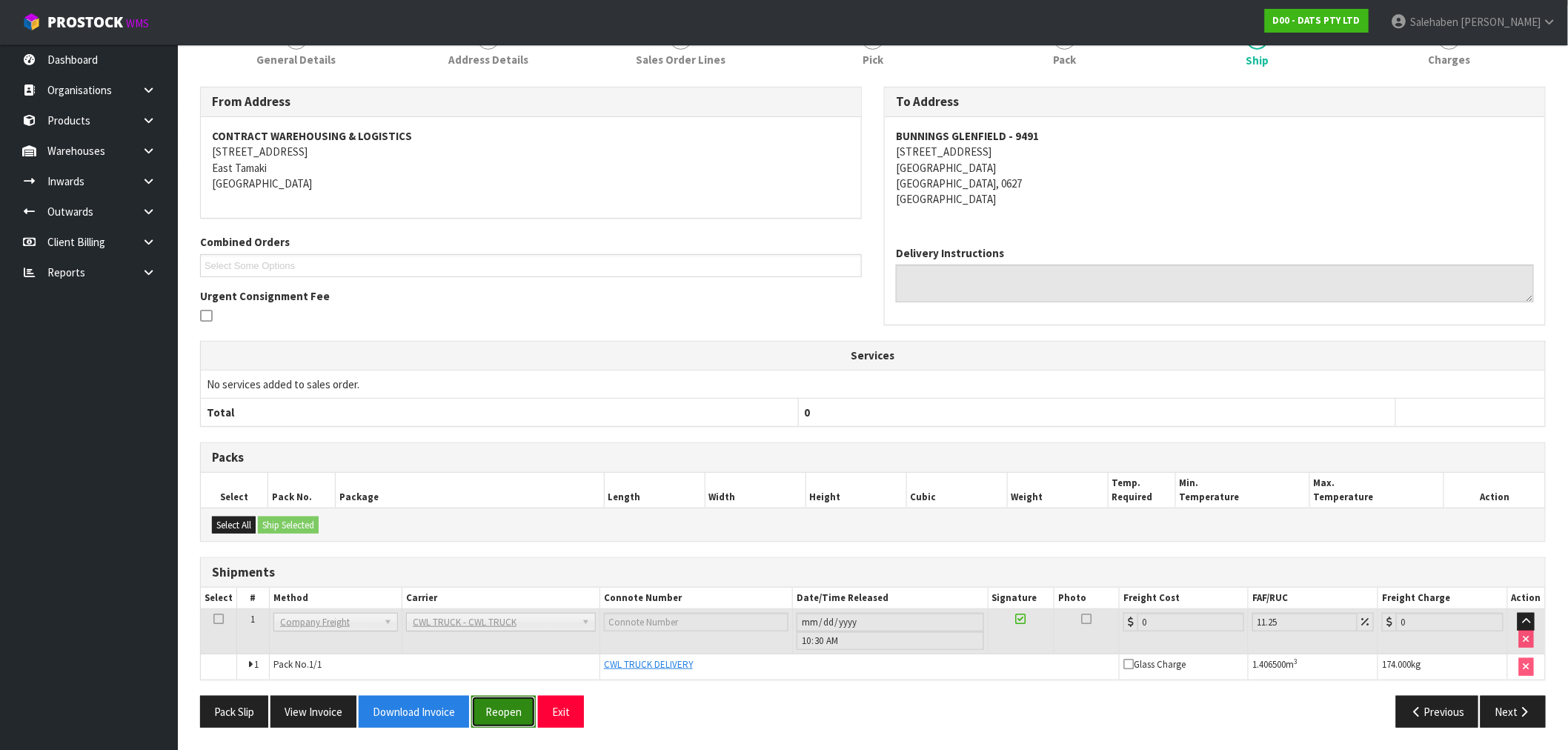
click at [501, 714] on button "Reopen" at bounding box center [503, 712] width 64 height 32
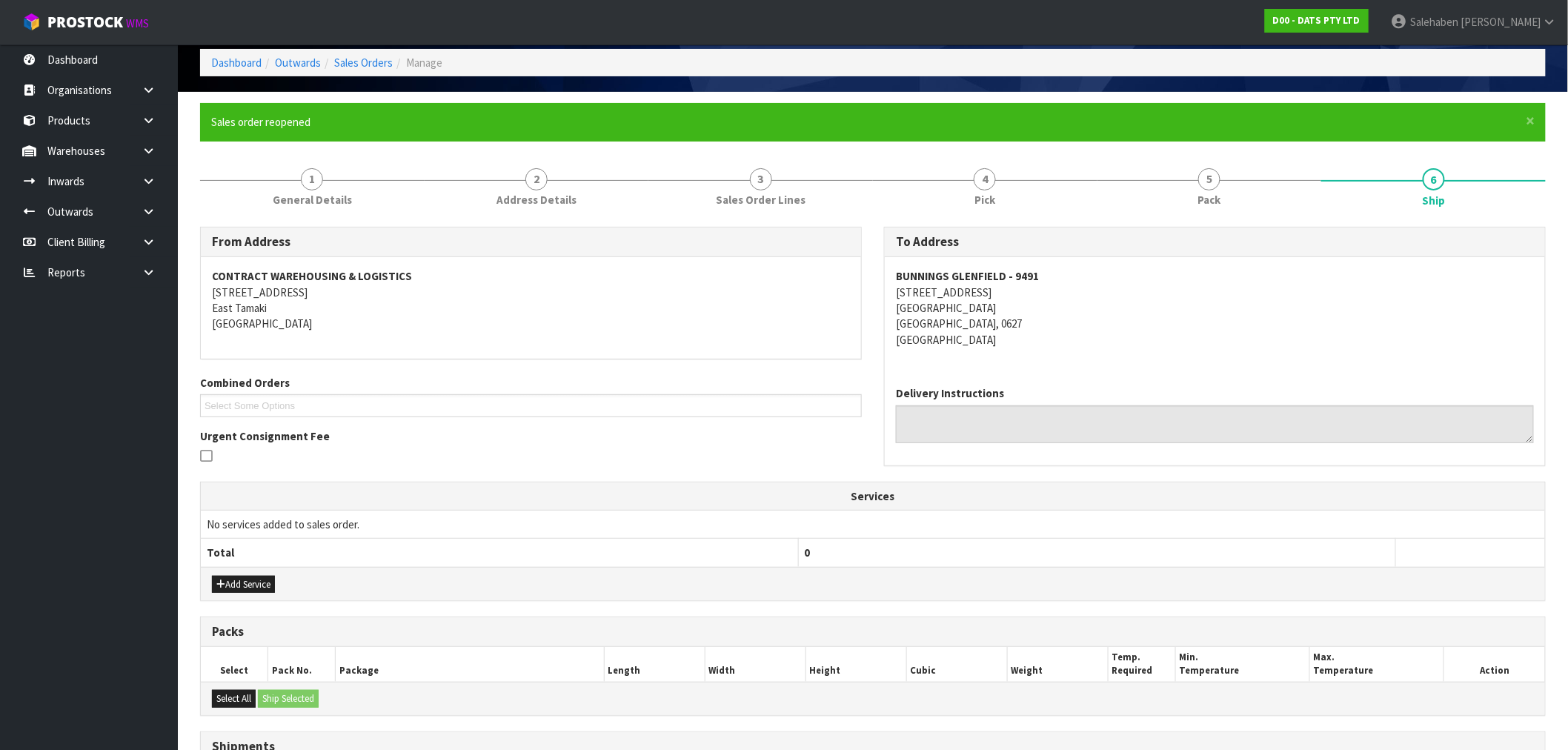
scroll to position [208, 0]
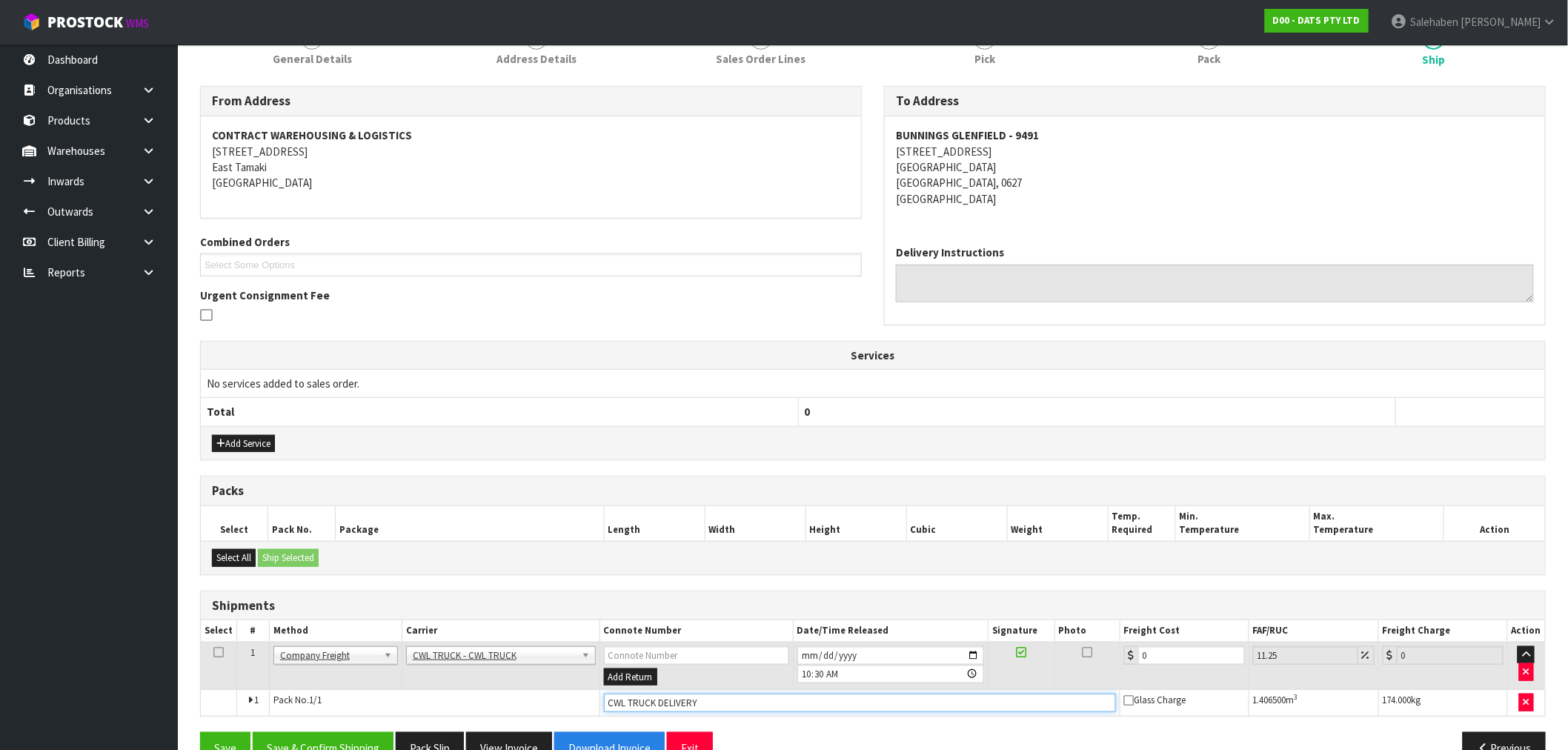
click at [736, 706] on input "CWL TRUCK DELIVERY" at bounding box center [859, 703] width 512 height 18
type input "CWL TRUCK DELIVERED"
drag, startPoint x: 1154, startPoint y: 654, endPoint x: 1069, endPoint y: 686, distance: 90.8
click at [1083, 683] on tr "1 Client Local Pickup Customer Local Pickup Company Freight Contracted Freight …" at bounding box center [873, 666] width 1345 height 48
type input "1"
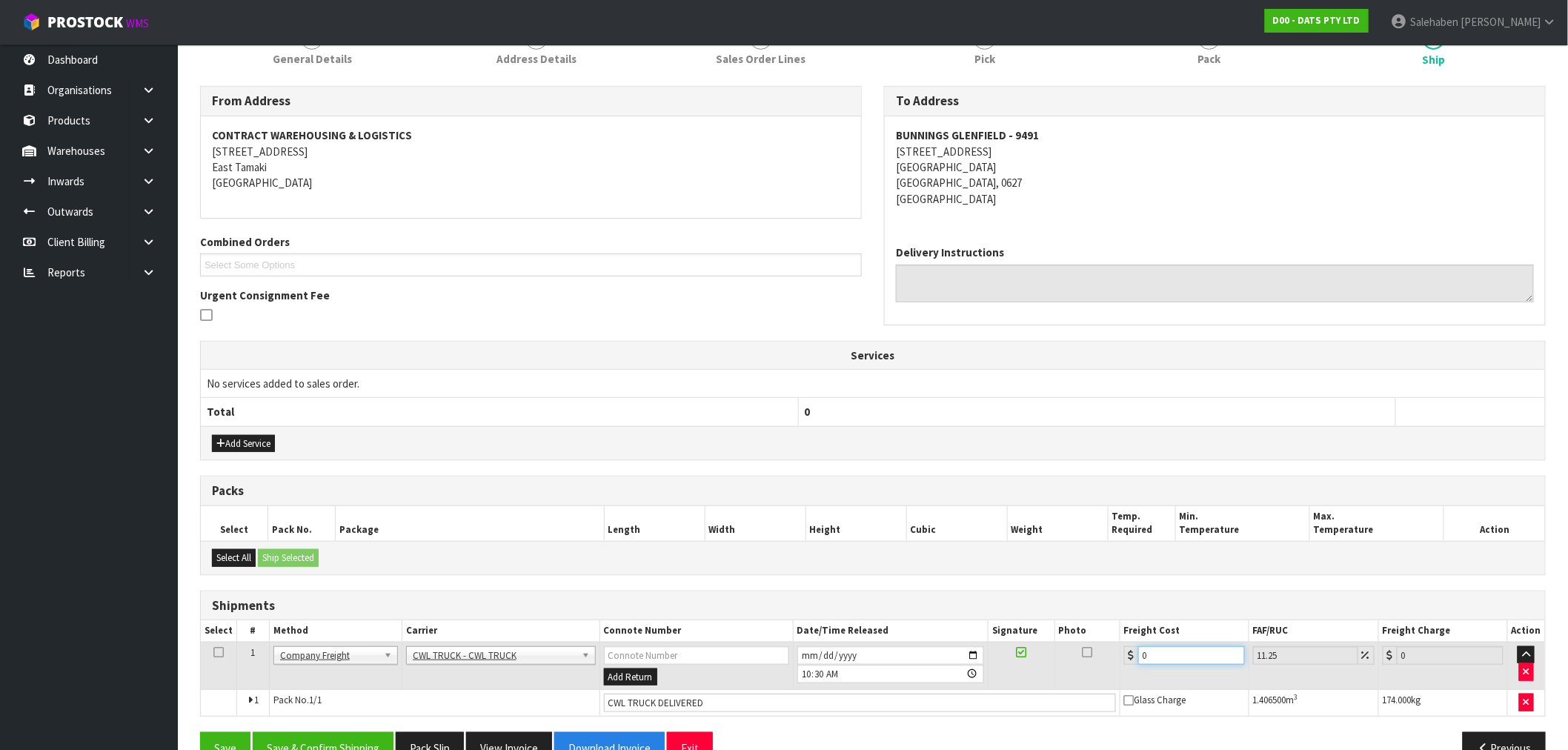
type input "1.11"
type input "10"
type input "11.13"
type input "107"
type input "119.04"
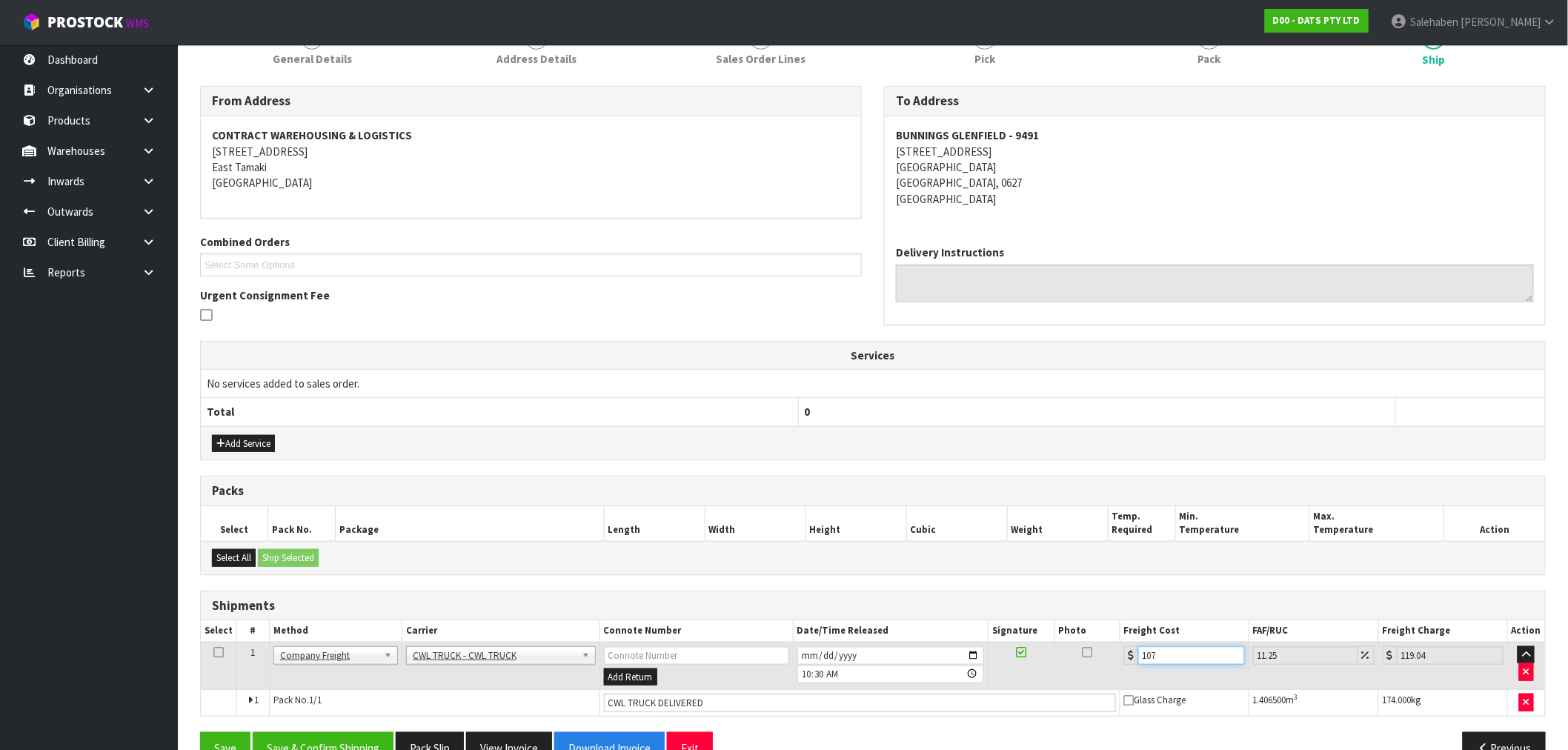
type input "107.2"
type input "119.26"
type input "107.25"
type input "119.32"
type input "107.2"
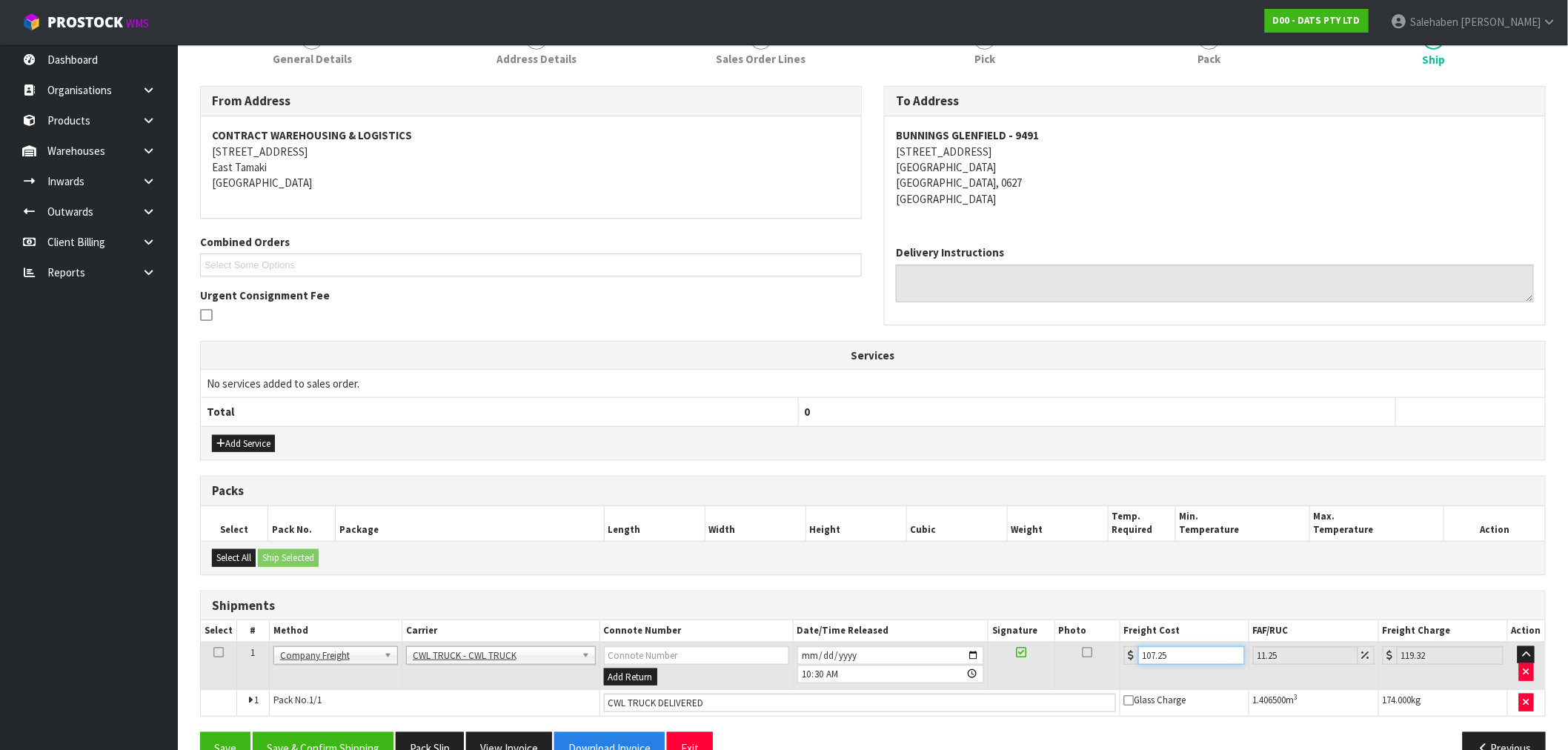
type input "119.26"
type input "107.24"
type input "119.3"
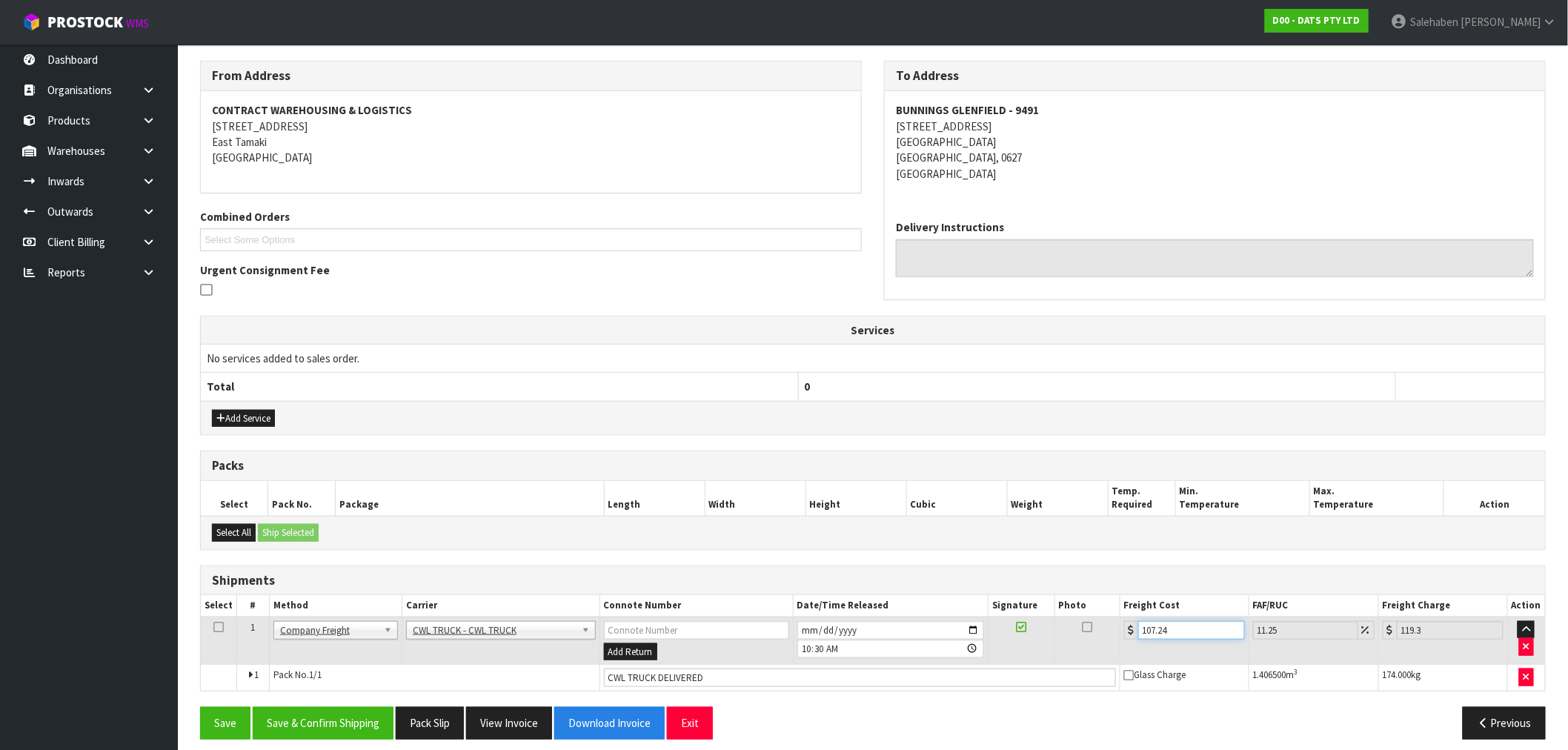
scroll to position [246, 0]
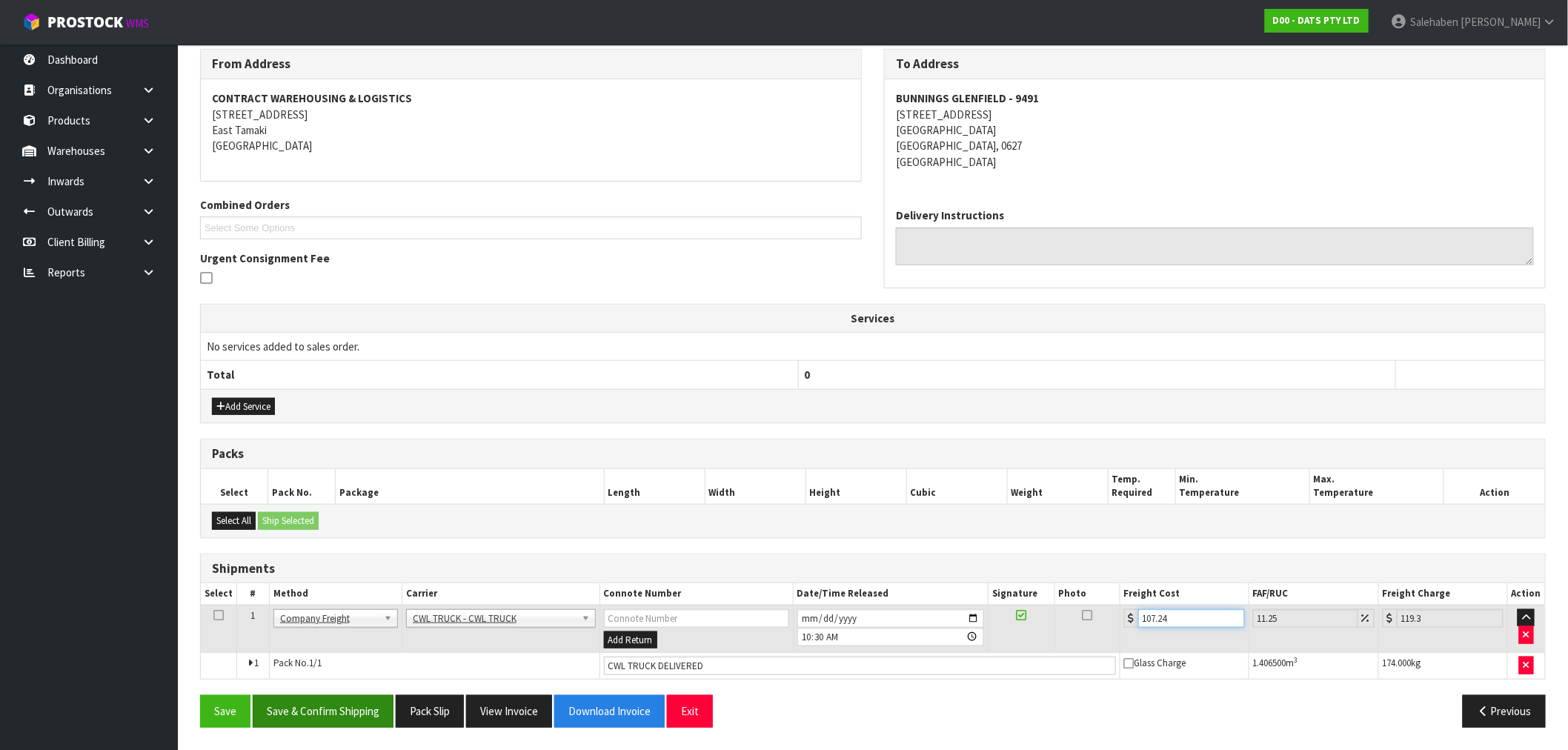
type input "107.24"
click at [300, 705] on button "Save & Confirm Shipping" at bounding box center [323, 711] width 141 height 32
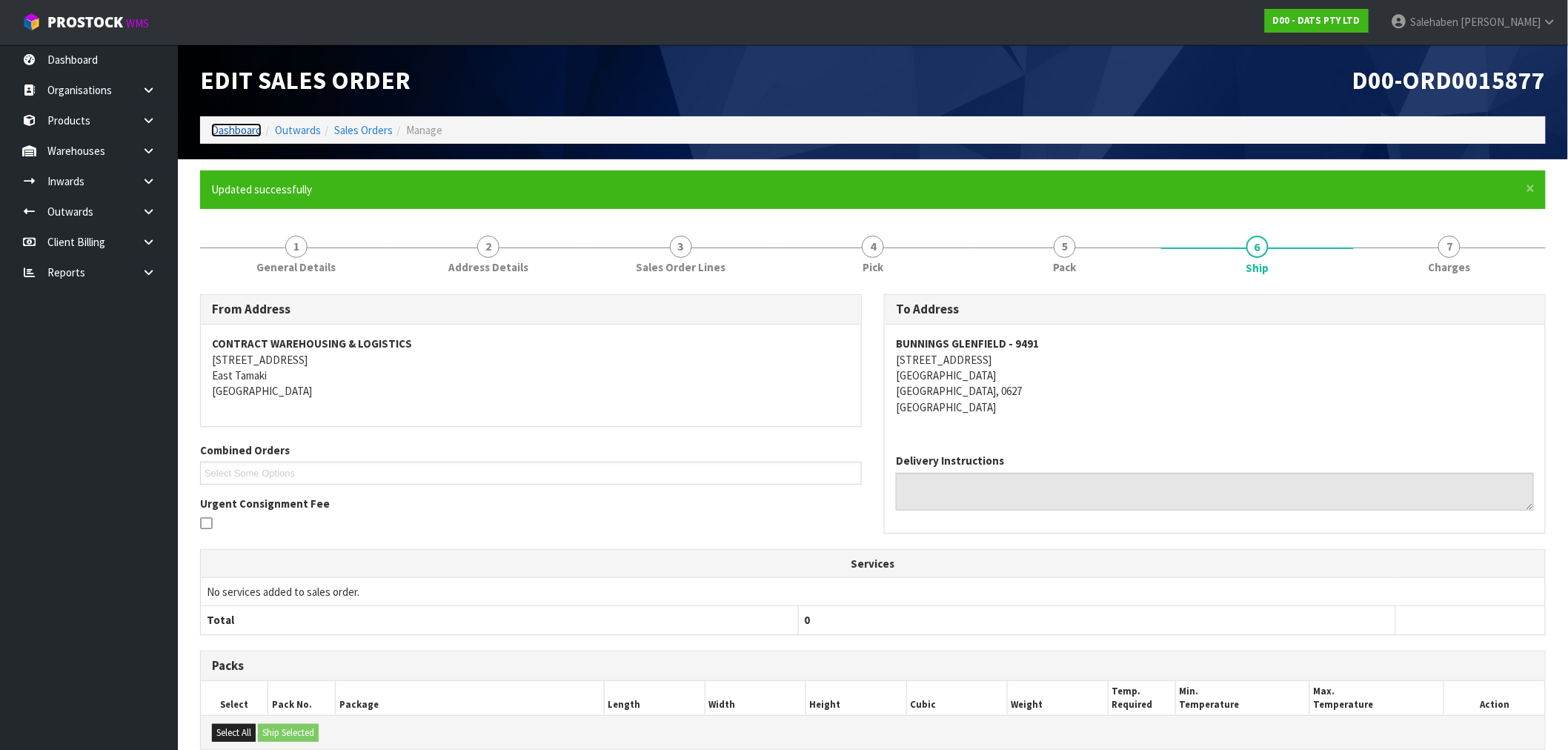
click at [226, 134] on link "Dashboard" at bounding box center [236, 130] width 51 height 14
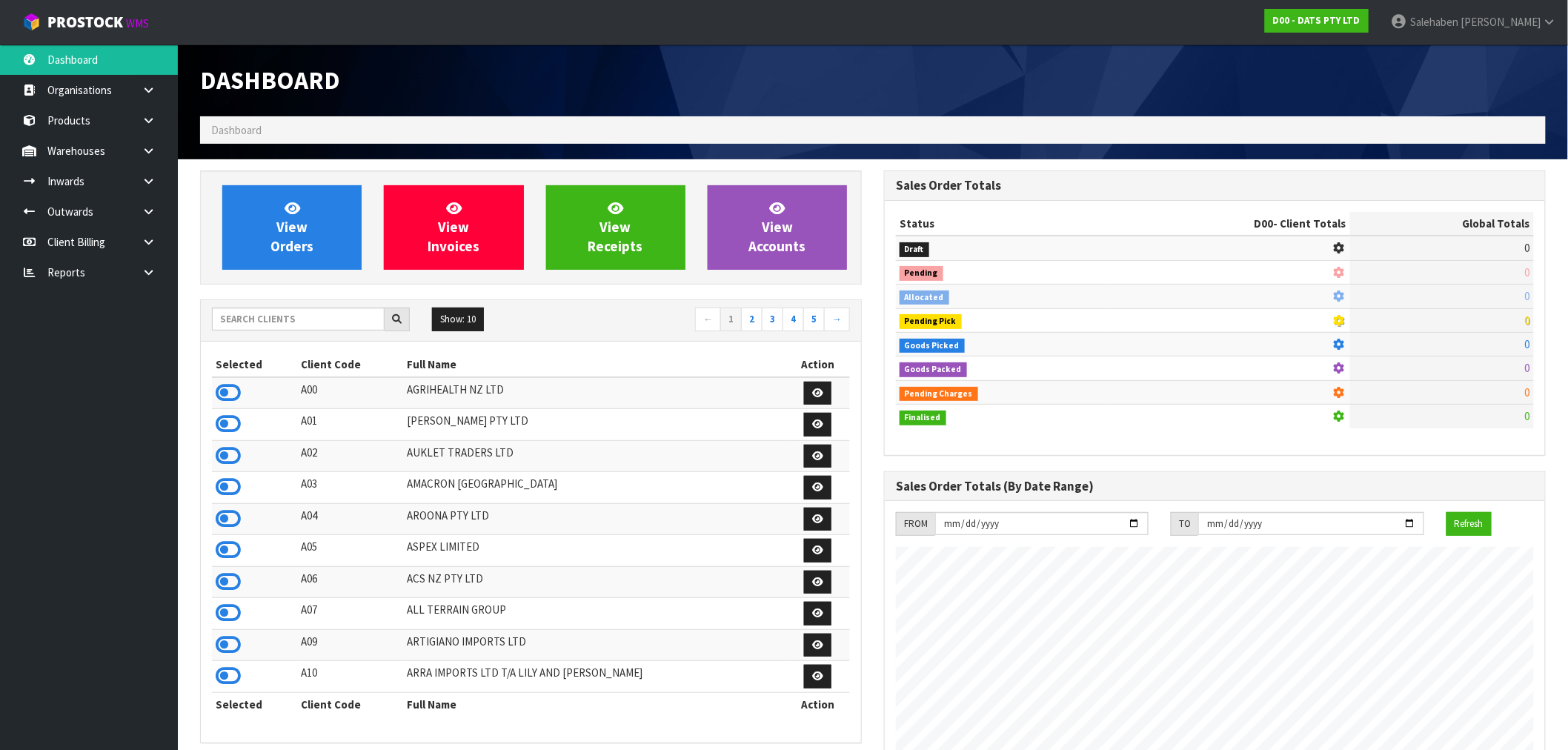
scroll to position [924, 684]
click at [316, 322] on input "text" at bounding box center [298, 319] width 172 height 23
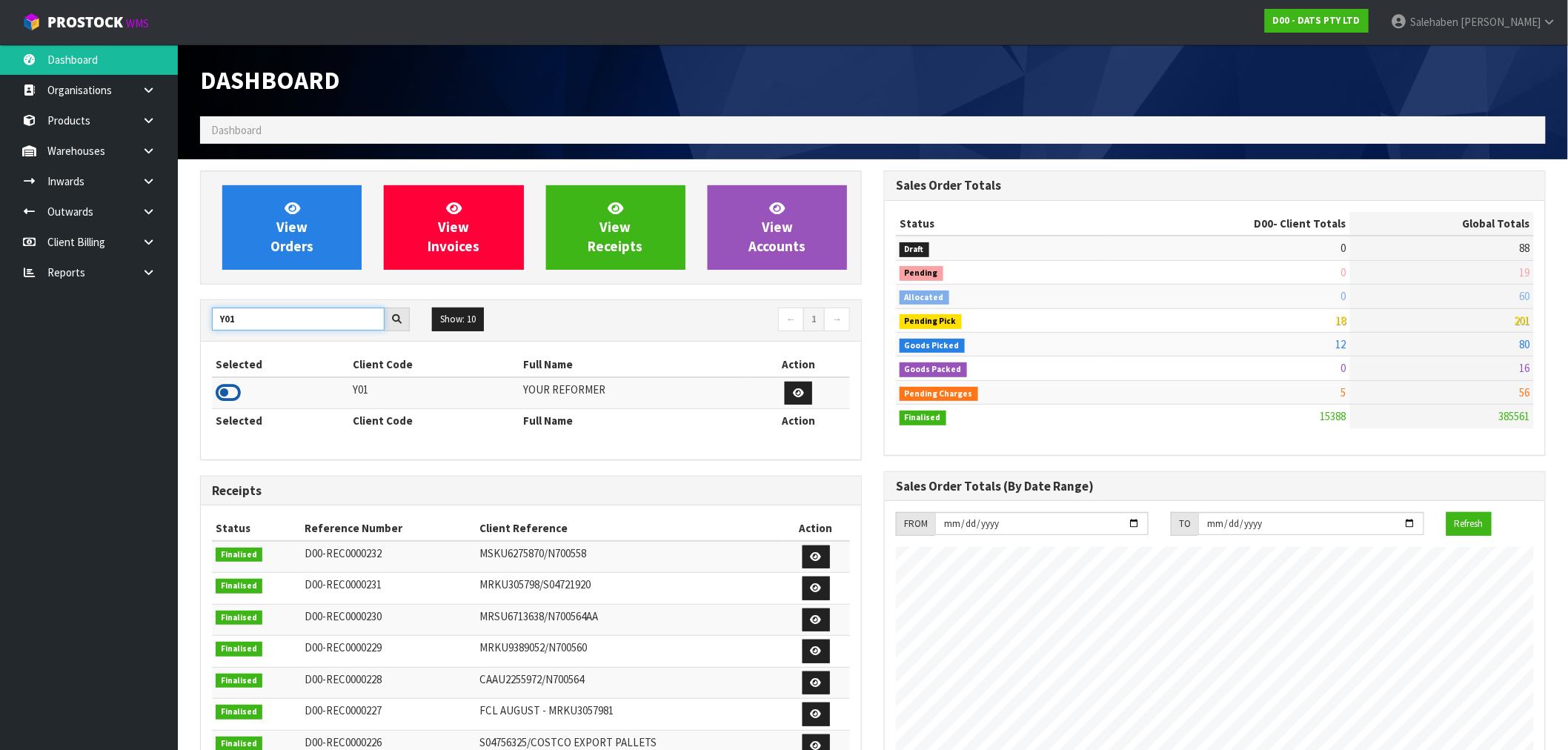
type input "Y01"
click at [232, 396] on icon at bounding box center [228, 392] width 25 height 22
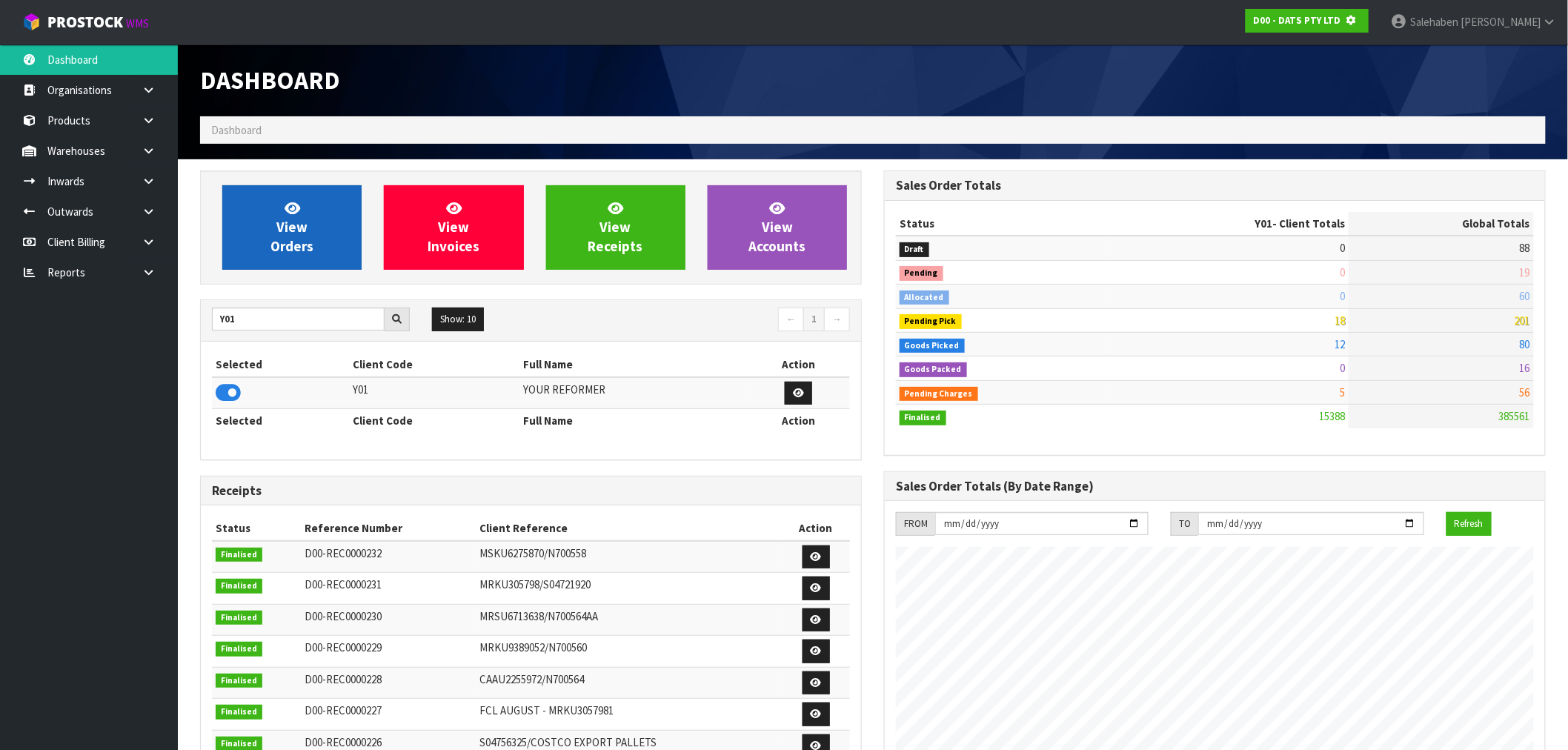
scroll to position [740020, 740532]
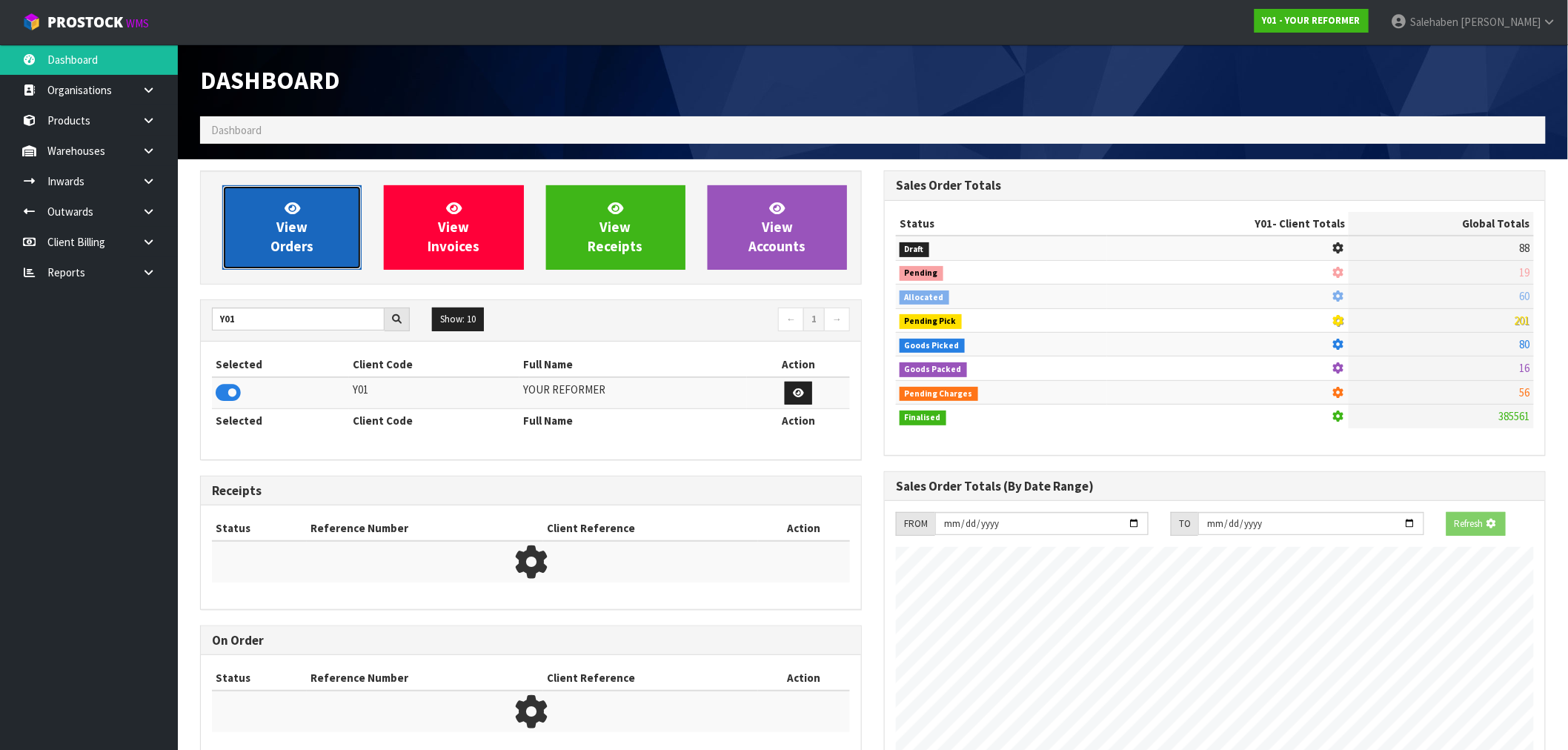
click at [310, 216] on link "View Orders" at bounding box center [291, 227] width 139 height 84
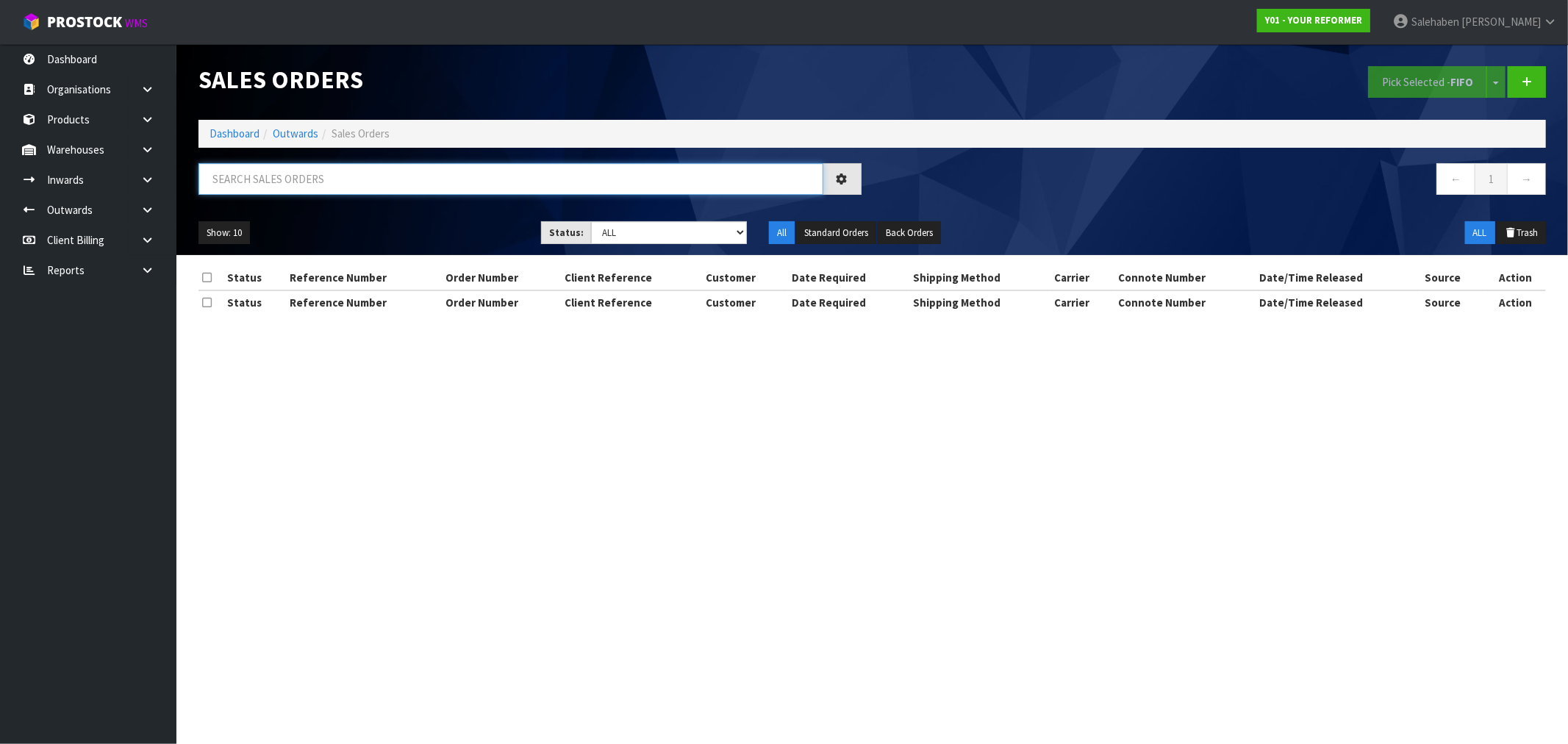
click at [275, 186] on input "text" at bounding box center [510, 179] width 625 height 31
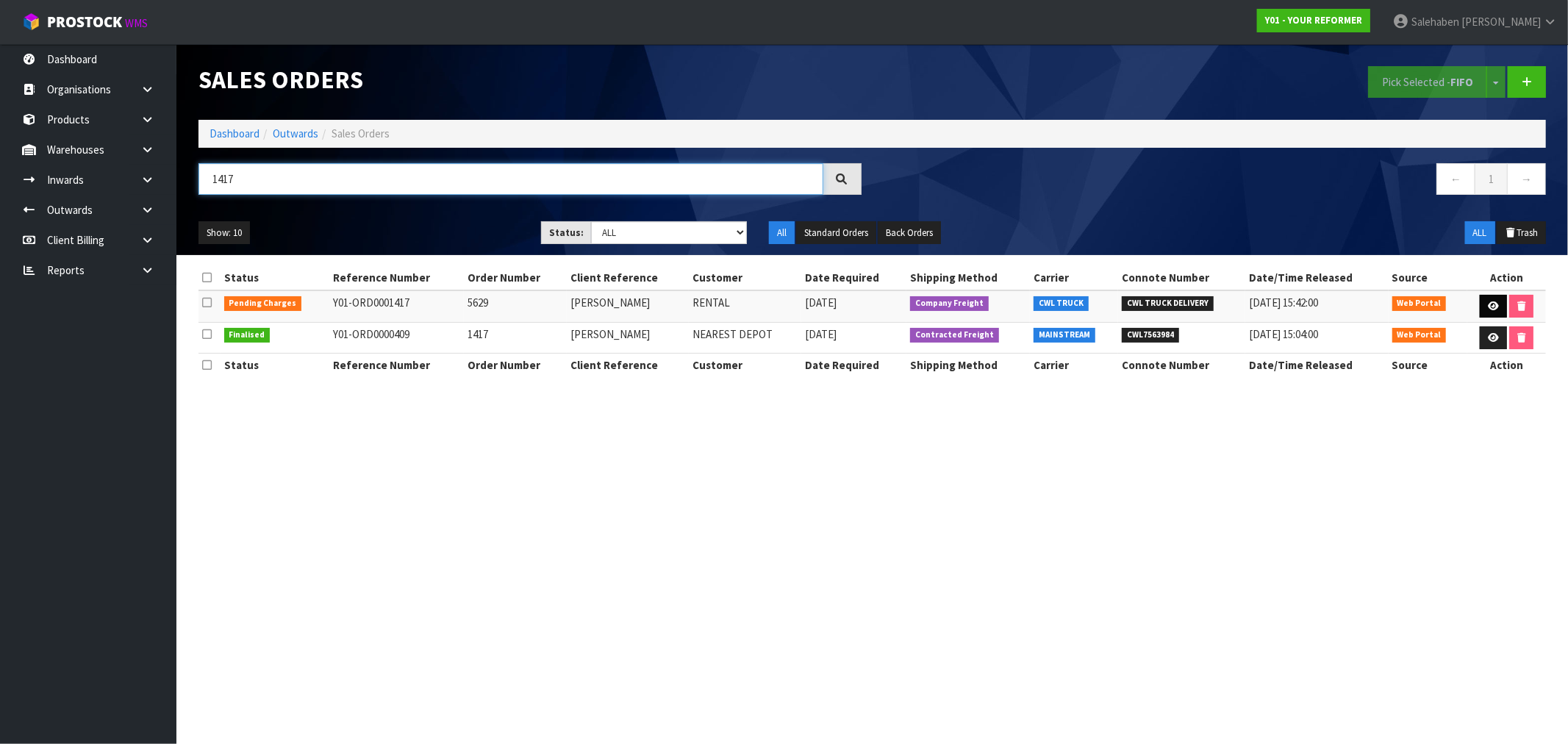
type input "1417"
click at [1488, 307] on icon at bounding box center [1493, 306] width 11 height 10
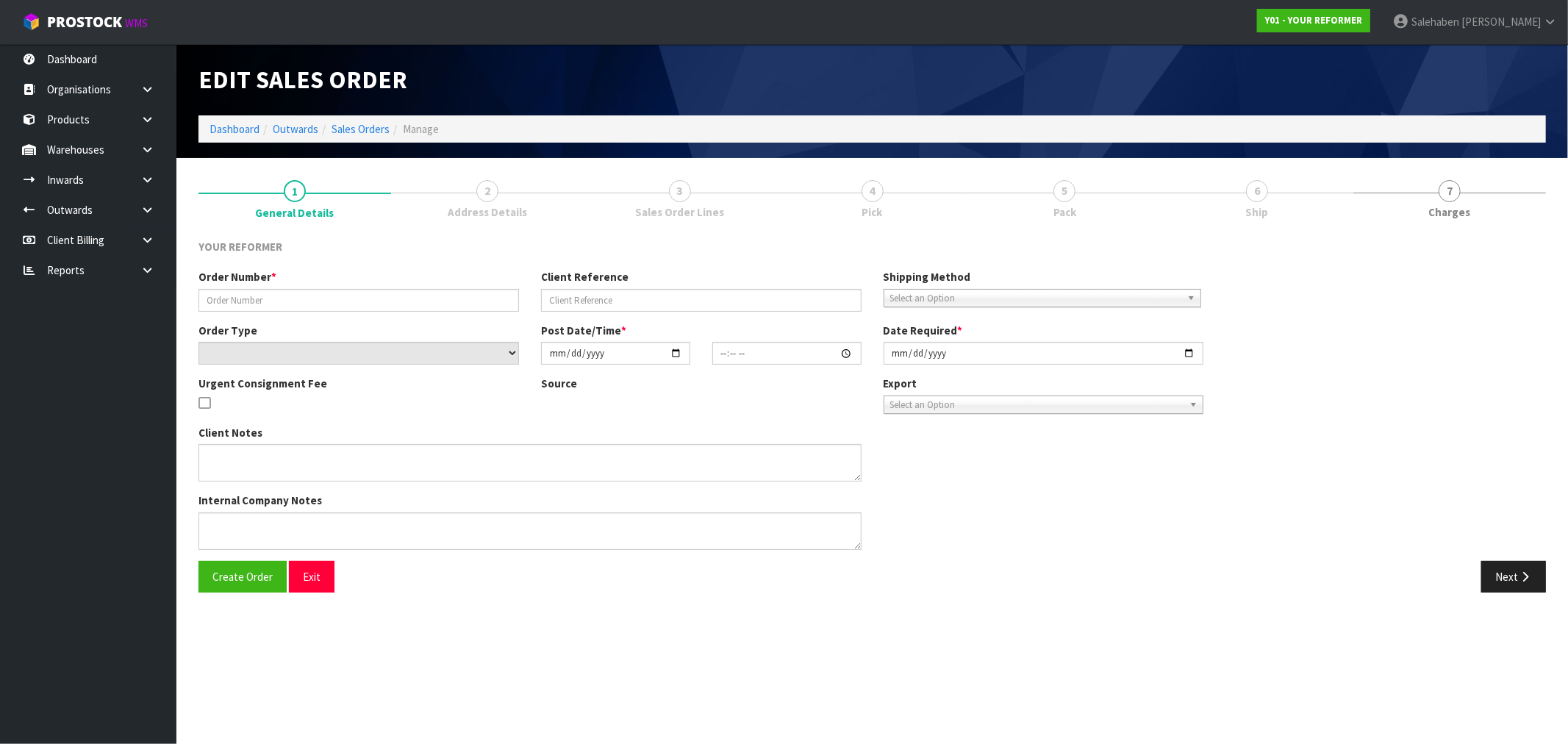
type input "5629"
type input "[PERSON_NAME]"
select select "number:0"
type input "[DATE]"
type input "13:38:00.000"
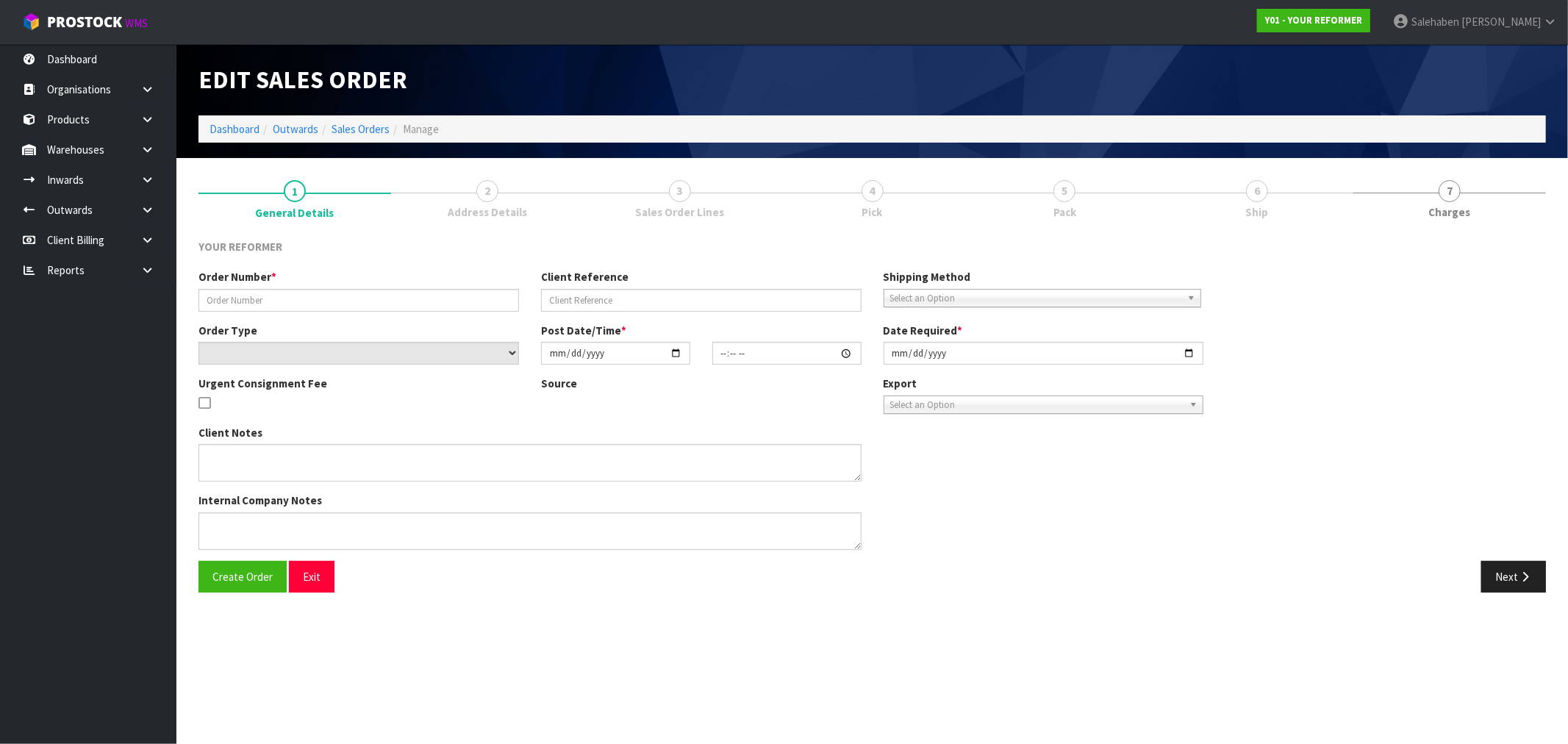
type input "[DATE]"
type textarea "[PERSON_NAME] [STREET_ADDRESS] [PHONE_NUMBER]"
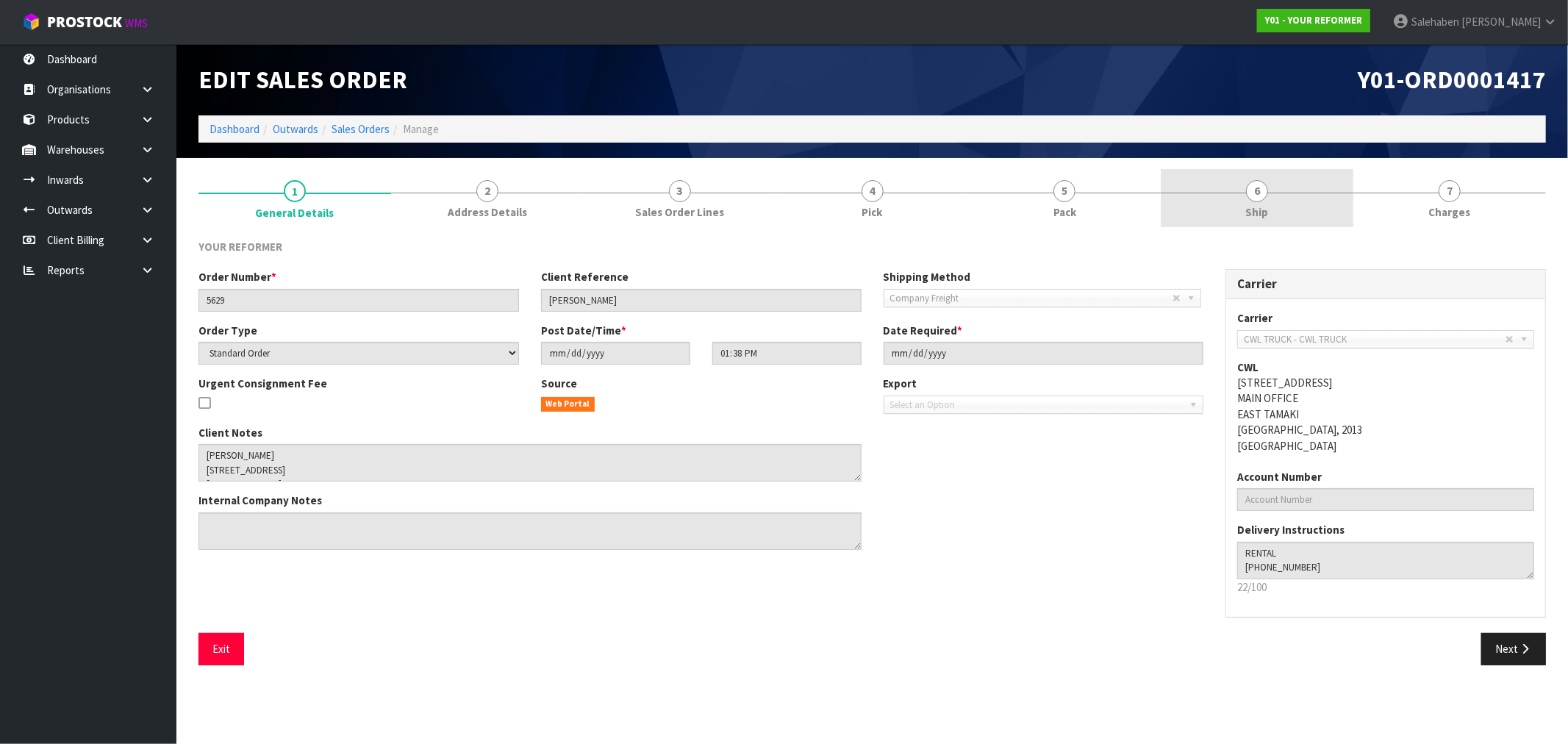
click at [1262, 211] on span "Ship" at bounding box center [1258, 211] width 23 height 16
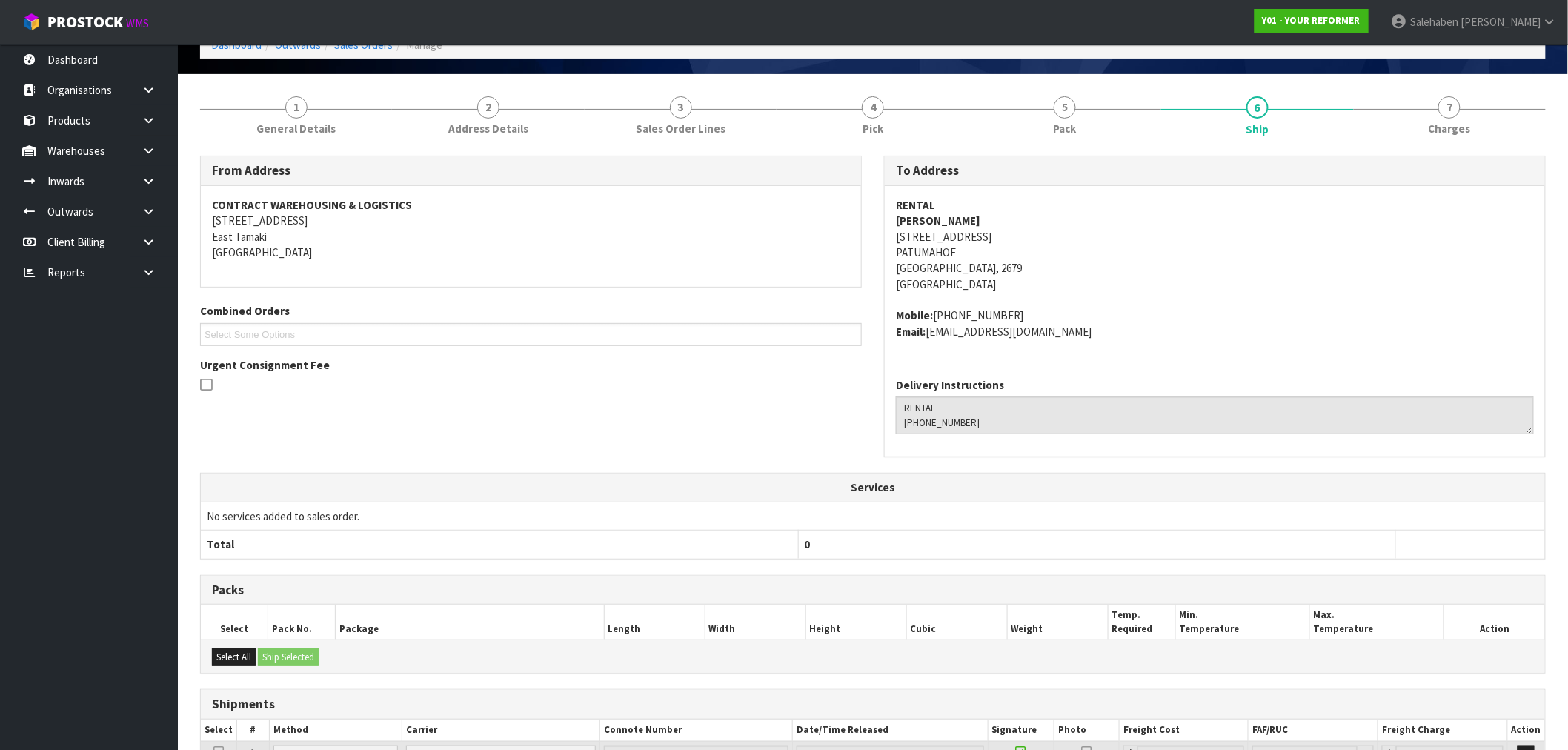
scroll to position [218, 0]
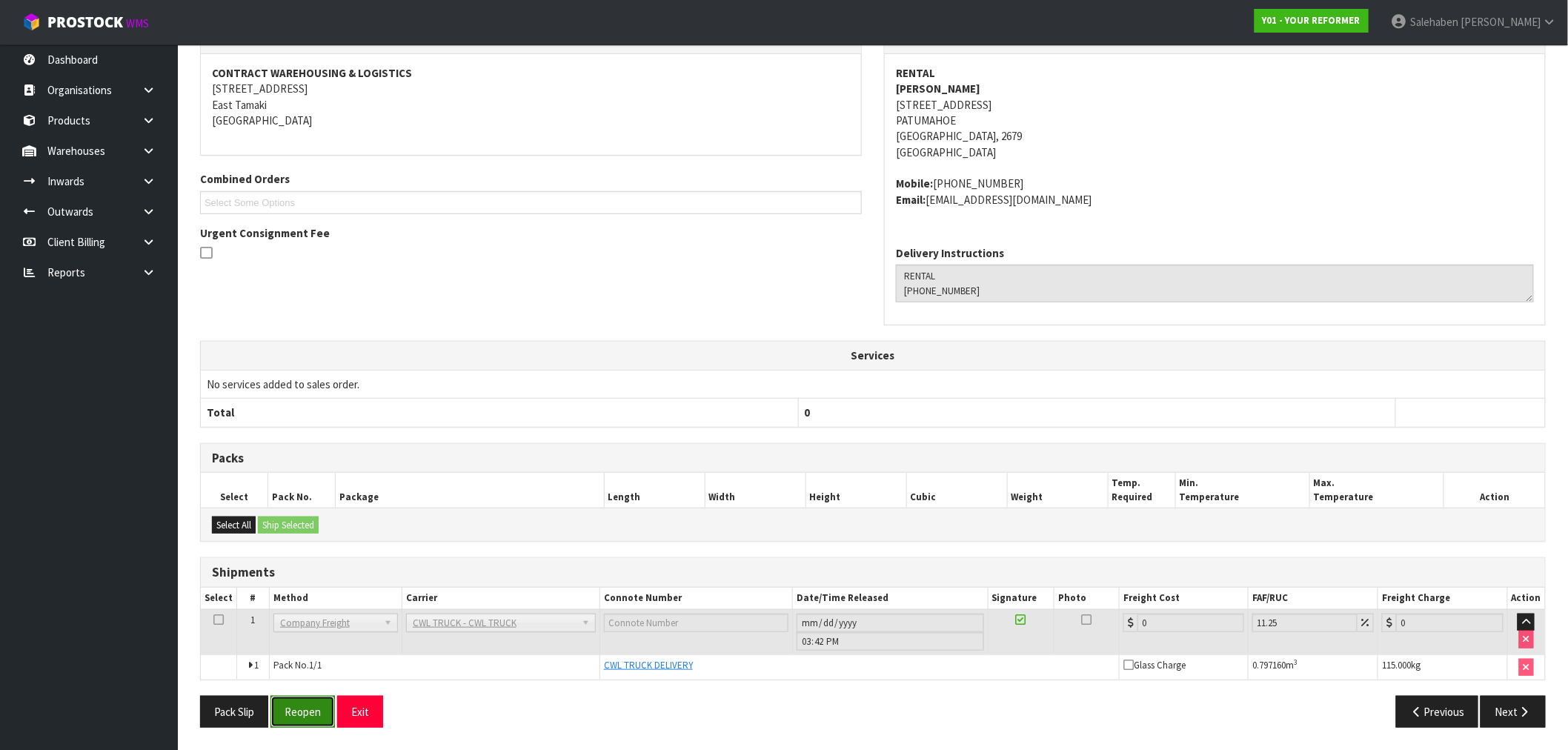
click at [302, 709] on button "Reopen" at bounding box center [302, 712] width 64 height 32
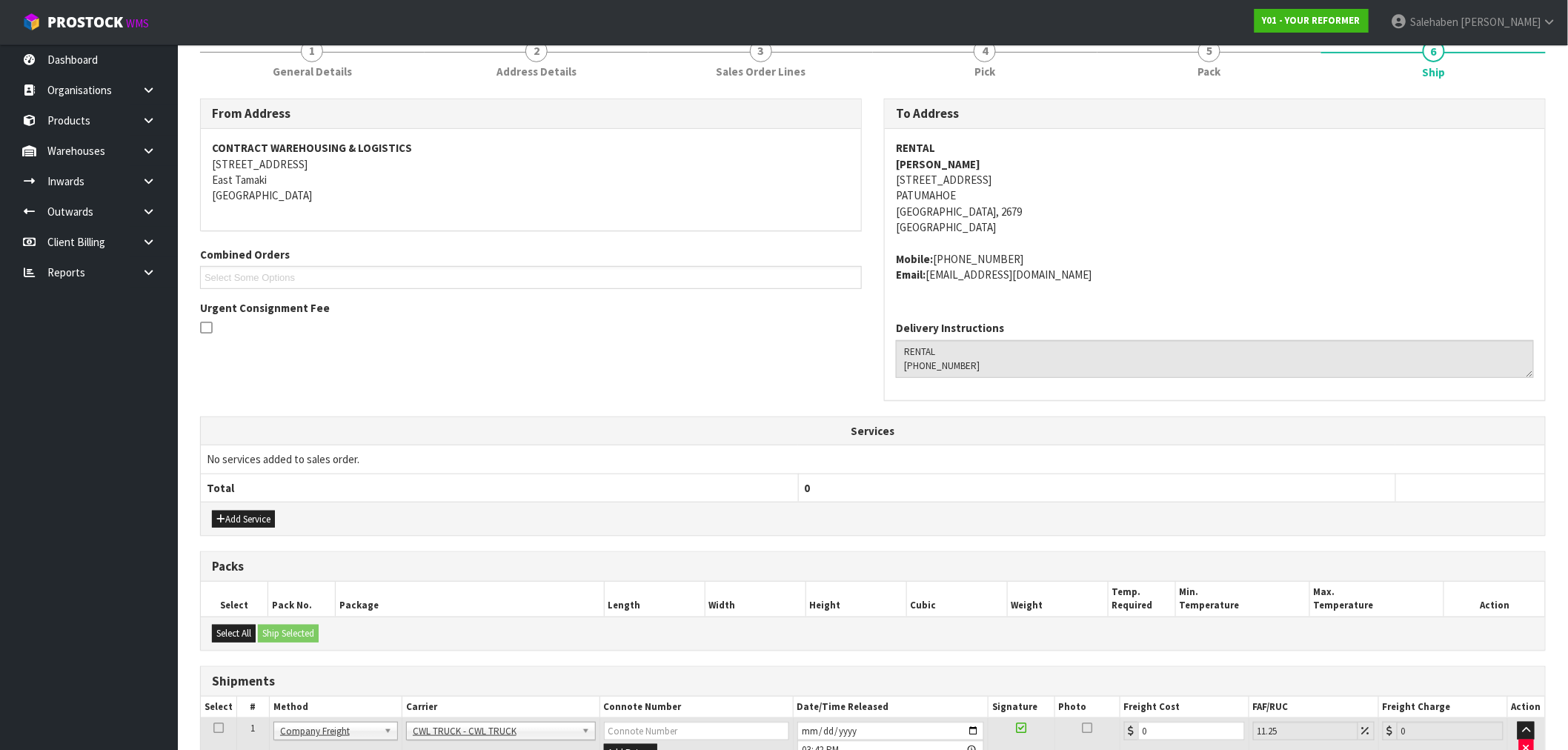
scroll to position [308, 0]
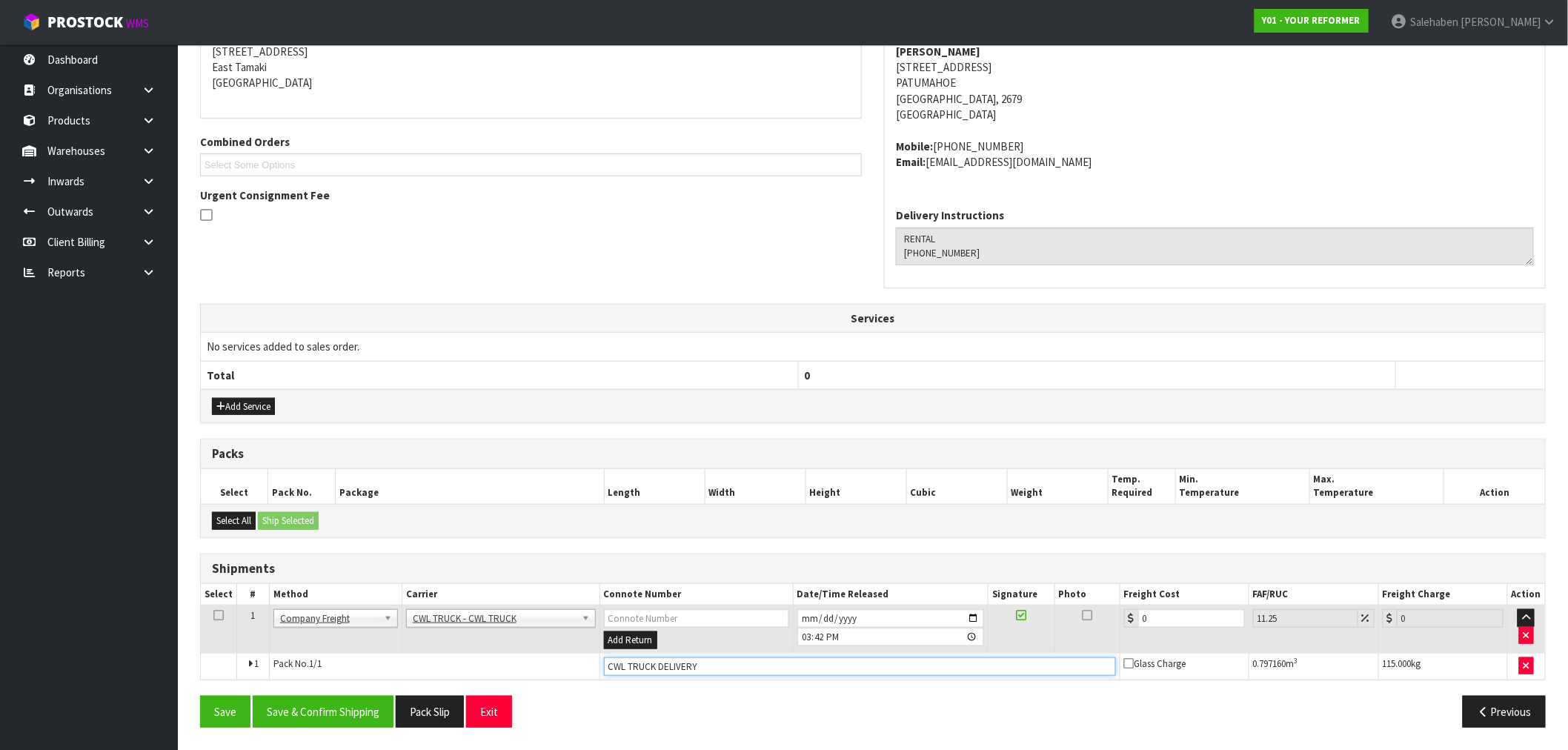
drag, startPoint x: 719, startPoint y: 658, endPoint x: 713, endPoint y: 662, distance: 7.2
click at [719, 659] on input "CWL TRUCK DELIVERY" at bounding box center [859, 667] width 512 height 18
type input "CWL TRUCK DELIVERED"
drag, startPoint x: 1150, startPoint y: 623, endPoint x: 1088, endPoint y: 633, distance: 62.8
click at [1088, 633] on tr "1 Client Local Pickup Customer Local Pickup Company Freight Contracted Freight …" at bounding box center [873, 629] width 1345 height 48
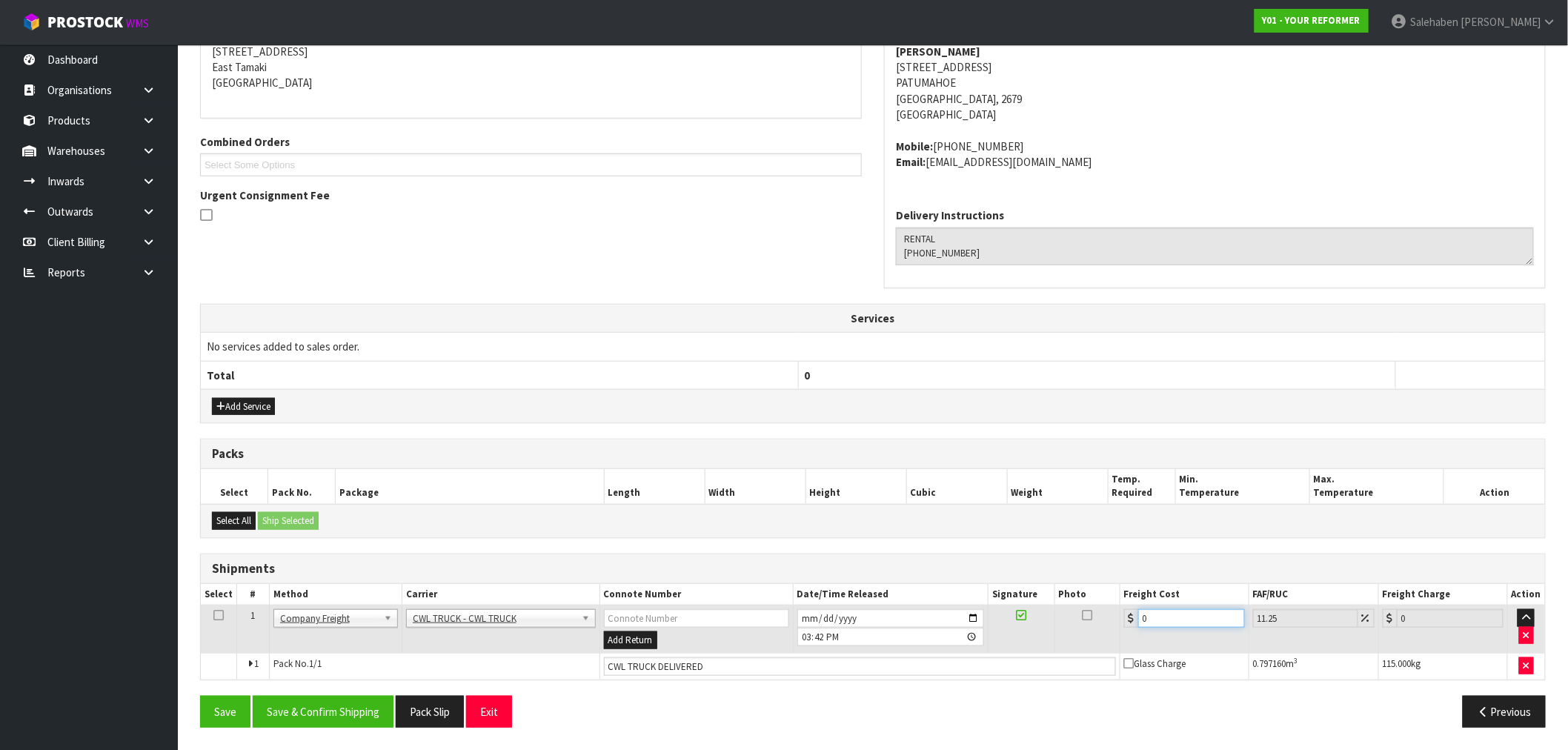
type input "2"
type input "2.23"
type input "20"
type input "22.25"
type input "204"
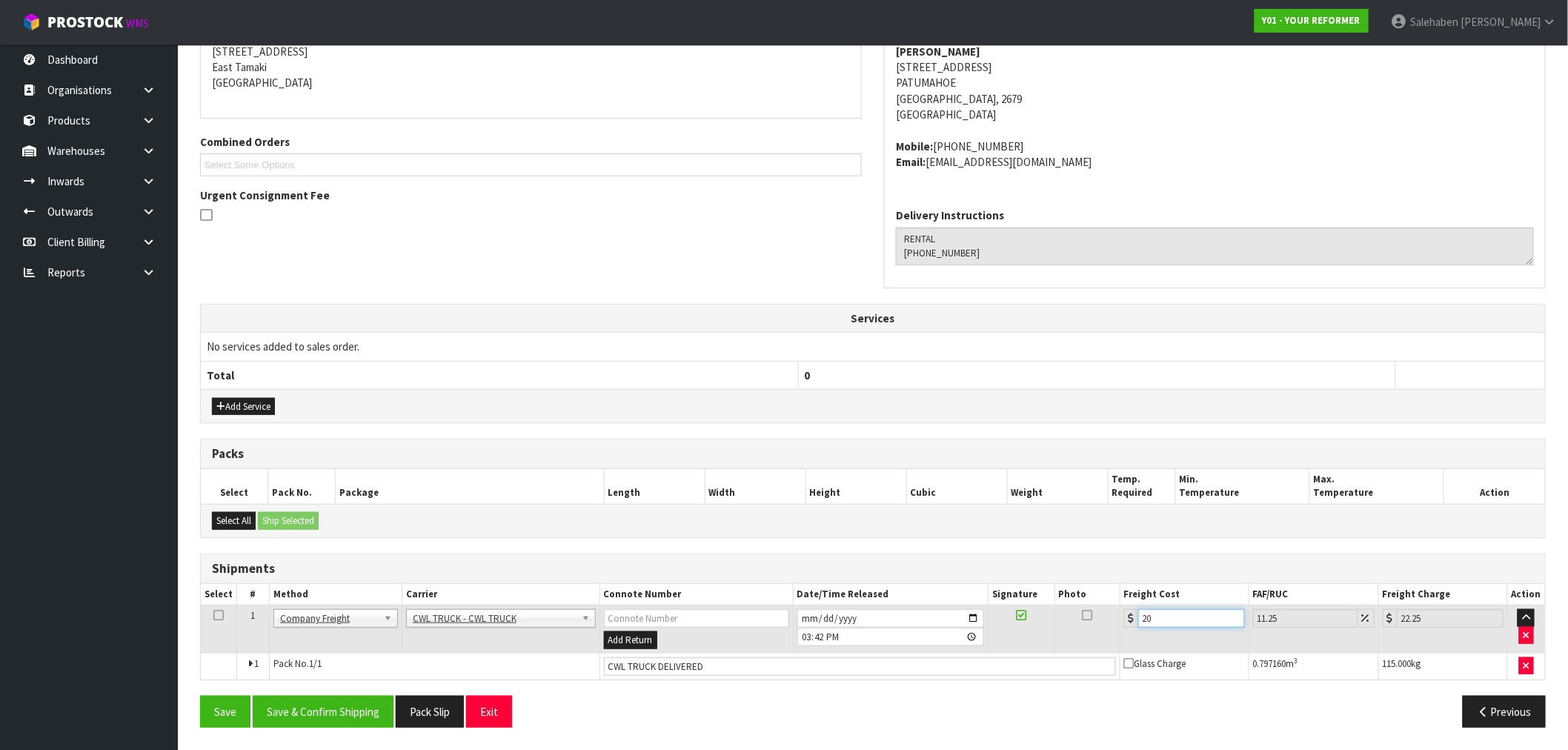
type input "226.95"
type input "204.5"
type input "227.51"
type input "204.50"
click at [331, 719] on button "Save & Confirm Shipping" at bounding box center [323, 712] width 141 height 32
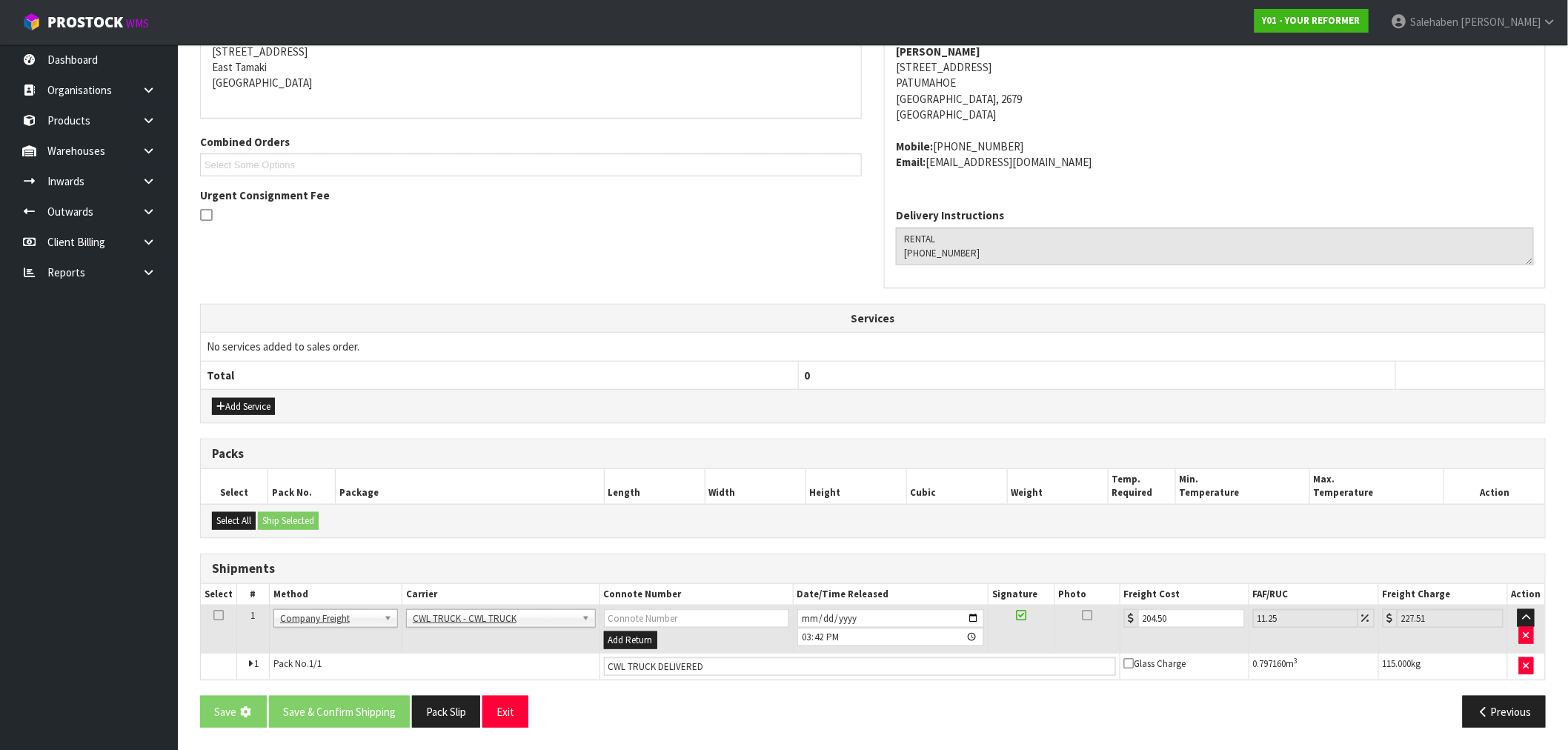
scroll to position [0, 0]
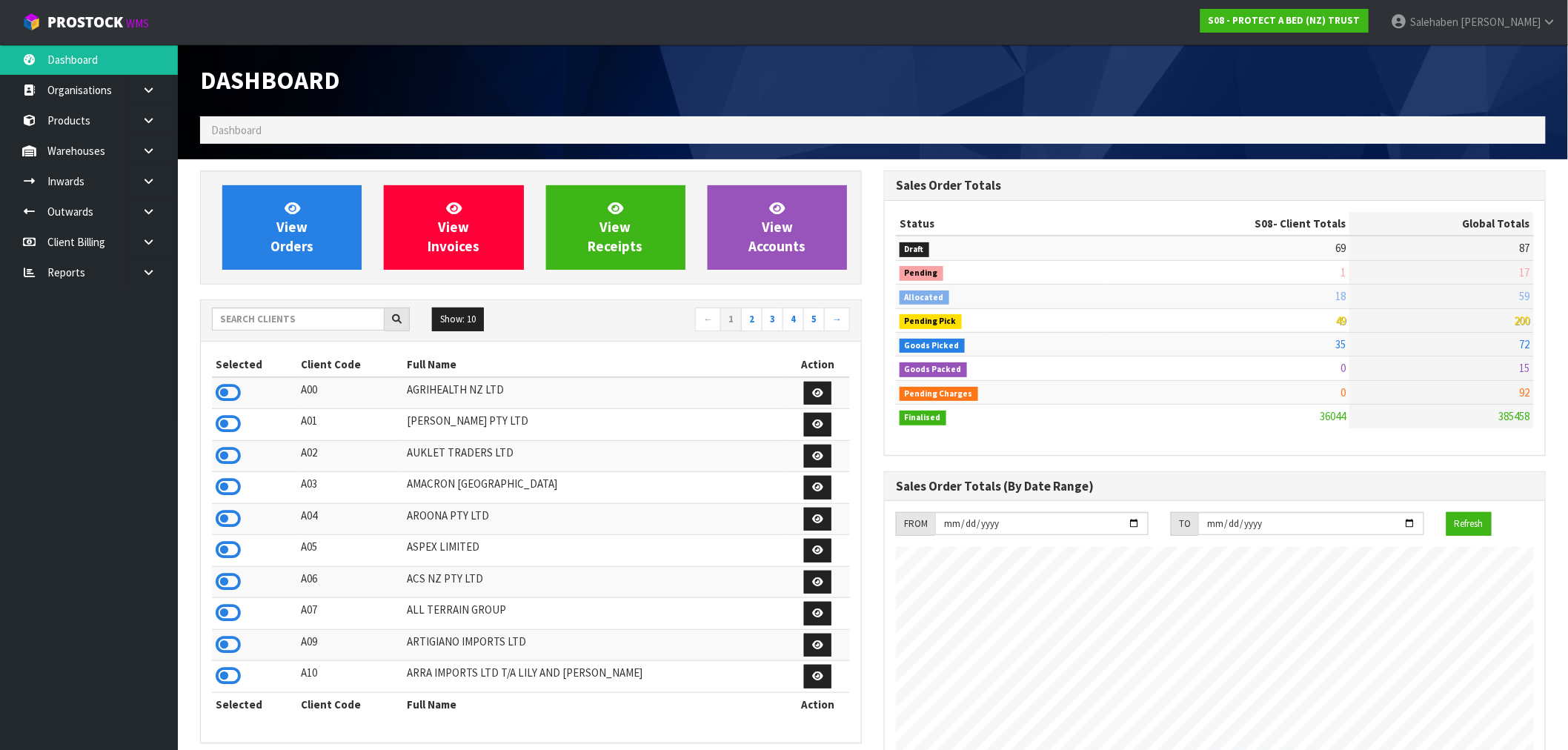
scroll to position [739820, 740532]
